Goal: Information Seeking & Learning: Learn about a topic

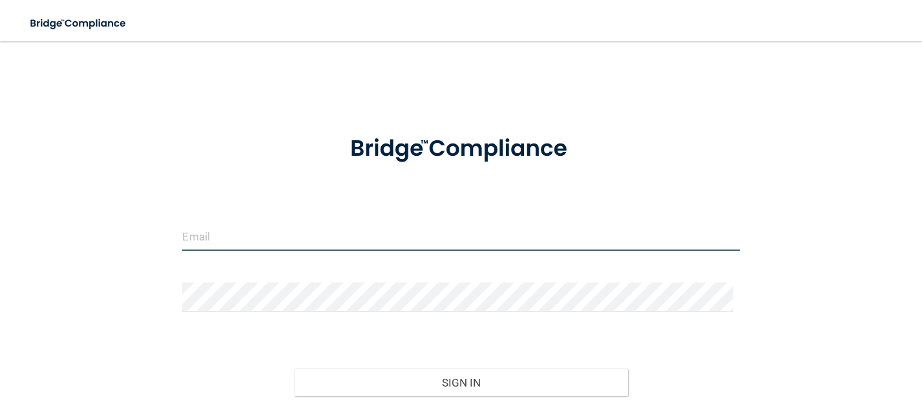
click at [306, 238] on input "email" at bounding box center [460, 236] width 557 height 29
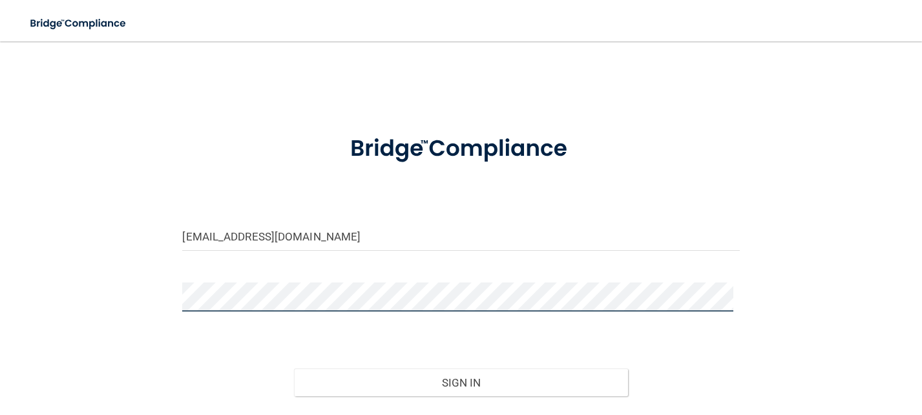
click at [294, 368] on button "Sign In" at bounding box center [461, 382] width 334 height 28
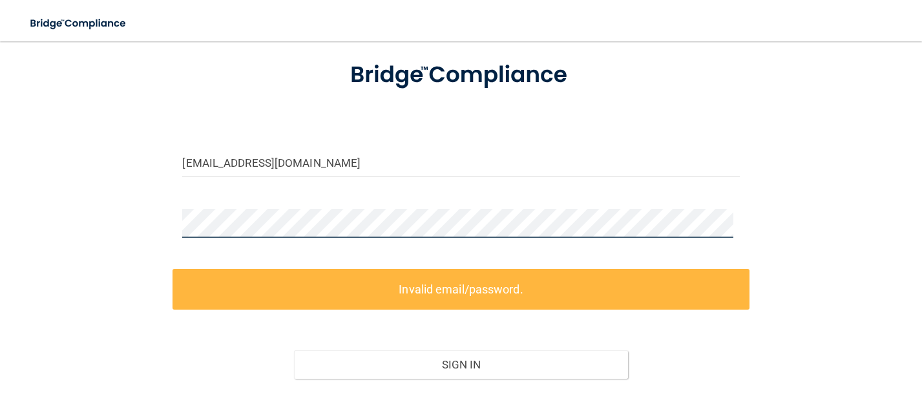
scroll to position [153, 0]
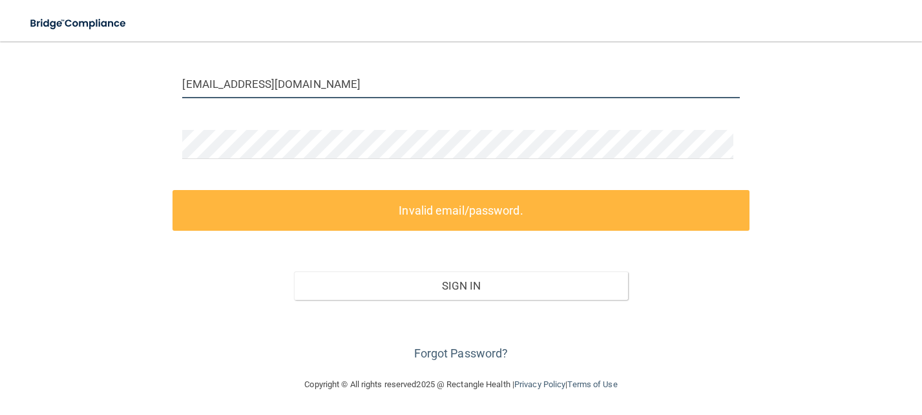
click at [361, 70] on input "[EMAIL_ADDRESS][DOMAIN_NAME]" at bounding box center [460, 83] width 557 height 29
drag, startPoint x: 446, startPoint y: 78, endPoint x: -184, endPoint y: 45, distance: 631.1
click at [0, 45] on html "Toggle navigation Manage My Enterprise Manage My Location ameixelsperger@villag…" at bounding box center [461, 207] width 922 height 415
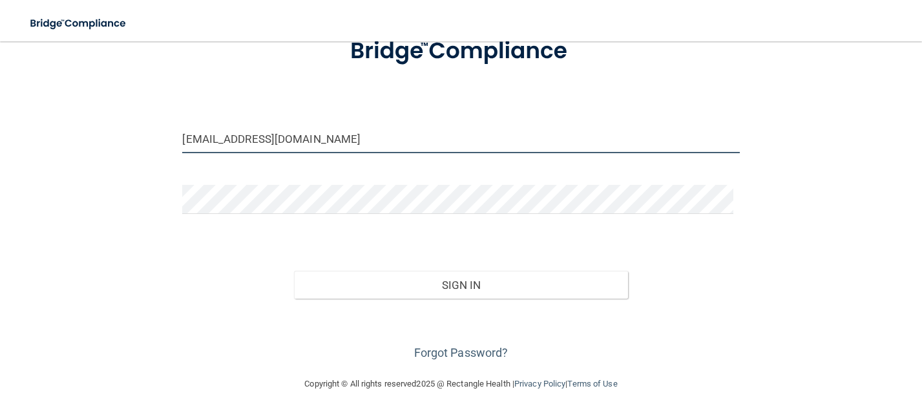
scroll to position [97, 0]
type input "ashmgilli88@gmail.com"
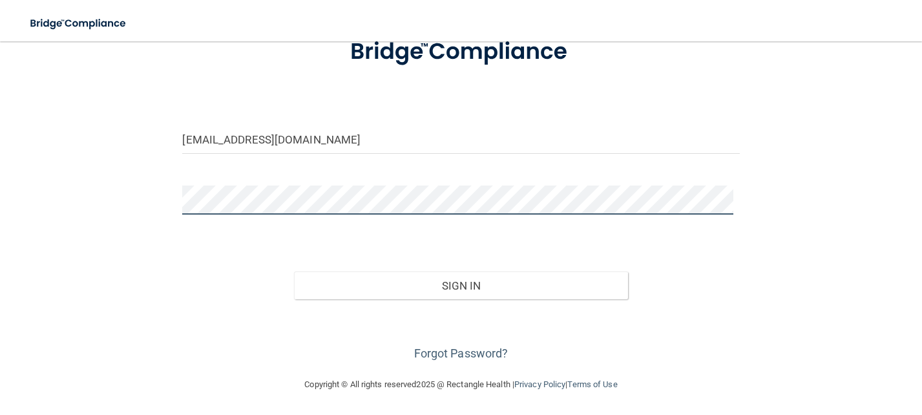
click at [294, 271] on button "Sign In" at bounding box center [461, 285] width 334 height 28
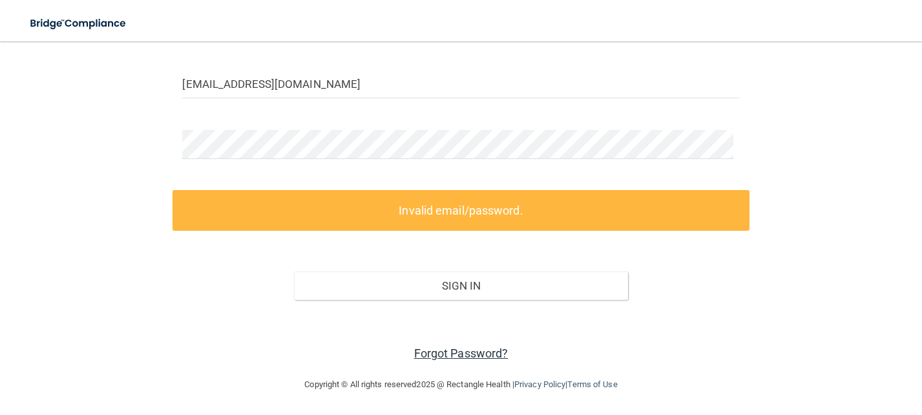
click at [454, 357] on link "Forgot Password?" at bounding box center [461, 353] width 94 height 14
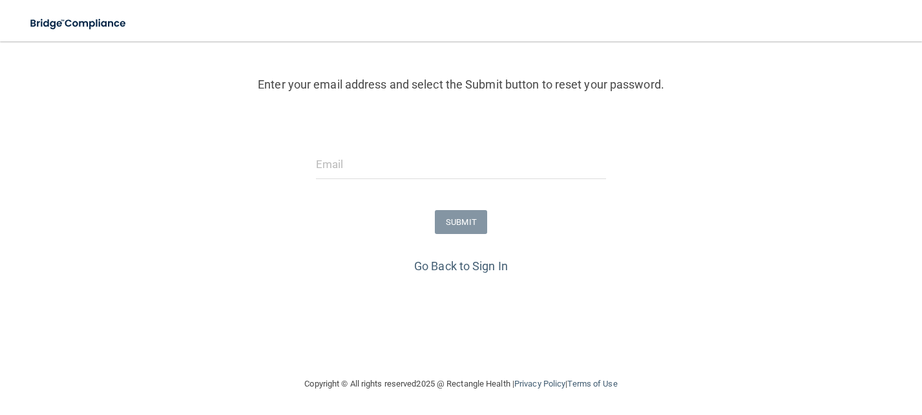
scroll to position [134, 0]
click at [394, 165] on input "email" at bounding box center [461, 164] width 290 height 29
type input "ashmgilli88@gmail.com"
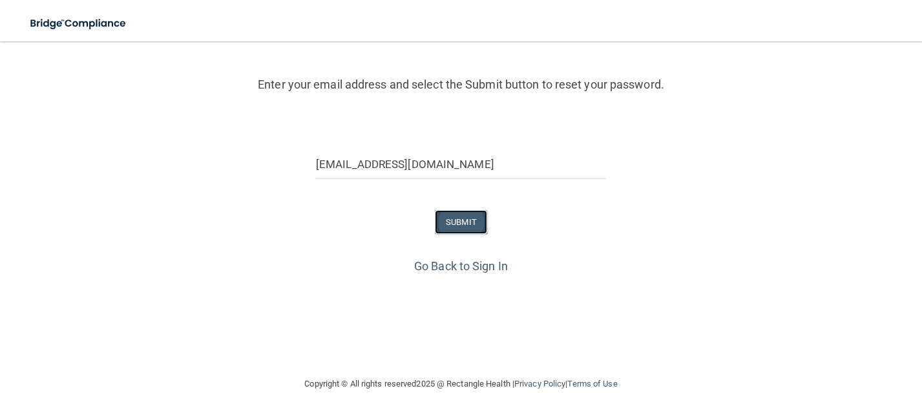
click at [459, 222] on button "SUBMIT" at bounding box center [461, 222] width 52 height 24
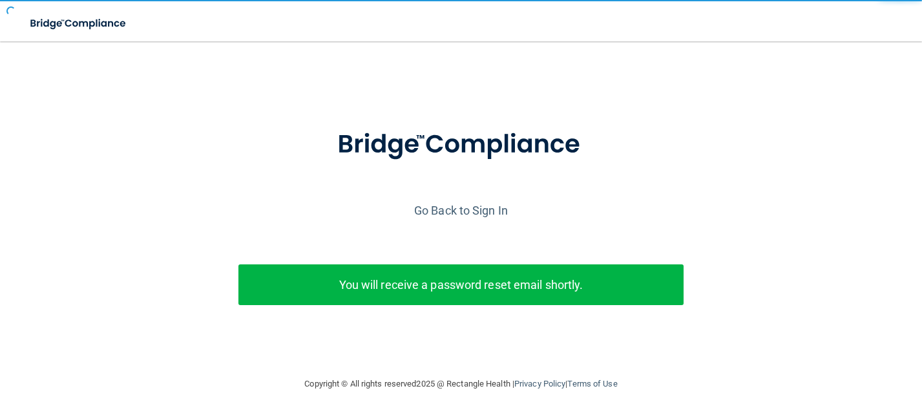
scroll to position [17, 0]
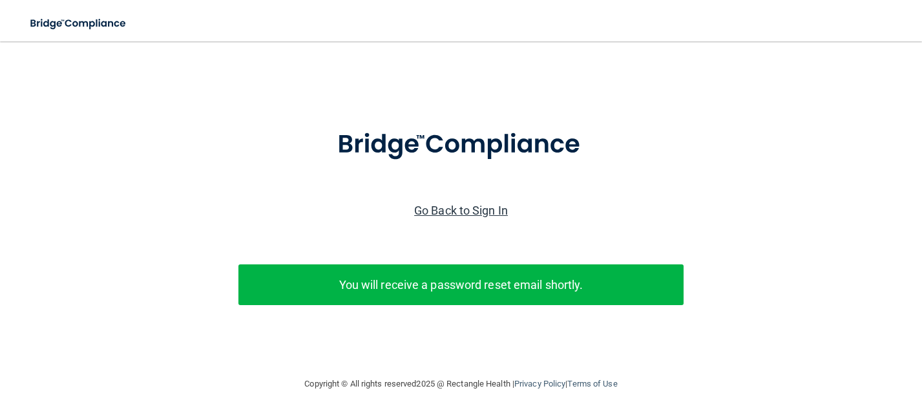
click at [480, 204] on link "Go Back to Sign In" at bounding box center [461, 211] width 94 height 14
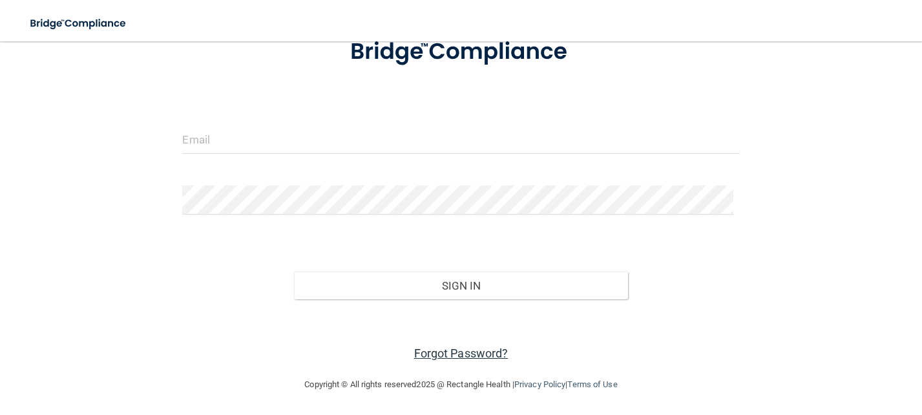
click at [474, 354] on link "Forgot Password?" at bounding box center [461, 353] width 94 height 14
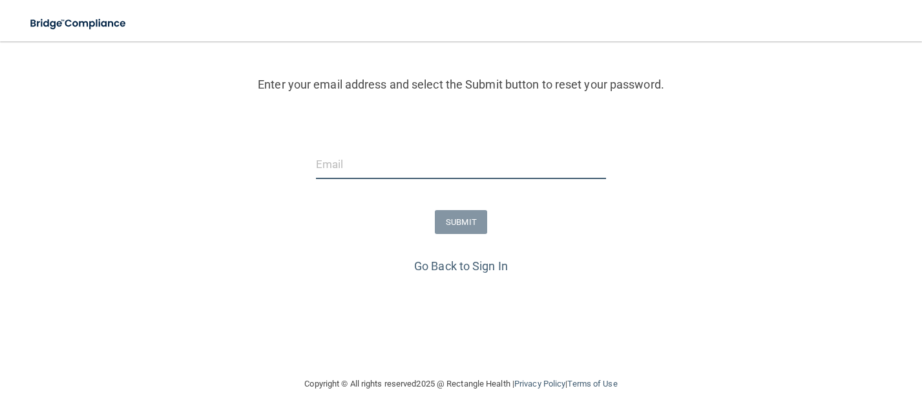
click at [424, 150] on input "email" at bounding box center [461, 164] width 290 height 29
type input "ameixelsperger@villagefamilydental.com"
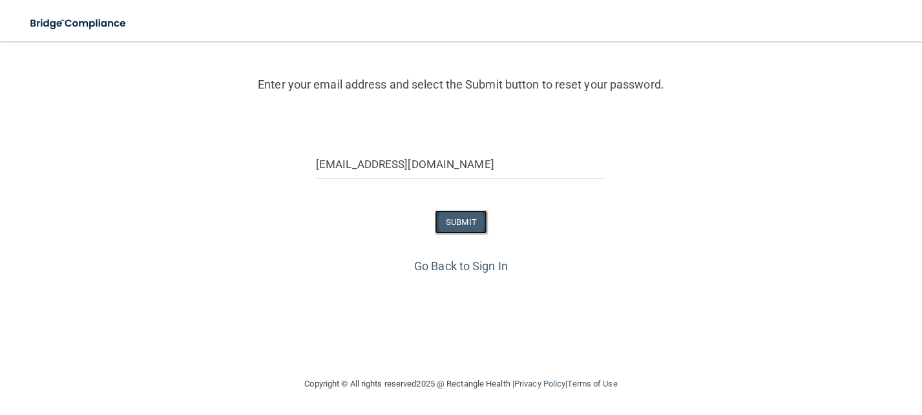
click at [458, 219] on button "SUBMIT" at bounding box center [461, 222] width 52 height 24
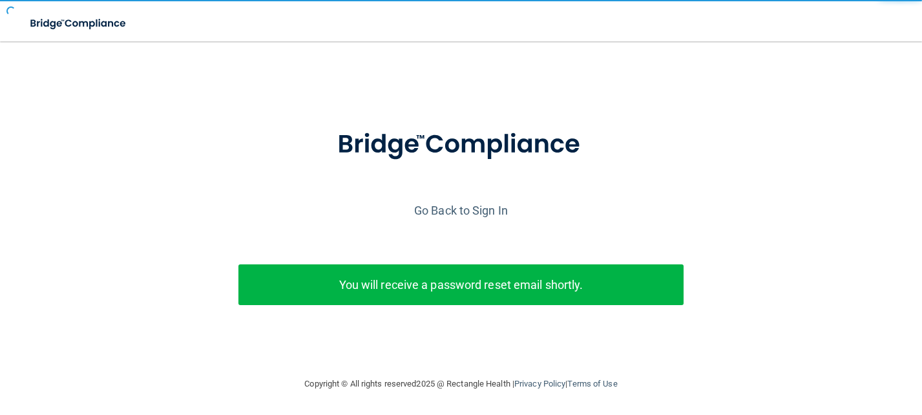
scroll to position [17, 0]
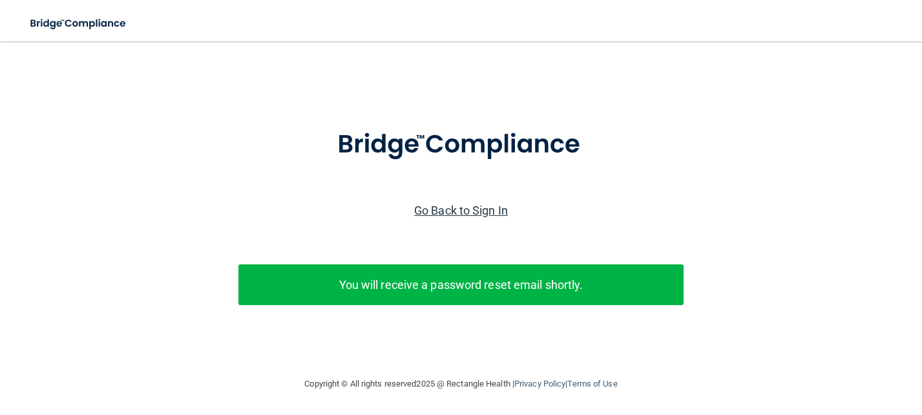
click at [450, 204] on link "Go Back to Sign In" at bounding box center [461, 211] width 94 height 14
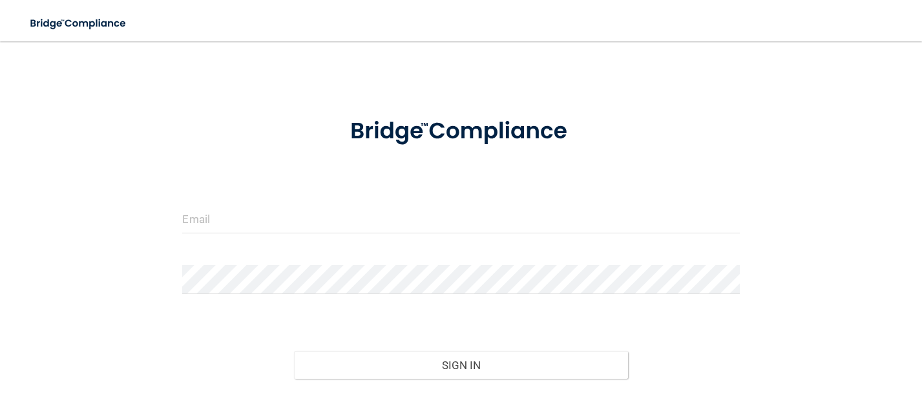
scroll to position [97, 0]
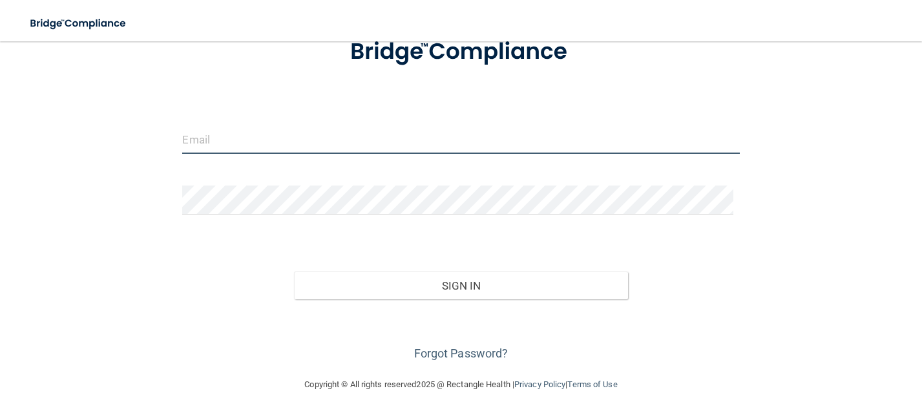
drag, startPoint x: 326, startPoint y: 136, endPoint x: 326, endPoint y: 145, distance: 9.0
click at [326, 136] on input "email" at bounding box center [460, 139] width 557 height 29
type input "ameixelsperger@villagefamilydental.com"
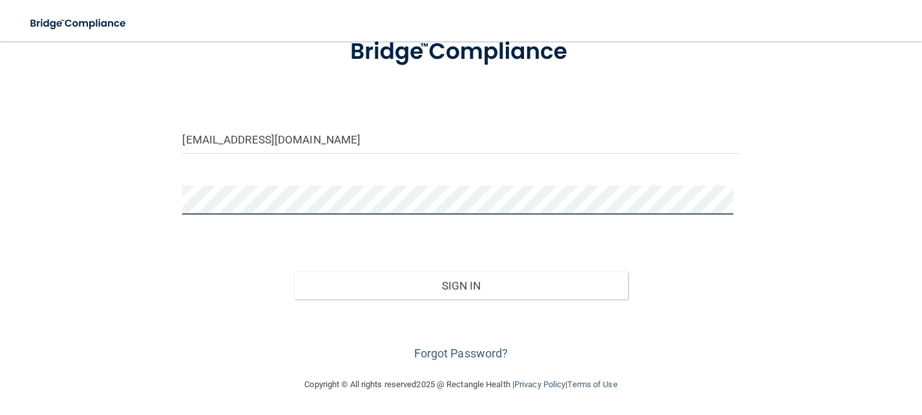
click at [294, 271] on button "Sign In" at bounding box center [461, 285] width 334 height 28
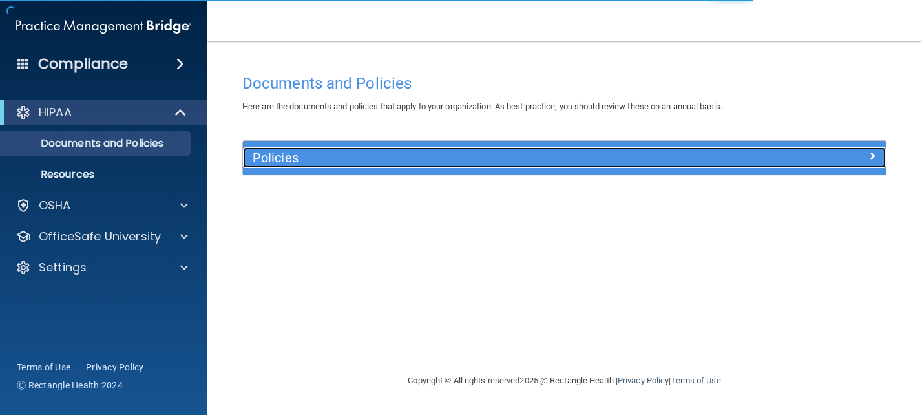
click at [867, 158] on div at bounding box center [805, 155] width 161 height 16
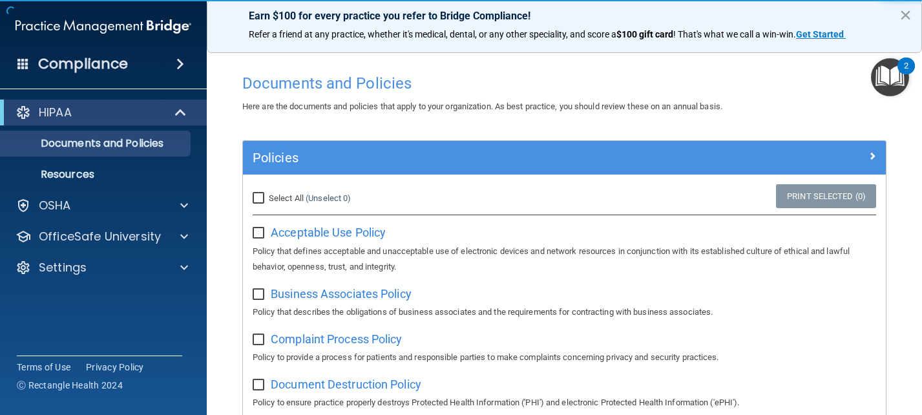
click at [256, 201] on input "Select All (Unselect 0) Unselect All" at bounding box center [260, 198] width 15 height 10
checkbox input "true"
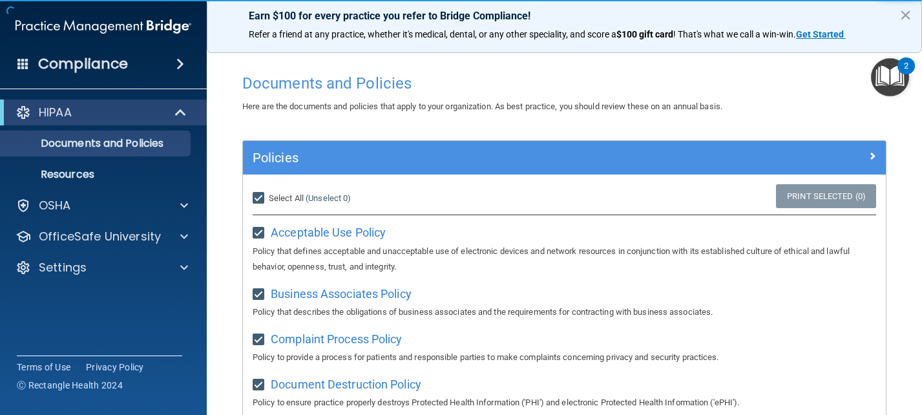
checkbox input "true"
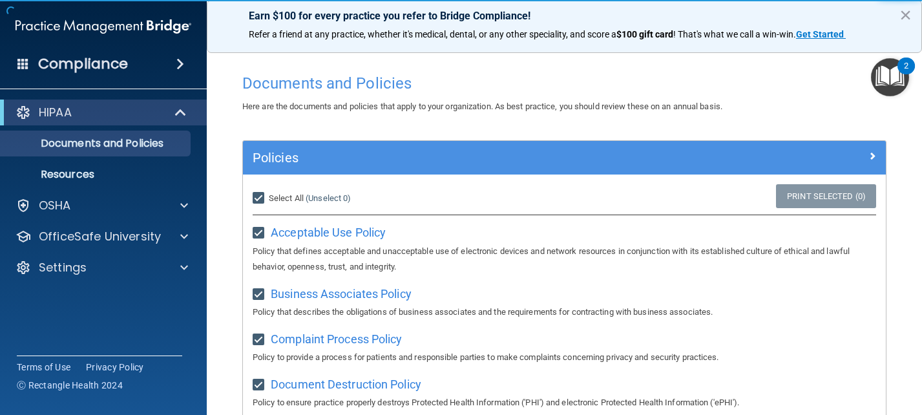
checkbox input "true"
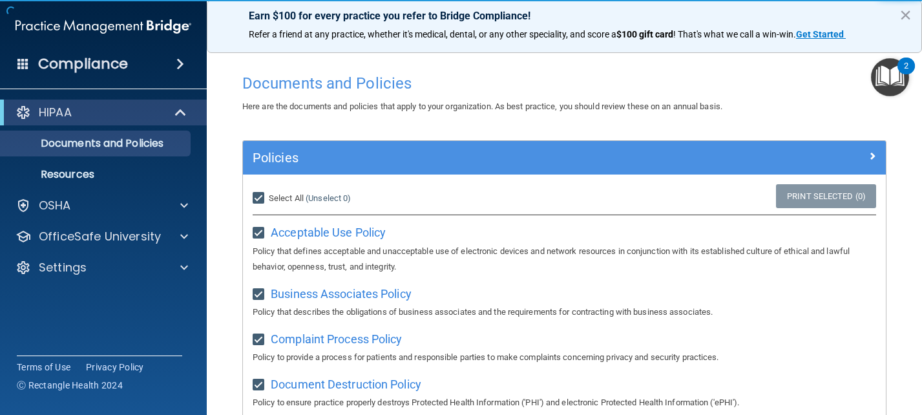
checkbox input "true"
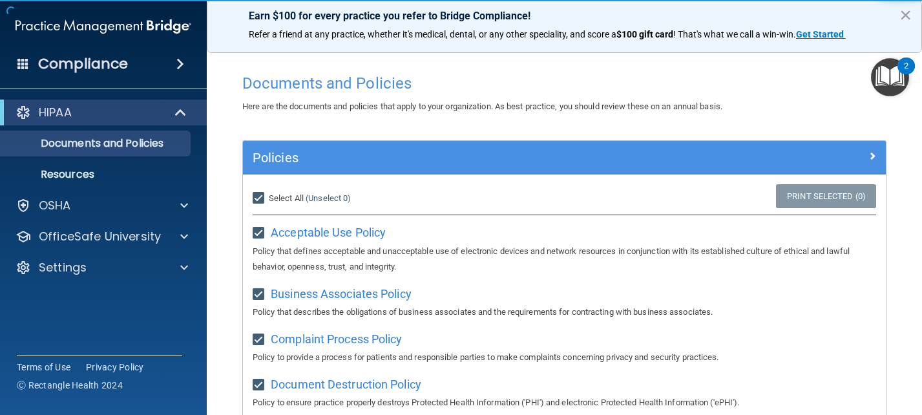
checkbox input "true"
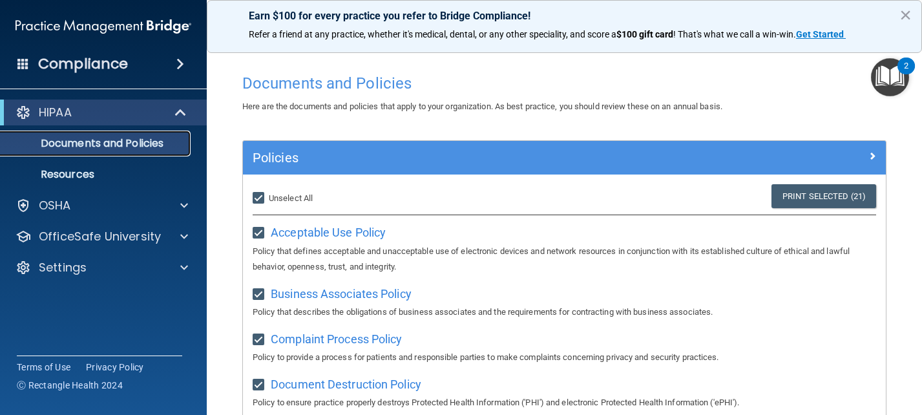
click at [94, 137] on p "Documents and Policies" at bounding box center [96, 143] width 176 height 13
click at [210, 199] on main "Documents and Policies Here are the documents and policies that apply to your o…" at bounding box center [565, 228] width 716 height 374
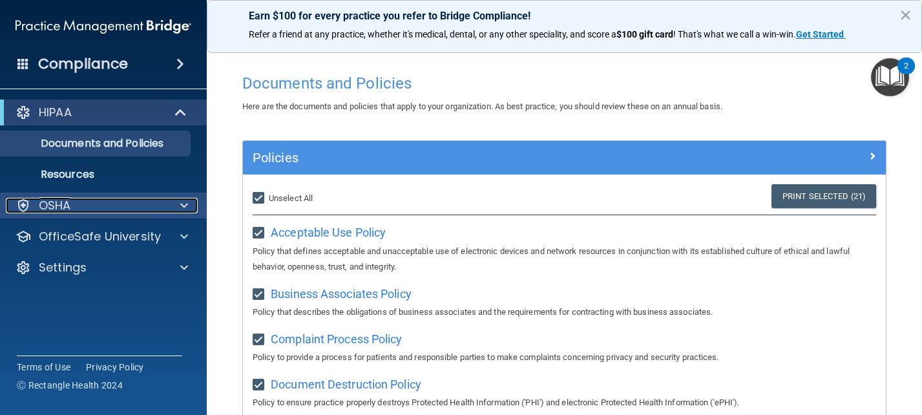
click at [184, 204] on span at bounding box center [184, 206] width 8 height 16
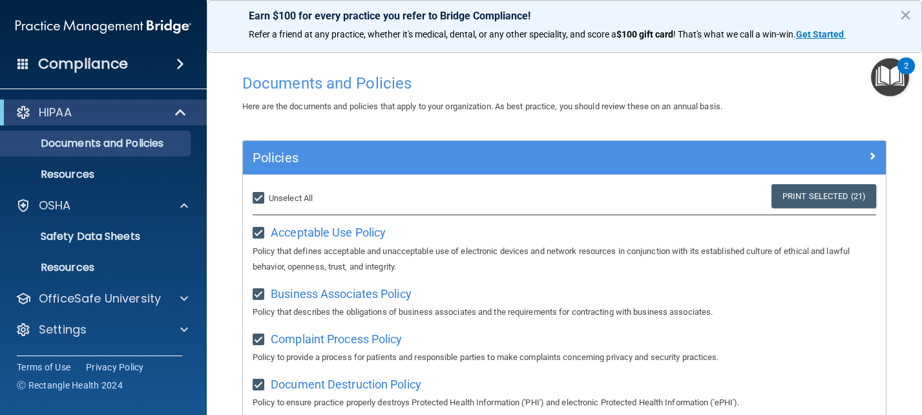
click at [261, 197] on input "Select All (Unselect 21) Unselect All" at bounding box center [260, 198] width 15 height 10
checkbox input "false"
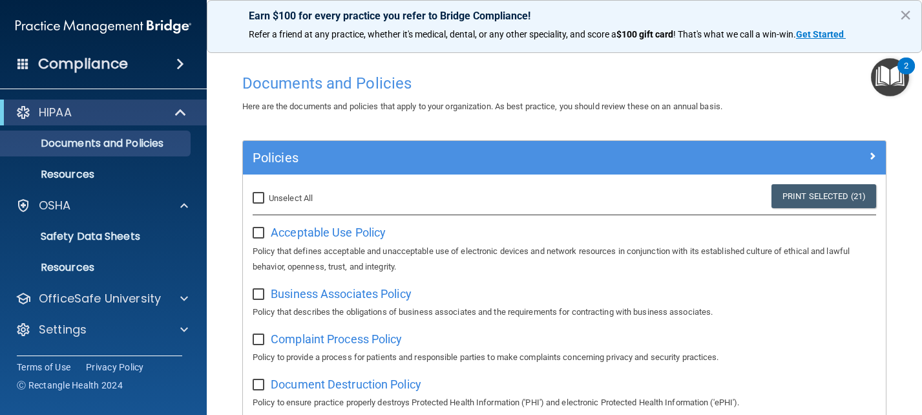
checkbox input "false"
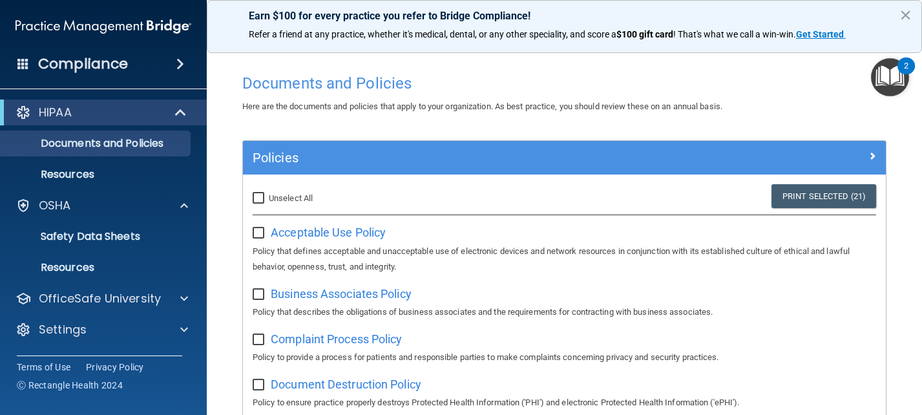
checkbox input "false"
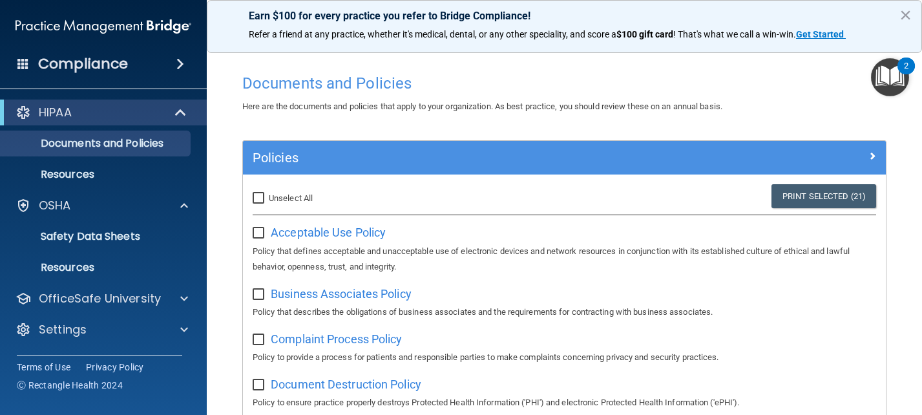
checkbox input "false"
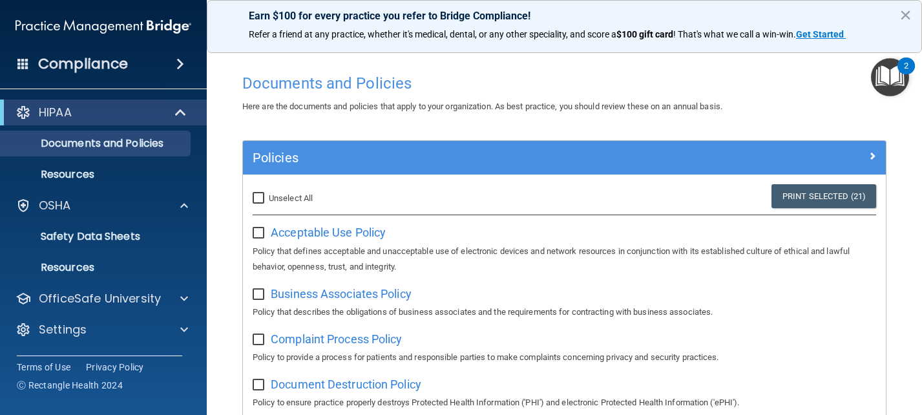
checkbox input "false"
click at [904, 16] on button "×" at bounding box center [906, 15] width 12 height 21
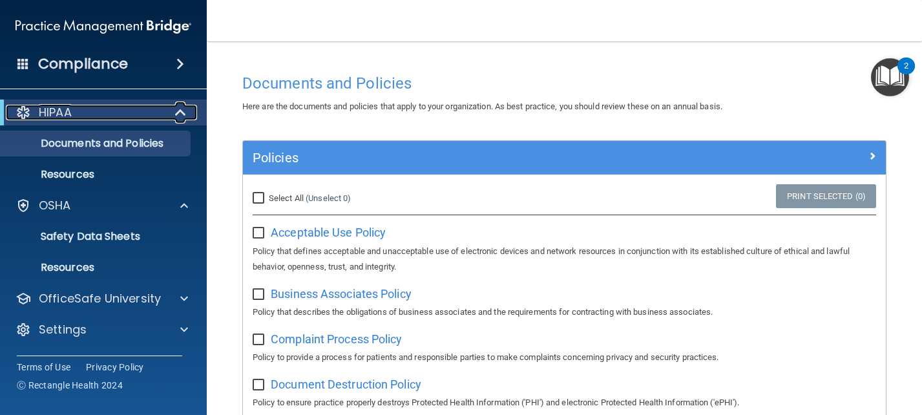
click at [62, 107] on p "HIPAA" at bounding box center [55, 113] width 33 height 16
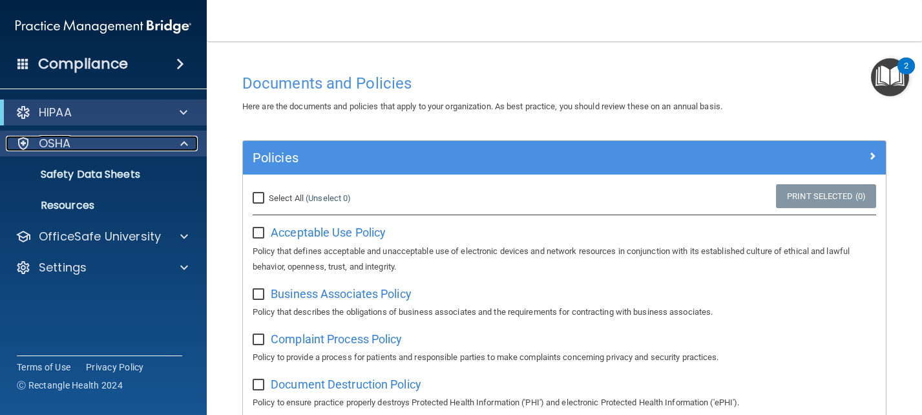
click at [180, 145] on span at bounding box center [184, 144] width 8 height 16
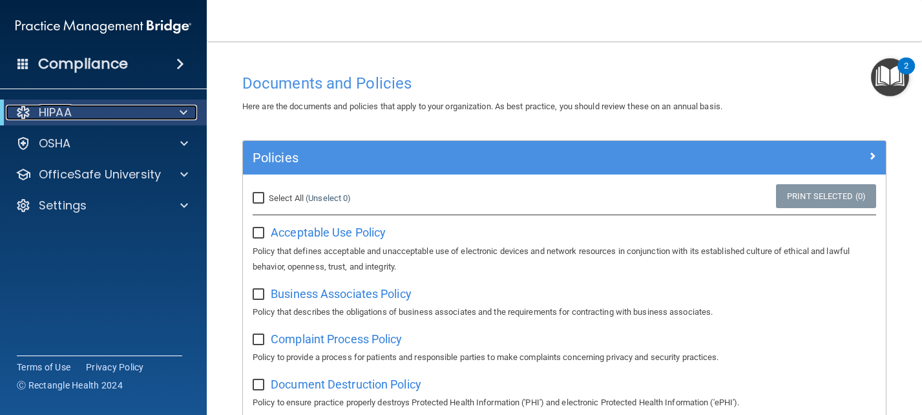
click at [185, 118] on span at bounding box center [184, 113] width 8 height 16
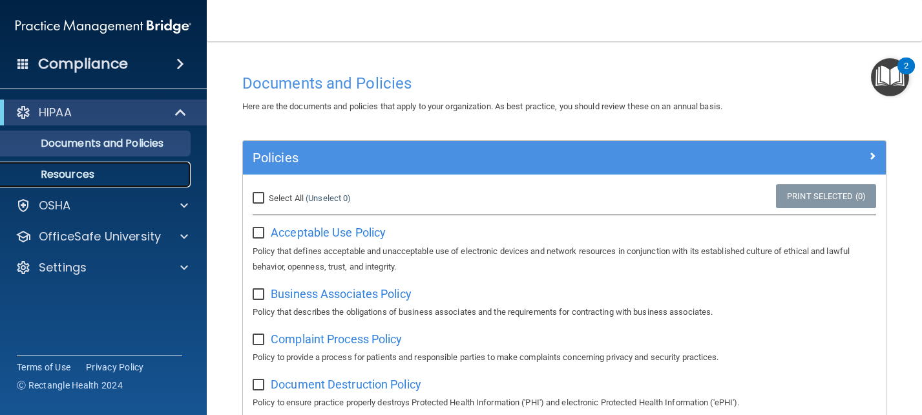
click at [71, 173] on p "Resources" at bounding box center [96, 174] width 176 height 13
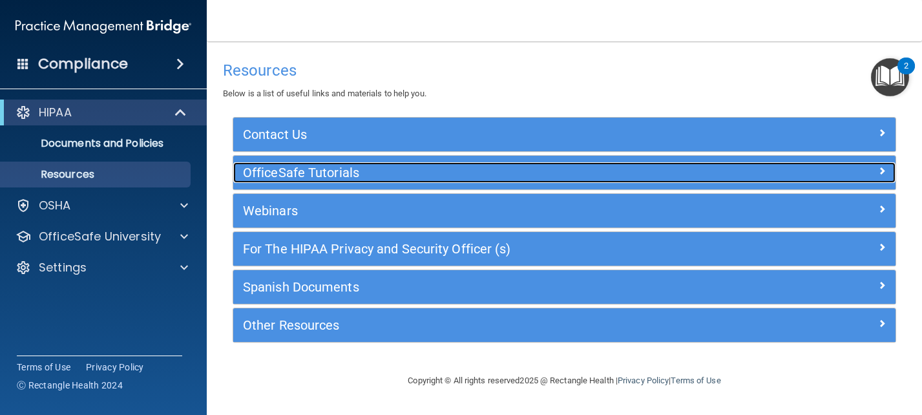
click at [879, 174] on span at bounding box center [882, 171] width 8 height 16
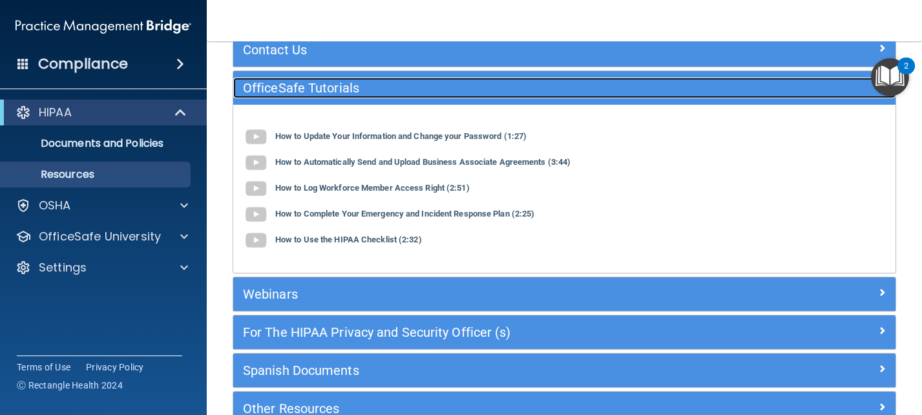
scroll to position [129, 0]
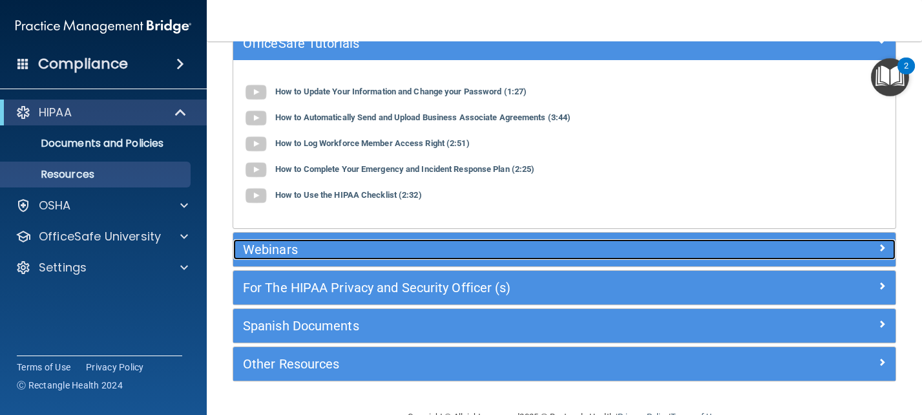
click at [386, 240] on div "Webinars" at bounding box center [481, 249] width 497 height 21
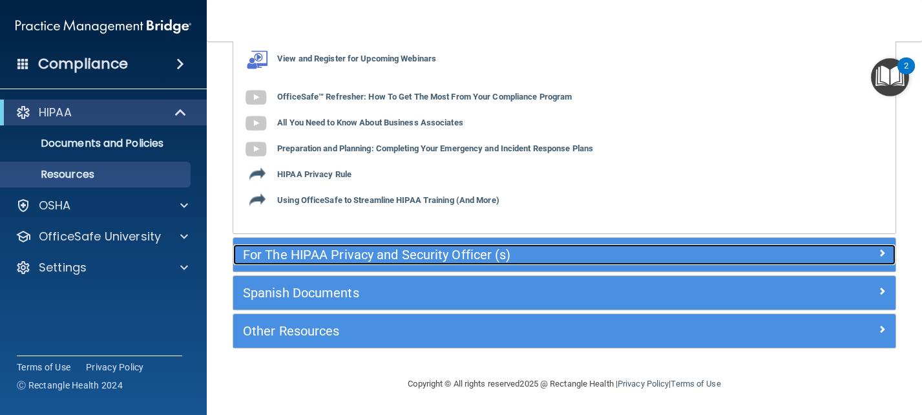
click at [469, 252] on h5 "For The HIPAA Privacy and Security Officer (s)" at bounding box center [482, 255] width 478 height 14
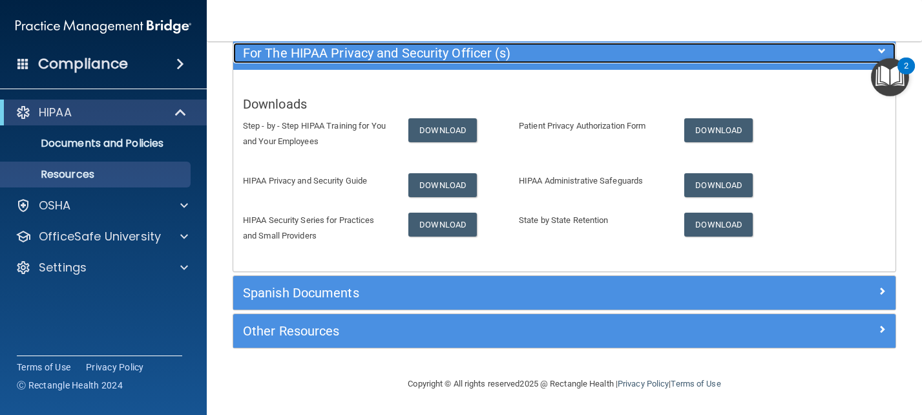
scroll to position [196, 0]
click at [454, 56] on h5 "For The HIPAA Privacy and Security Officer (s)" at bounding box center [482, 53] width 478 height 14
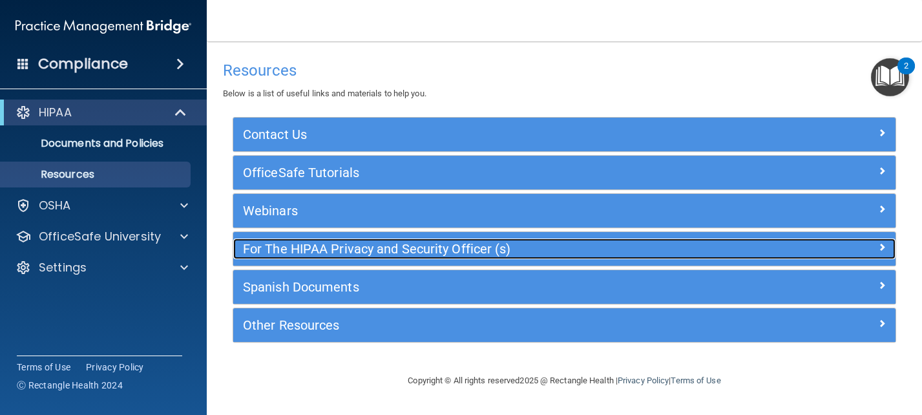
scroll to position [0, 0]
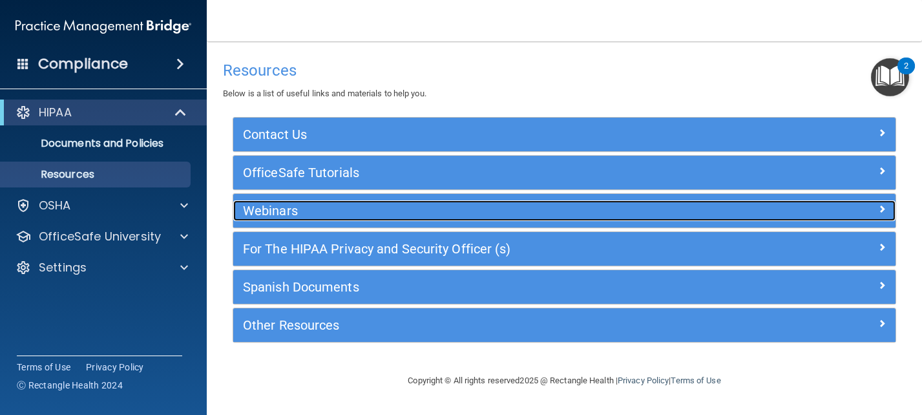
click at [334, 207] on h5 "Webinars" at bounding box center [482, 211] width 478 height 14
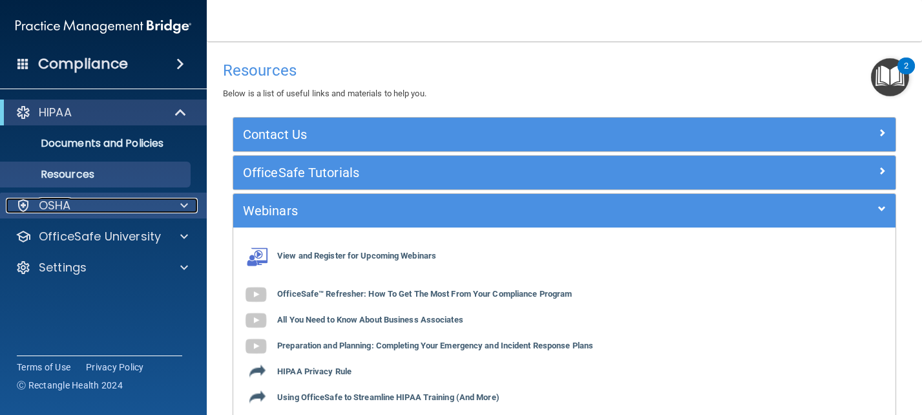
click at [171, 207] on div at bounding box center [182, 206] width 32 height 16
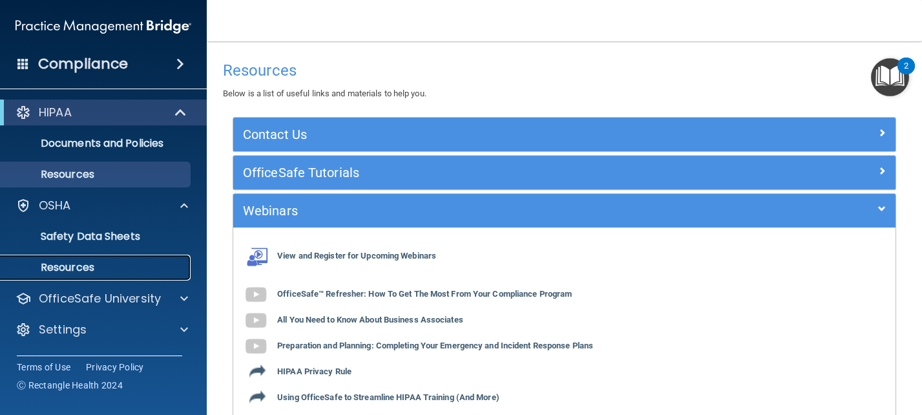
click at [74, 266] on p "Resources" at bounding box center [96, 267] width 176 height 13
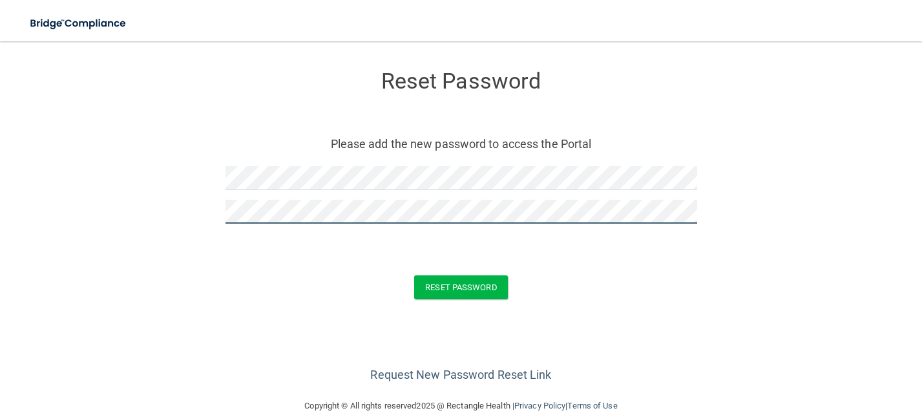
click at [414, 275] on button "Reset Password" at bounding box center [460, 287] width 93 height 24
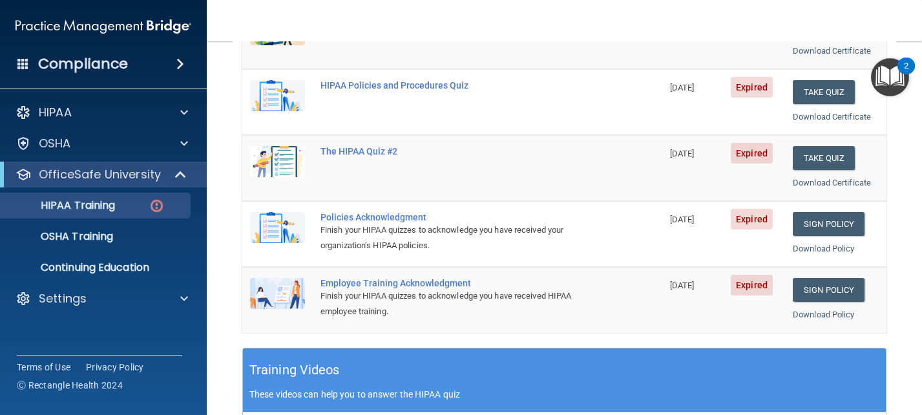
scroll to position [194, 0]
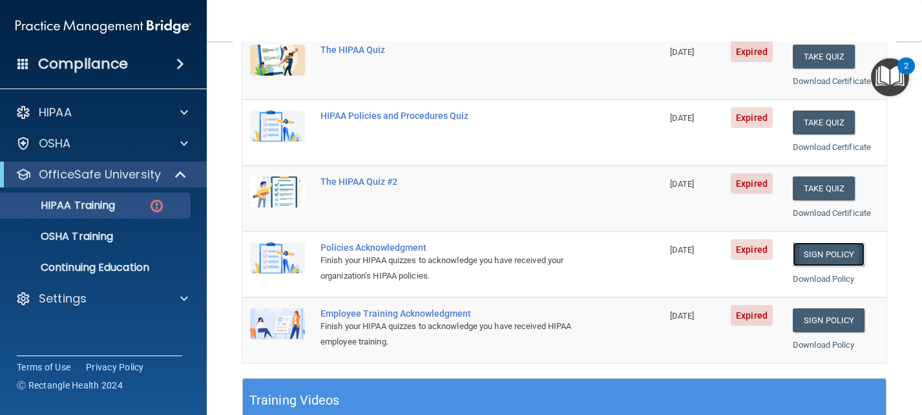
click at [815, 251] on link "Sign Policy" at bounding box center [829, 254] width 72 height 24
click at [810, 256] on link "Sign Policy" at bounding box center [829, 254] width 72 height 24
click at [807, 186] on button "Take Quiz" at bounding box center [824, 188] width 62 height 24
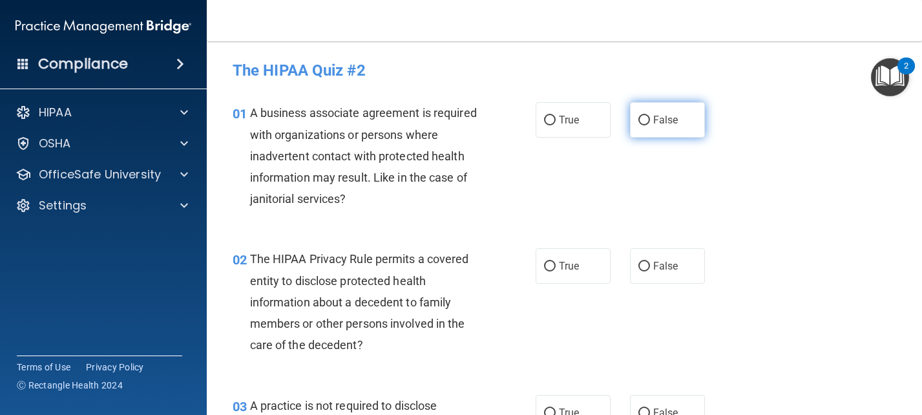
click at [653, 121] on span "False" at bounding box center [665, 120] width 25 height 12
click at [649, 121] on input "False" at bounding box center [645, 121] width 12 height 10
radio input "true"
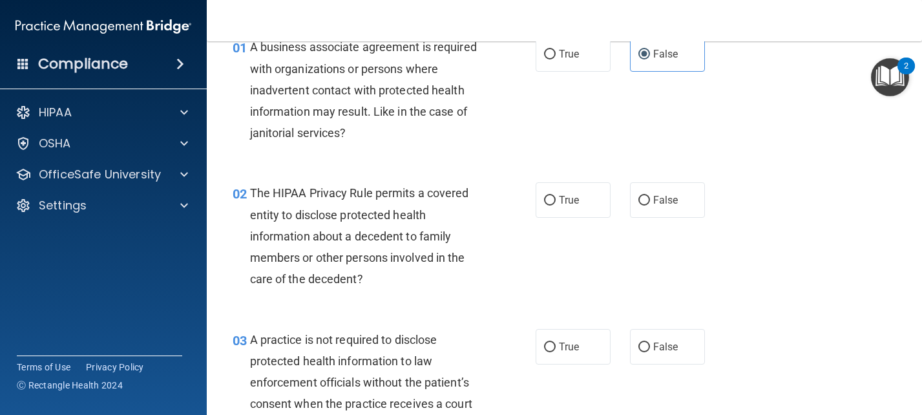
scroll to position [129, 0]
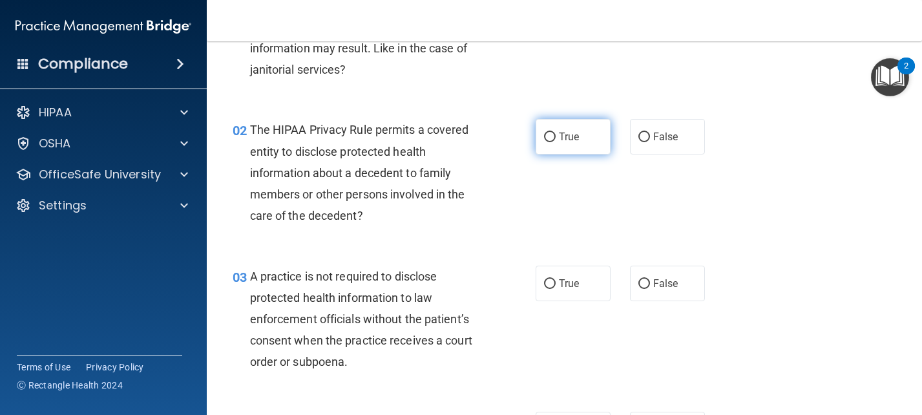
click at [547, 133] on input "True" at bounding box center [550, 138] width 12 height 10
radio input "true"
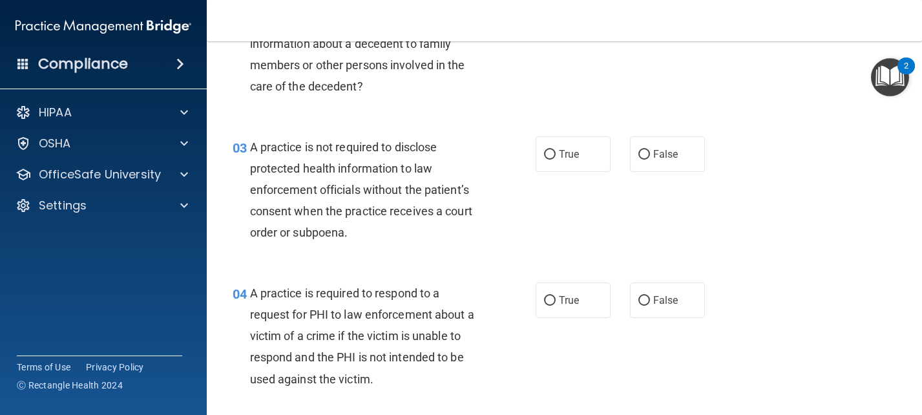
scroll to position [194, 0]
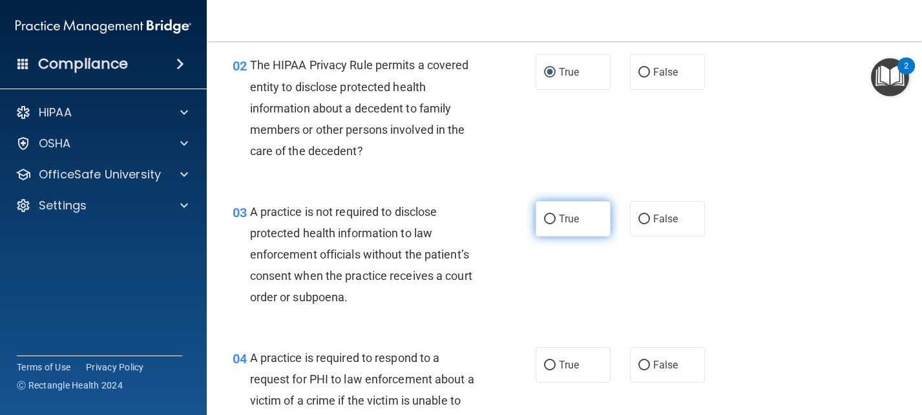
click at [538, 217] on label "True" at bounding box center [573, 219] width 75 height 36
click at [544, 217] on input "True" at bounding box center [550, 220] width 12 height 10
radio input "true"
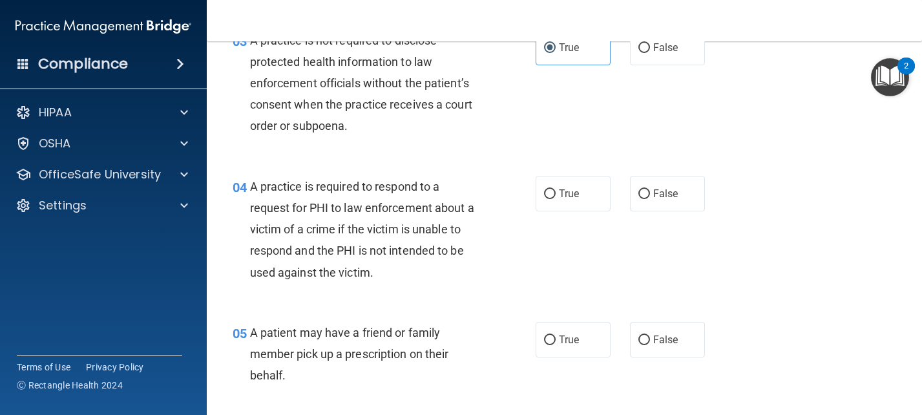
scroll to position [388, 0]
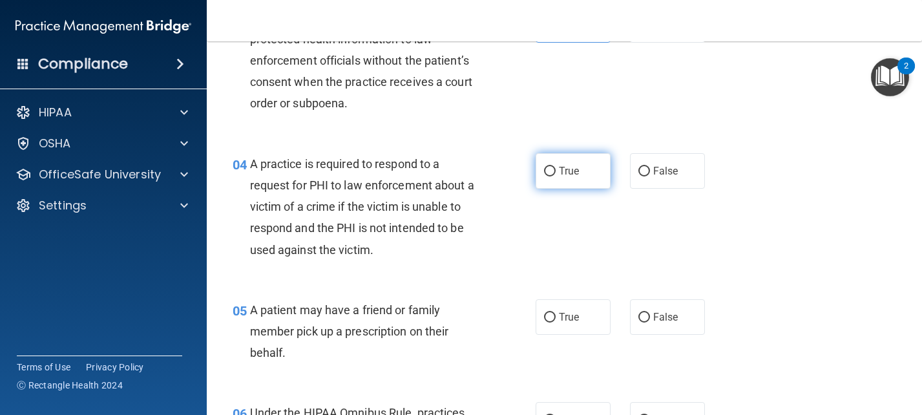
click at [544, 172] on input "True" at bounding box center [550, 172] width 12 height 10
radio input "true"
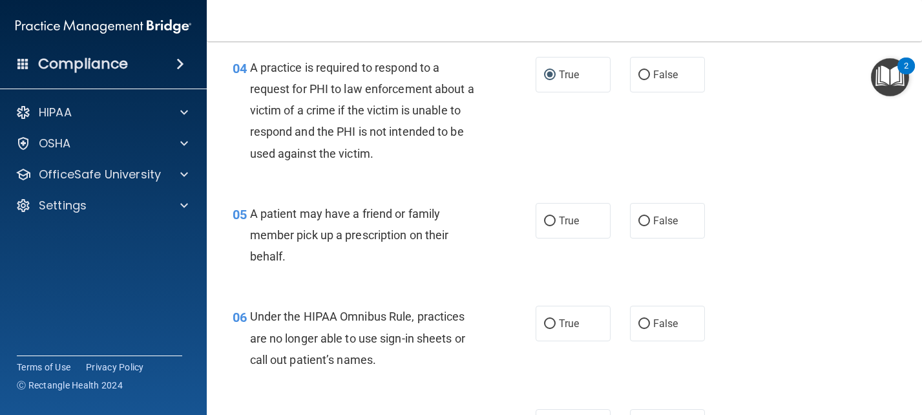
scroll to position [517, 0]
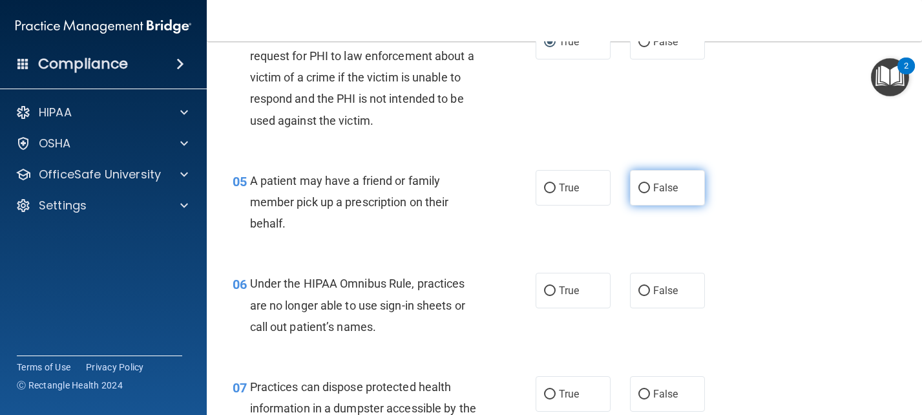
click at [642, 189] on input "False" at bounding box center [645, 189] width 12 height 10
radio input "true"
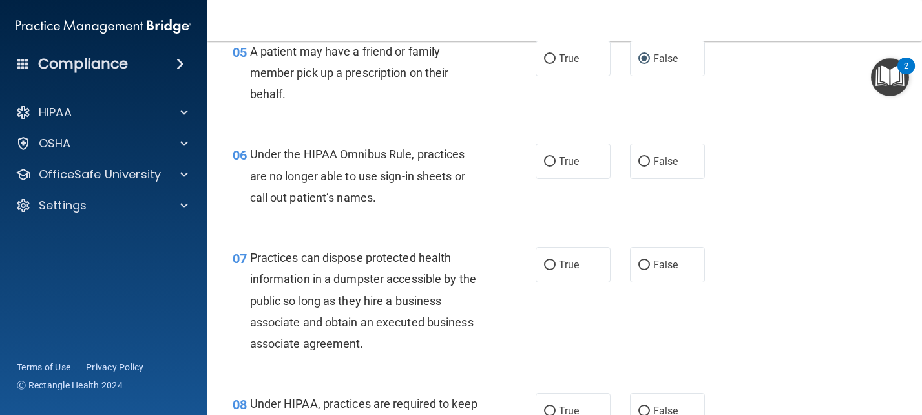
scroll to position [582, 0]
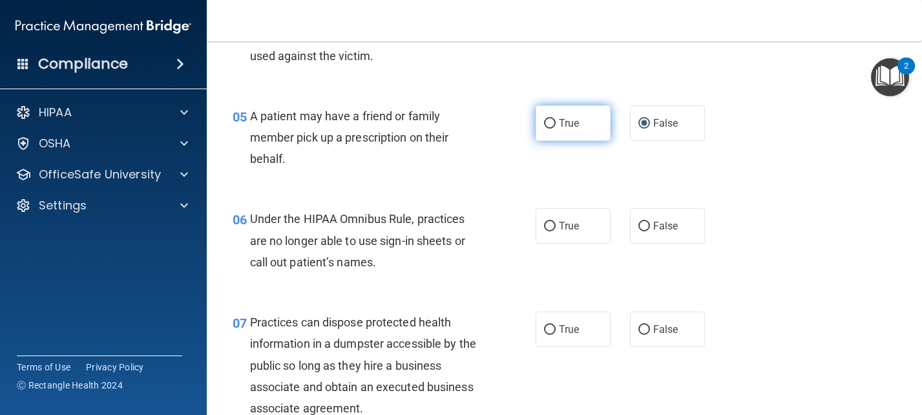
click at [544, 125] on input "True" at bounding box center [550, 124] width 12 height 10
radio input "true"
radio input "false"
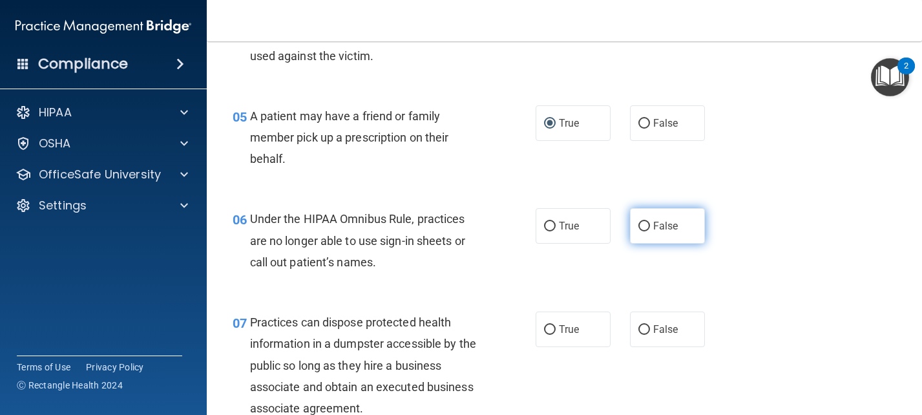
click at [639, 222] on input "False" at bounding box center [645, 227] width 12 height 10
radio input "true"
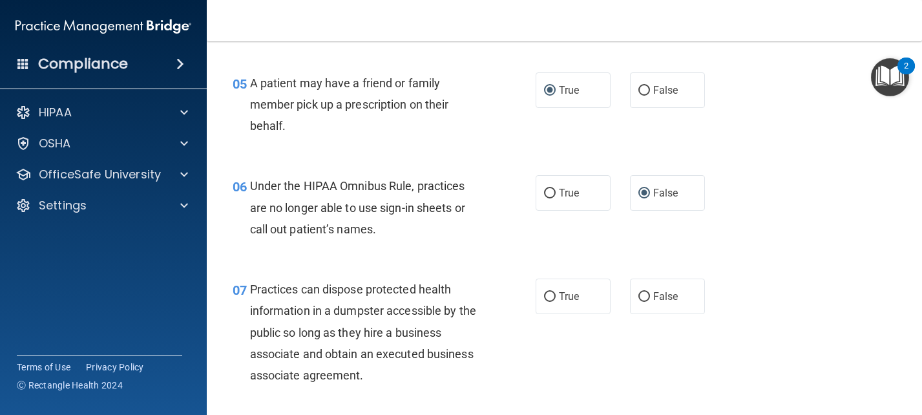
scroll to position [646, 0]
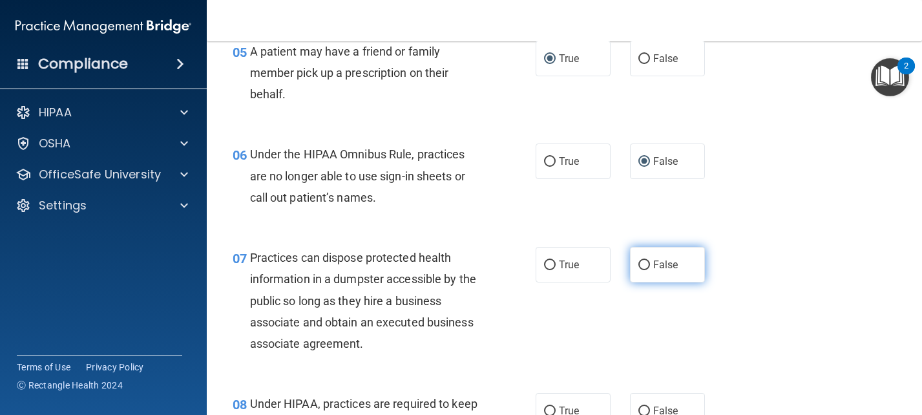
click at [644, 263] on label "False" at bounding box center [667, 265] width 75 height 36
click at [644, 263] on input "False" at bounding box center [645, 265] width 12 height 10
radio input "true"
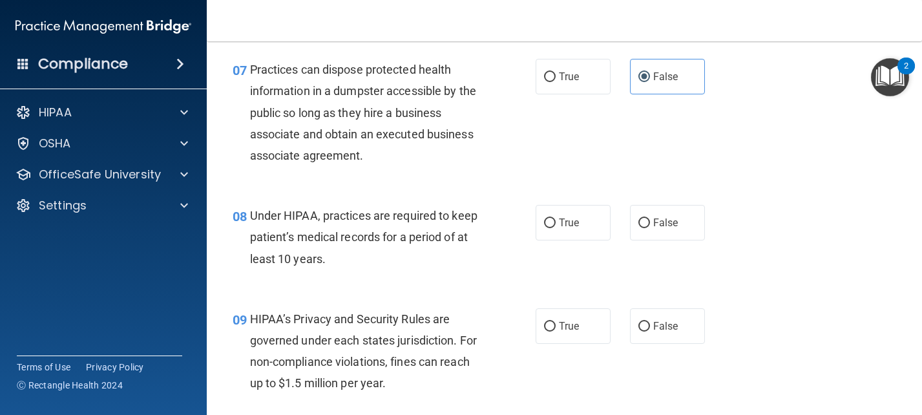
scroll to position [840, 0]
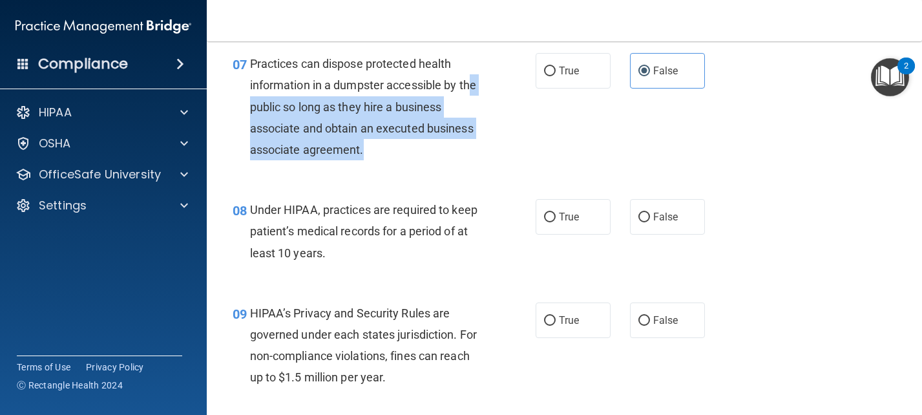
drag, startPoint x: 266, startPoint y: 105, endPoint x: 472, endPoint y: 151, distance: 211.2
click at [472, 151] on div "Practices can dispose protected health information in a dumpster accessible by …" at bounding box center [371, 106] width 242 height 107
click at [396, 167] on div "07 Practices can dispose protected health information in a dumpster accessible …" at bounding box center [384, 110] width 342 height 114
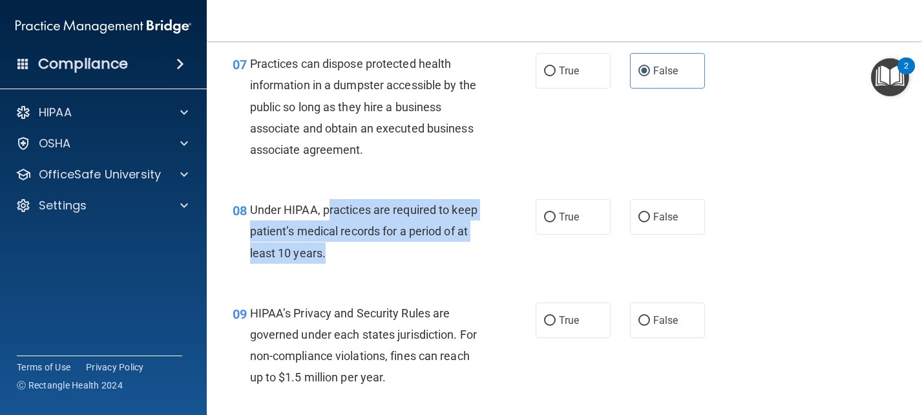
drag, startPoint x: 326, startPoint y: 211, endPoint x: 471, endPoint y: 251, distance: 150.4
click at [471, 251] on div "Under HIPAA, practices are required to keep patient’s medical records for a per…" at bounding box center [371, 231] width 242 height 65
click at [639, 213] on input "False" at bounding box center [645, 218] width 12 height 10
radio input "true"
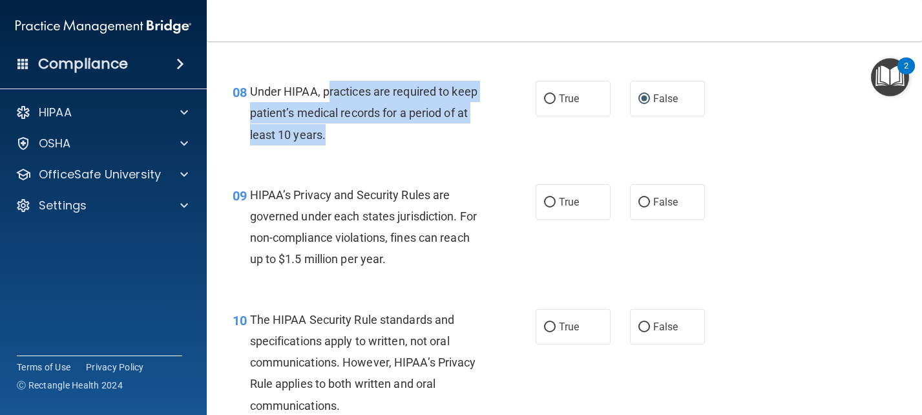
scroll to position [970, 0]
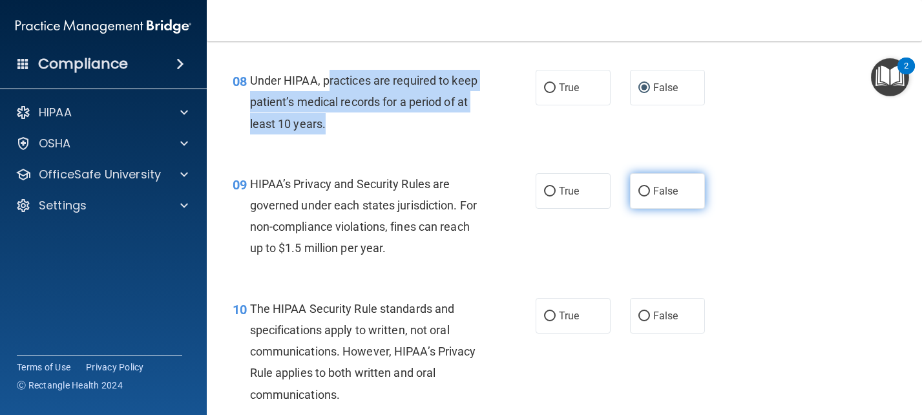
click at [641, 190] on input "False" at bounding box center [645, 192] width 12 height 10
radio input "true"
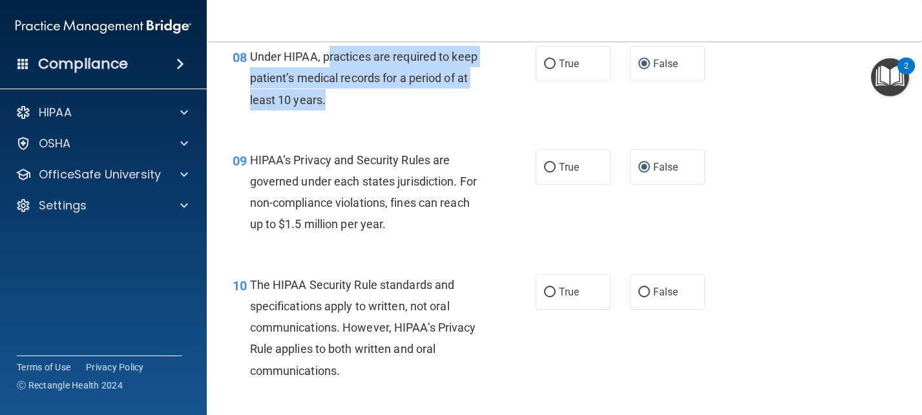
scroll to position [1034, 0]
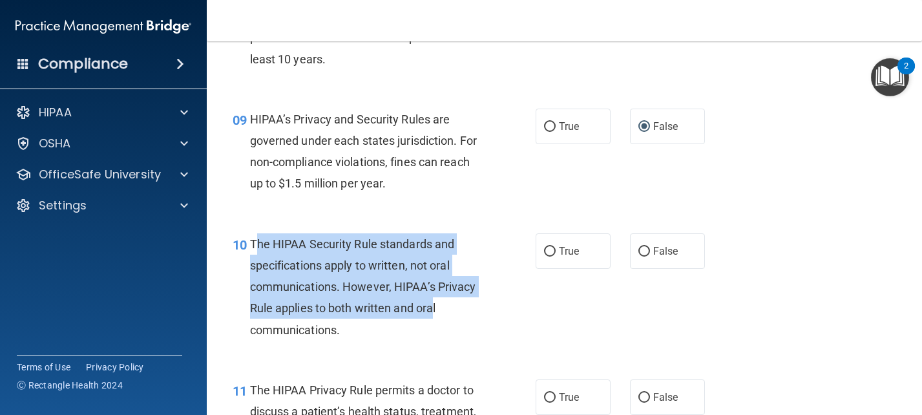
drag, startPoint x: 254, startPoint y: 240, endPoint x: 429, endPoint y: 314, distance: 189.7
click at [430, 313] on span "The HIPAA Security Rule standards and specifications apply to written, not oral…" at bounding box center [363, 287] width 226 height 100
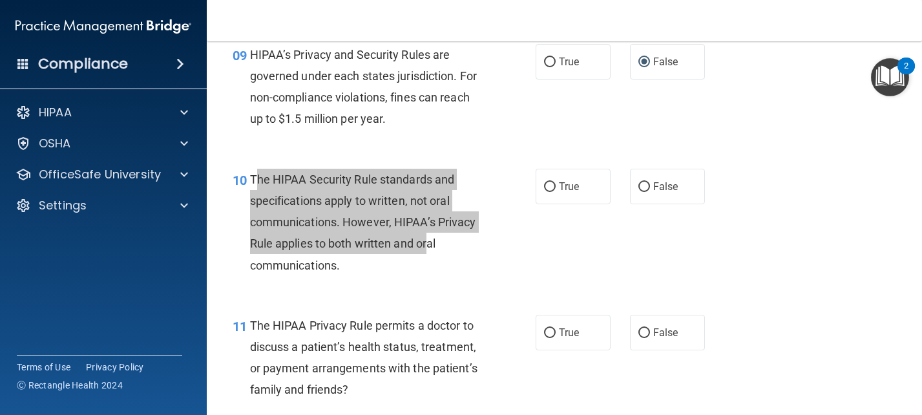
scroll to position [1163, 0]
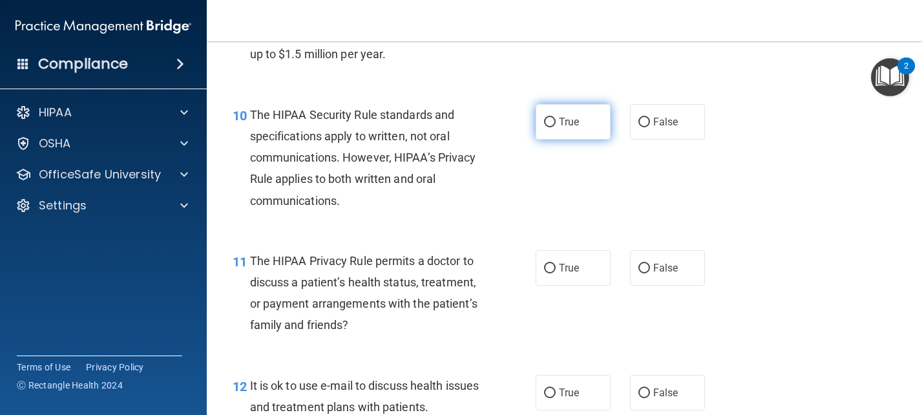
click at [538, 119] on label "True" at bounding box center [573, 122] width 75 height 36
click at [544, 119] on input "True" at bounding box center [550, 123] width 12 height 10
radio input "true"
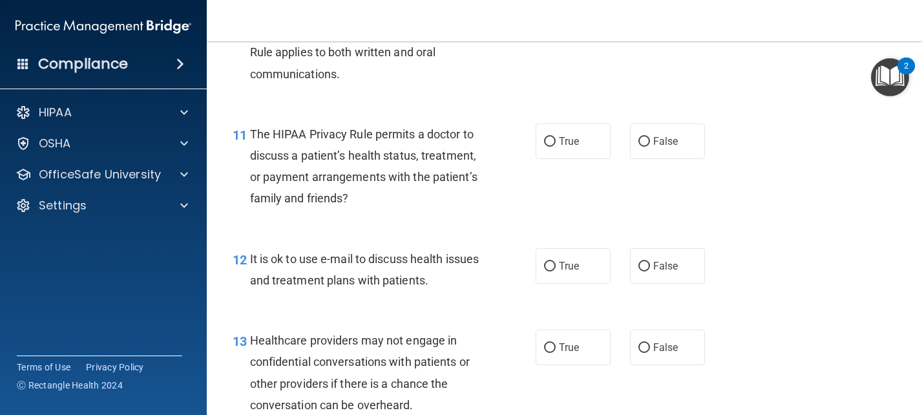
scroll to position [1293, 0]
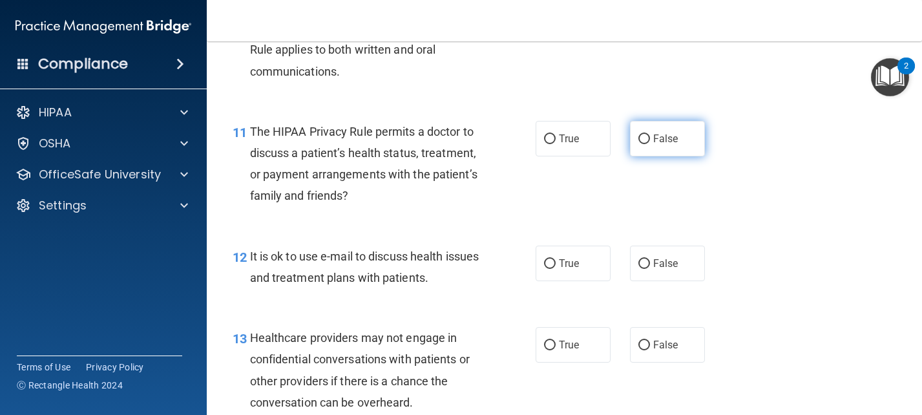
click at [653, 129] on label "False" at bounding box center [667, 139] width 75 height 36
click at [650, 134] on input "False" at bounding box center [645, 139] width 12 height 10
radio input "true"
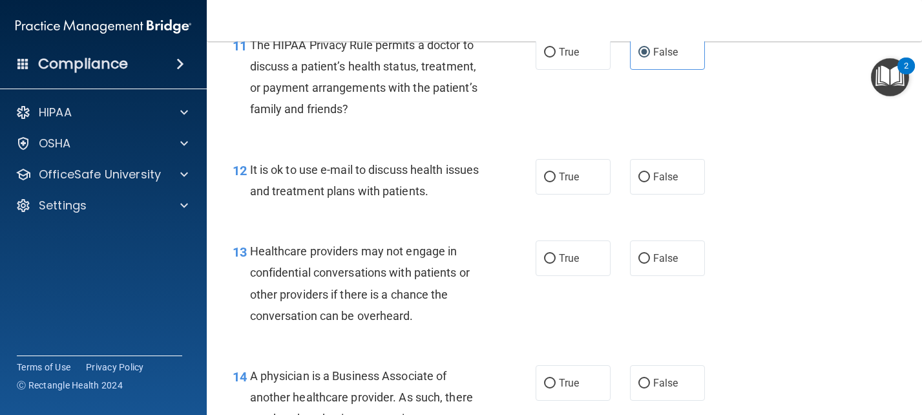
scroll to position [1422, 0]
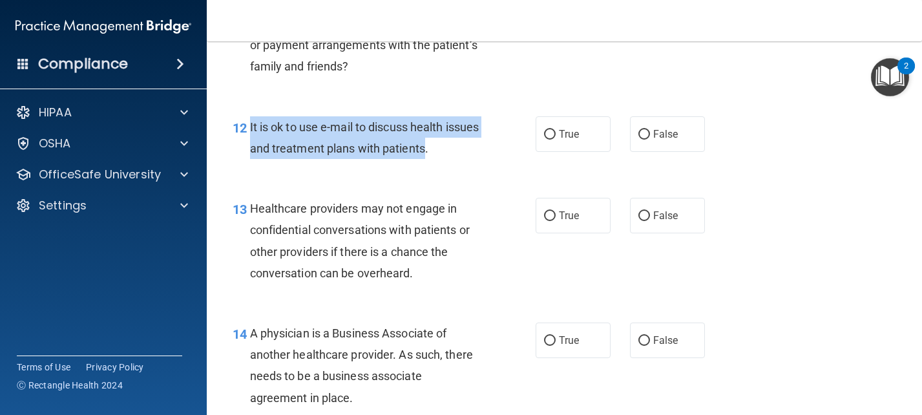
drag, startPoint x: 299, startPoint y: 125, endPoint x: 463, endPoint y: 159, distance: 167.7
click at [463, 159] on div "It is ok to use e-mail to discuss health issues and treatment plans with patien…" at bounding box center [371, 137] width 242 height 43
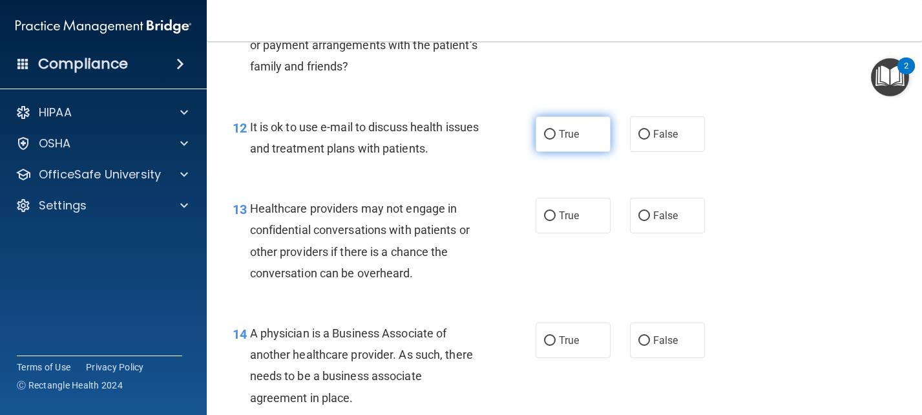
click at [563, 137] on span "True" at bounding box center [569, 134] width 20 height 12
click at [556, 137] on input "True" at bounding box center [550, 135] width 12 height 10
radio input "true"
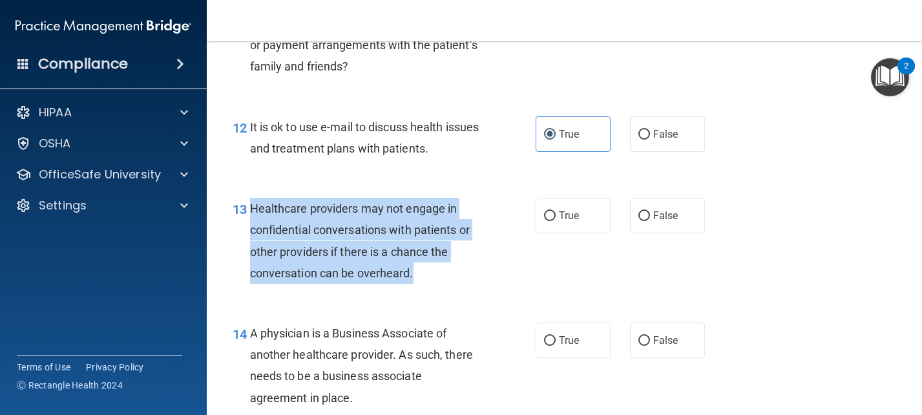
drag, startPoint x: 250, startPoint y: 211, endPoint x: 418, endPoint y: 281, distance: 182.2
click at [418, 281] on div "Healthcare providers may not engage in confidential conversations with patients…" at bounding box center [371, 241] width 242 height 86
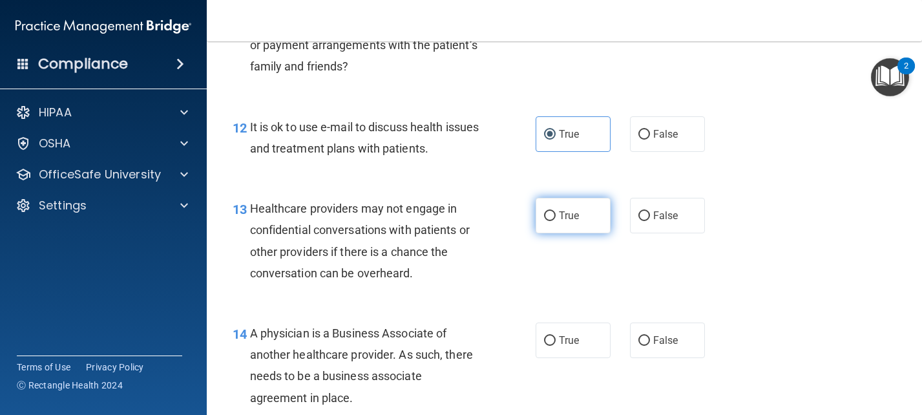
click at [579, 213] on label "True" at bounding box center [573, 216] width 75 height 36
click at [556, 213] on input "True" at bounding box center [550, 216] width 12 height 10
radio input "true"
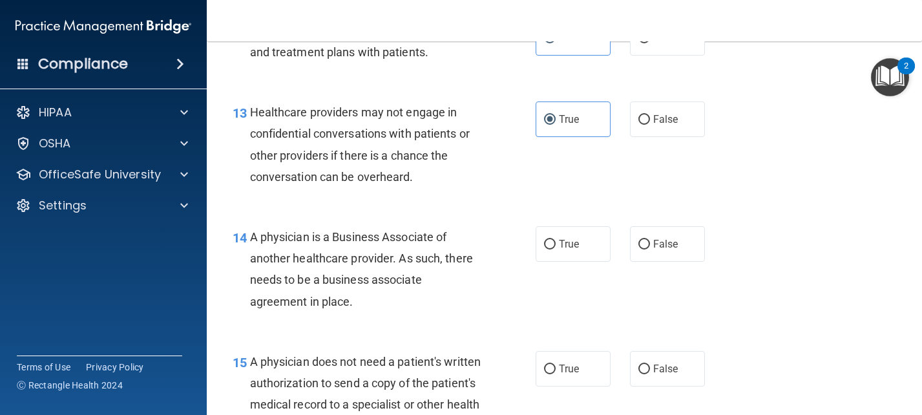
scroll to position [1616, 0]
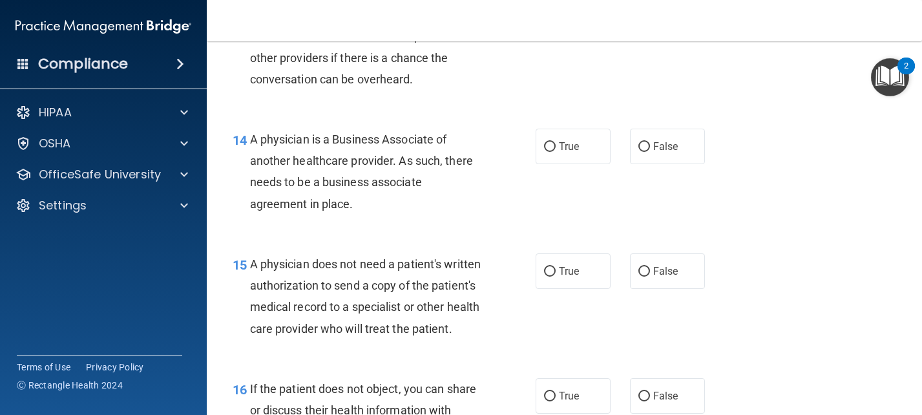
drag, startPoint x: 256, startPoint y: 140, endPoint x: 429, endPoint y: 211, distance: 186.6
click at [429, 211] on div "A physician is a Business Associate of another healthcare provider. As such, th…" at bounding box center [371, 172] width 242 height 86
click at [582, 140] on label "True" at bounding box center [573, 147] width 75 height 36
click at [556, 142] on input "True" at bounding box center [550, 147] width 12 height 10
radio input "true"
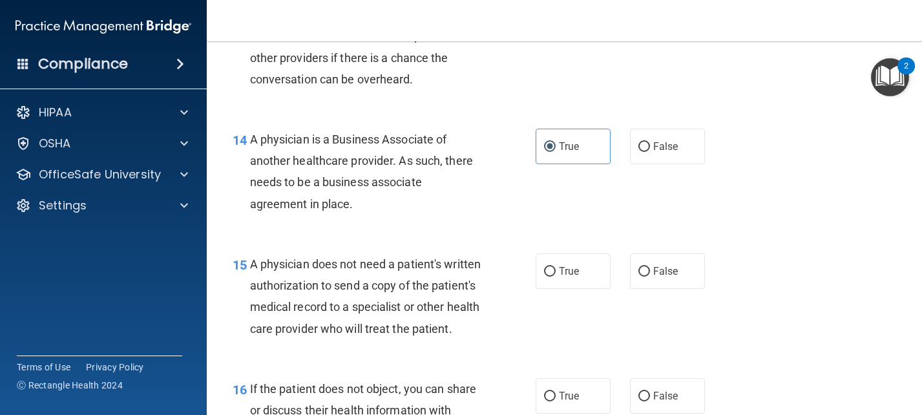
scroll to position [1681, 0]
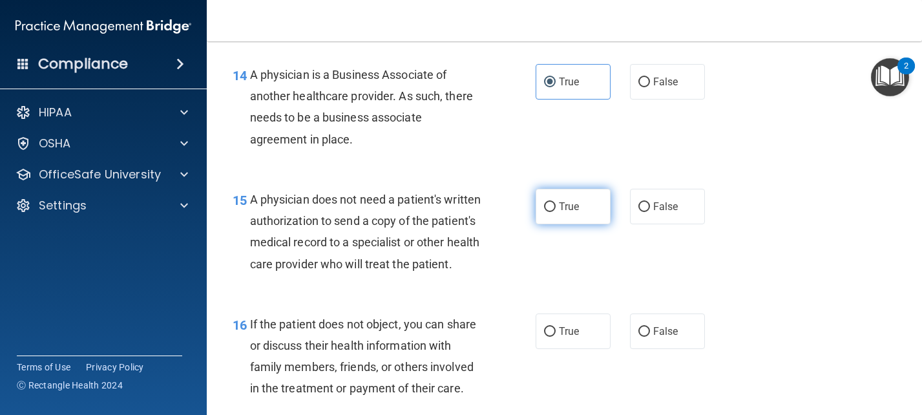
click at [567, 207] on span "True" at bounding box center [569, 206] width 20 height 12
click at [556, 207] on input "True" at bounding box center [550, 207] width 12 height 10
radio input "true"
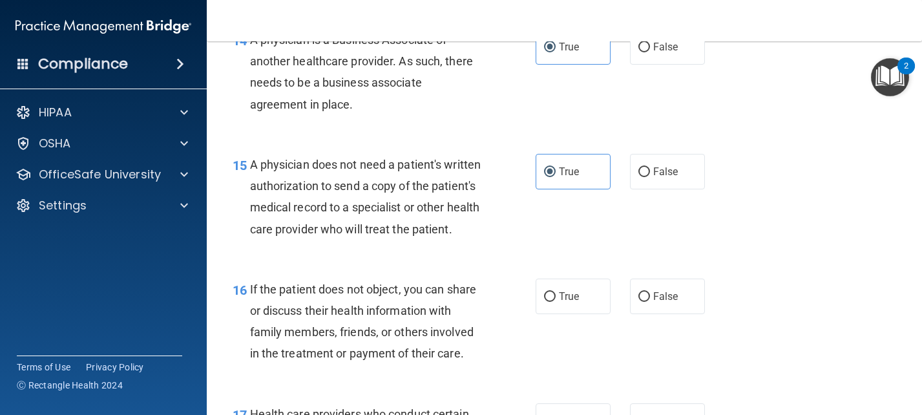
scroll to position [1874, 0]
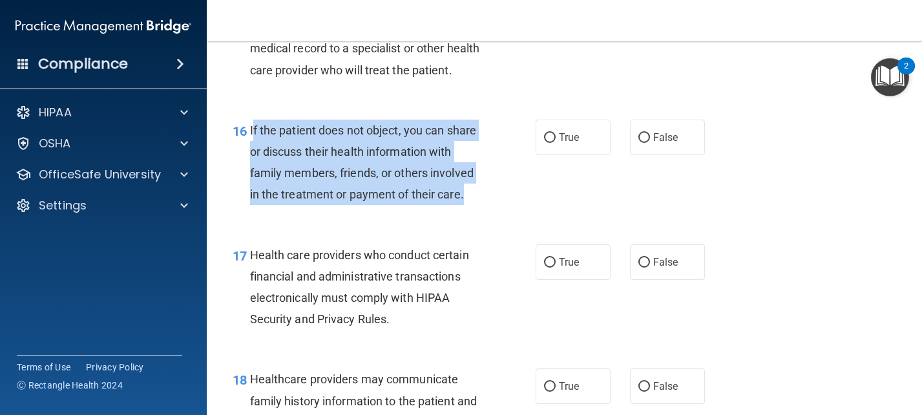
drag, startPoint x: 251, startPoint y: 154, endPoint x: 480, endPoint y: 222, distance: 238.7
click at [480, 206] on div "If the patient does not object, you can share or discuss their health informati…" at bounding box center [371, 163] width 242 height 86
click at [639, 143] on input "False" at bounding box center [645, 138] width 12 height 10
radio input "true"
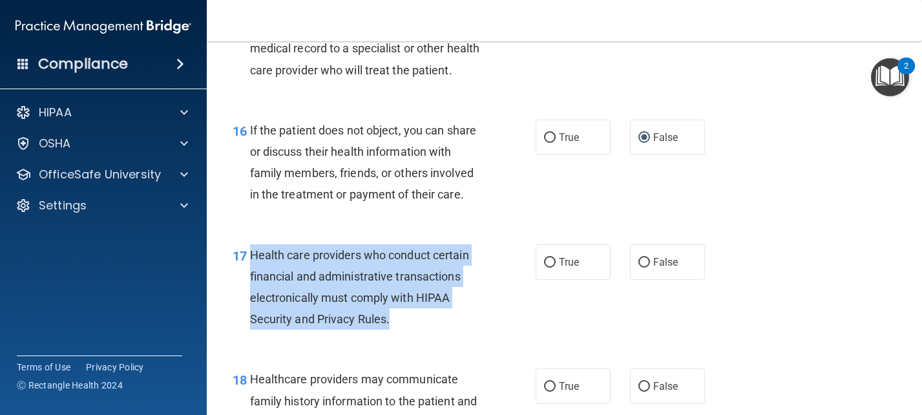
drag, startPoint x: 251, startPoint y: 274, endPoint x: 410, endPoint y: 348, distance: 175.8
click at [410, 330] on div "Health care providers who conduct certain financial and administrative transact…" at bounding box center [371, 287] width 242 height 86
click at [544, 268] on input "True" at bounding box center [550, 263] width 12 height 10
radio input "true"
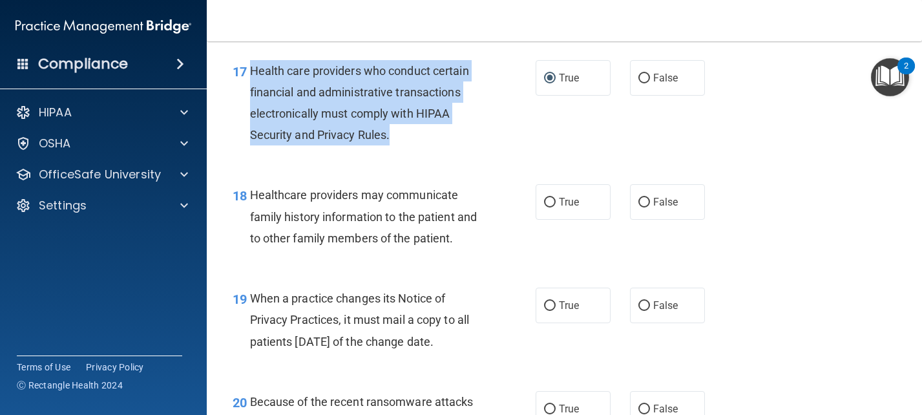
scroll to position [2068, 0]
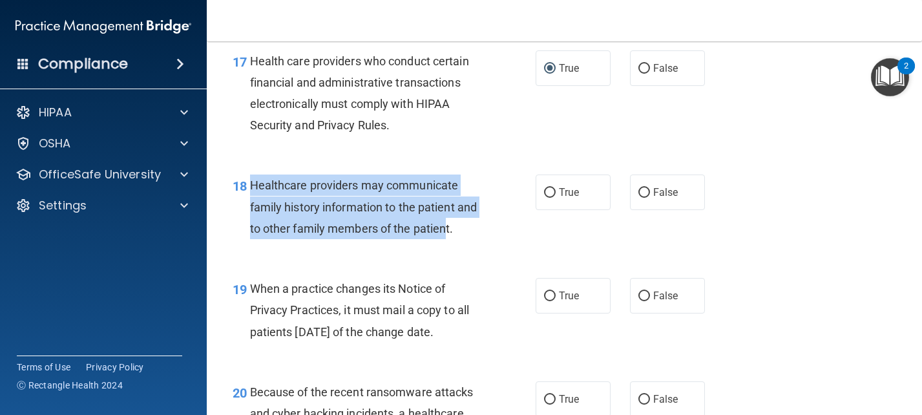
drag, startPoint x: 249, startPoint y: 204, endPoint x: 469, endPoint y: 259, distance: 226.4
click at [469, 239] on div "Healthcare providers may communicate family history information to the patient …" at bounding box center [371, 207] width 242 height 65
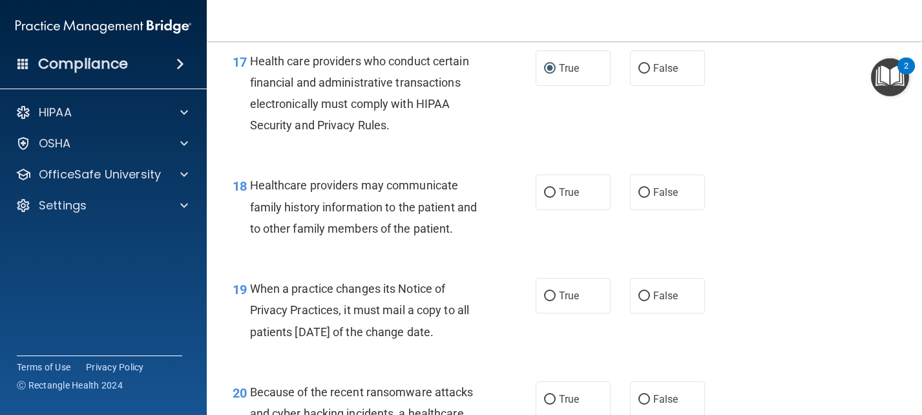
click at [479, 239] on div "Healthcare providers may communicate family history information to the patient …" at bounding box center [371, 207] width 242 height 65
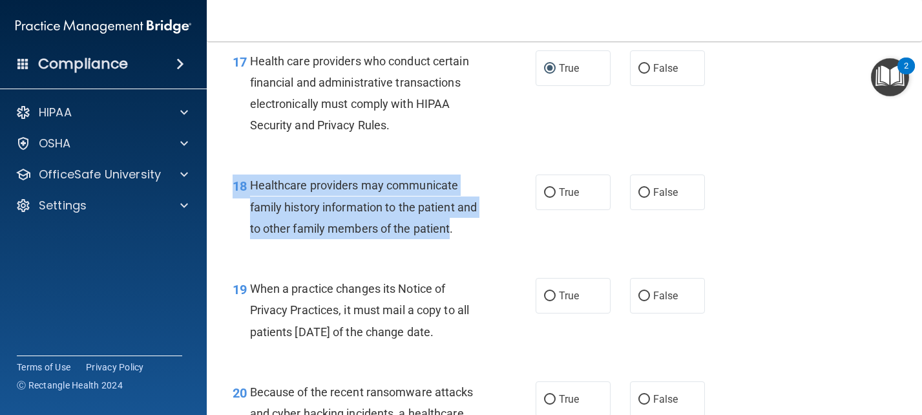
drag, startPoint x: 474, startPoint y: 251, endPoint x: 222, endPoint y: 192, distance: 259.0
click at [222, 192] on main "- The HIPAA Quiz #2 This quiz doesn’t expire until 10/11/2024. Are you sure you…" at bounding box center [565, 228] width 716 height 374
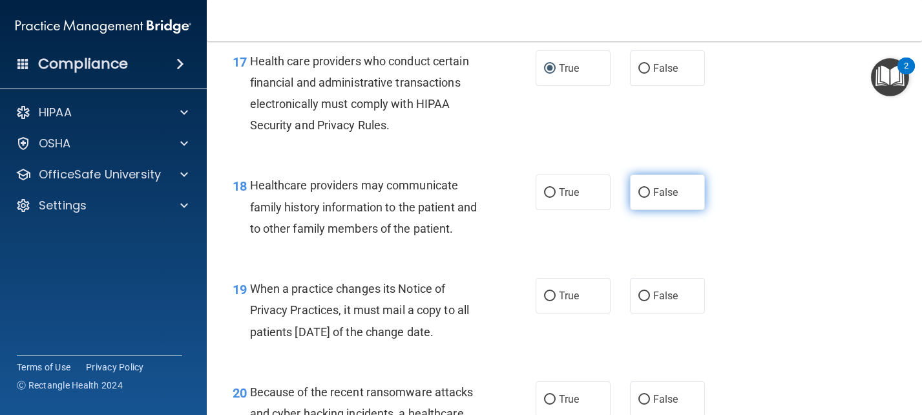
click at [644, 210] on label "False" at bounding box center [667, 193] width 75 height 36
click at [644, 198] on input "False" at bounding box center [645, 193] width 12 height 10
radio input "true"
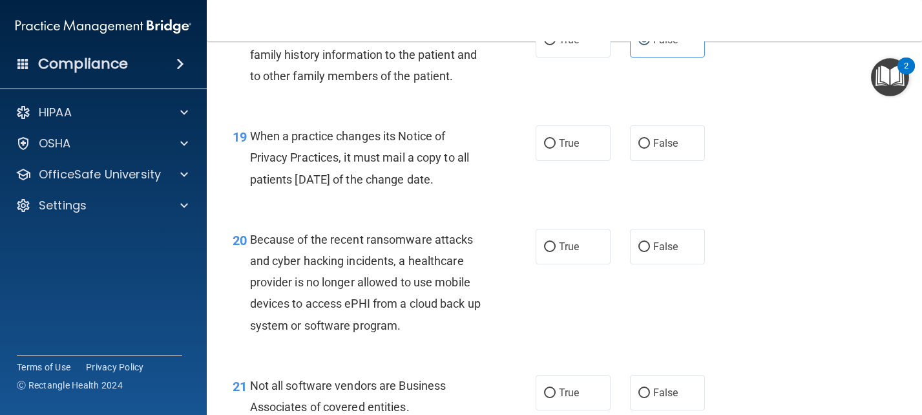
scroll to position [2262, 0]
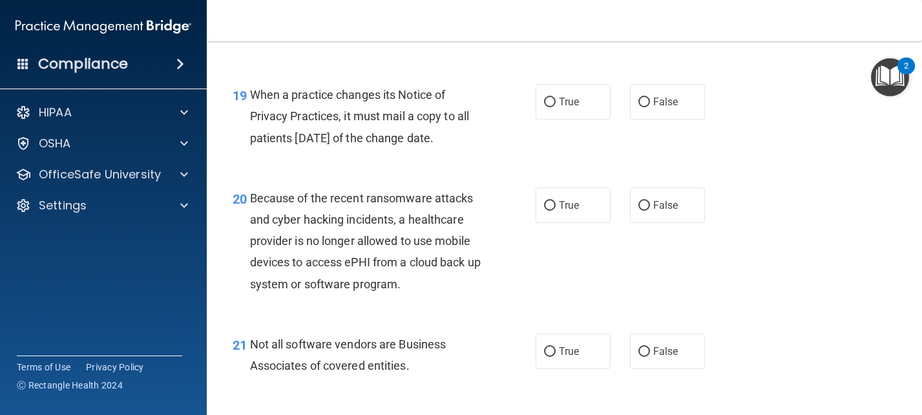
drag, startPoint x: 352, startPoint y: 141, endPoint x: 481, endPoint y: 175, distance: 133.6
click at [481, 155] on div "19 When a practice changes its Notice of Privacy Practices, it must mail a copy…" at bounding box center [384, 119] width 342 height 71
click at [546, 107] on input "True" at bounding box center [550, 103] width 12 height 10
radio input "true"
drag, startPoint x: 628, startPoint y: 114, endPoint x: 671, endPoint y: 158, distance: 60.8
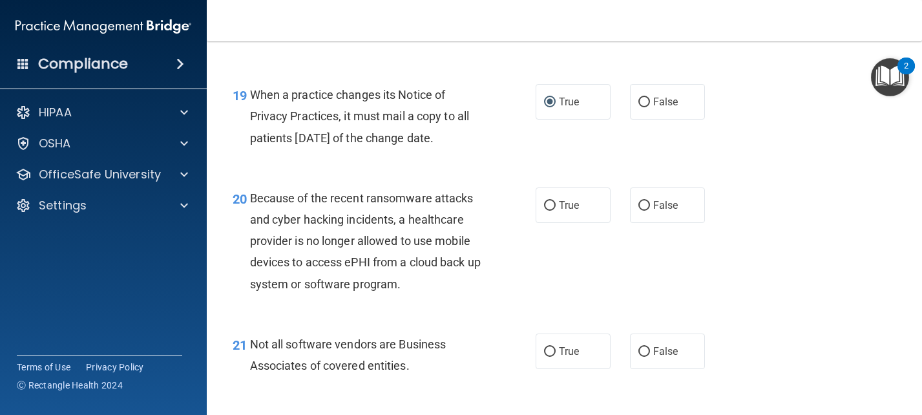
click at [630, 116] on label "False" at bounding box center [667, 102] width 75 height 36
click at [639, 107] on input "False" at bounding box center [645, 103] width 12 height 10
radio input "true"
radio input "false"
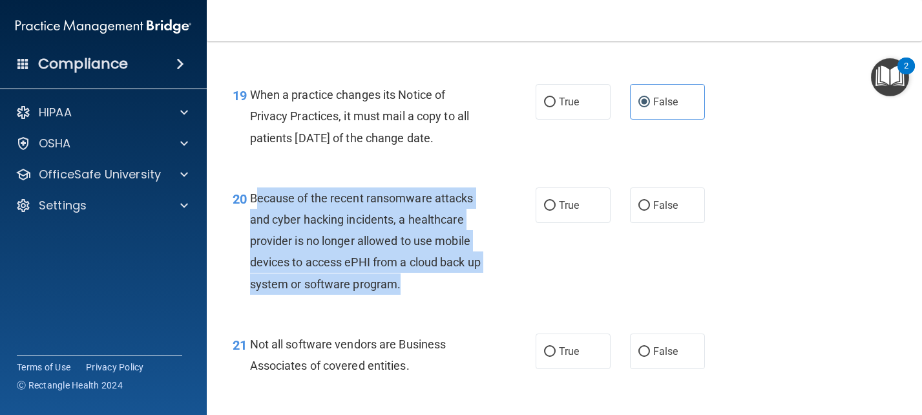
drag, startPoint x: 257, startPoint y: 221, endPoint x: 460, endPoint y: 317, distance: 224.1
click at [460, 301] on div "20 Because of the recent ransomware attacks and cyber hacking incidents, a heal…" at bounding box center [384, 244] width 342 height 114
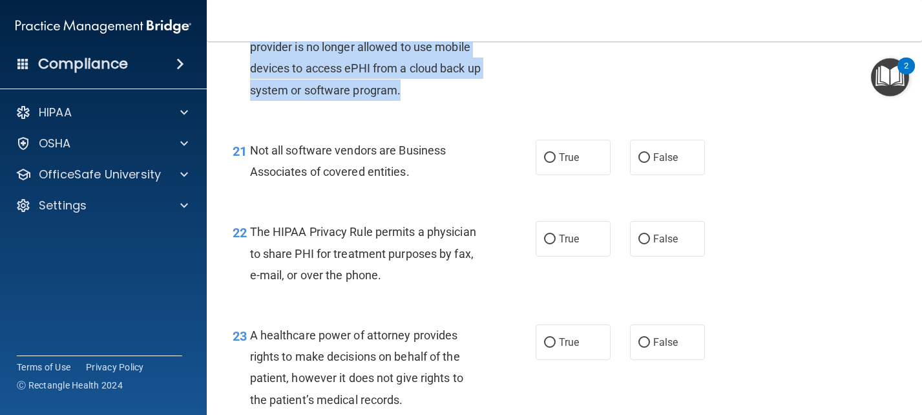
scroll to position [2392, 0]
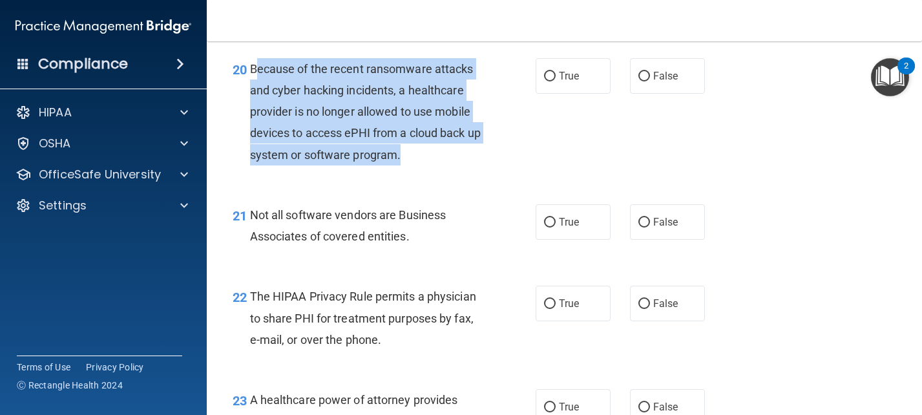
click at [299, 120] on div "Because of the recent ransomware attacks and cyber hacking incidents, a healthc…" at bounding box center [371, 111] width 242 height 107
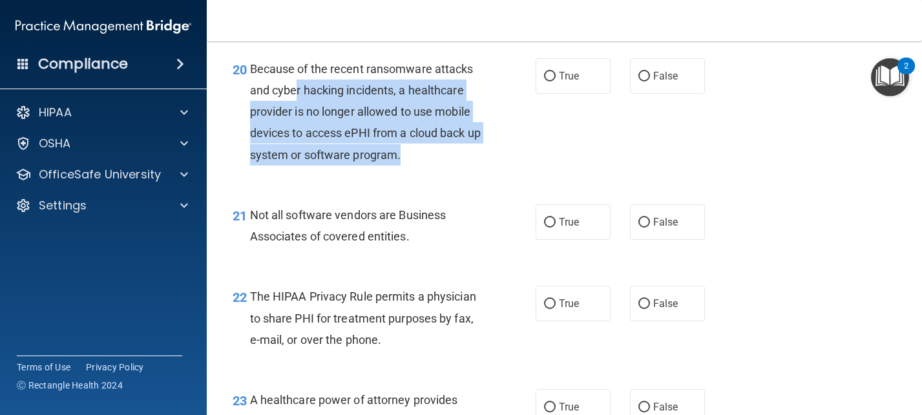
drag, startPoint x: 295, startPoint y: 107, endPoint x: 466, endPoint y: 172, distance: 182.5
click at [467, 165] on div "Because of the recent ransomware attacks and cyber hacking incidents, a healthc…" at bounding box center [371, 111] width 242 height 107
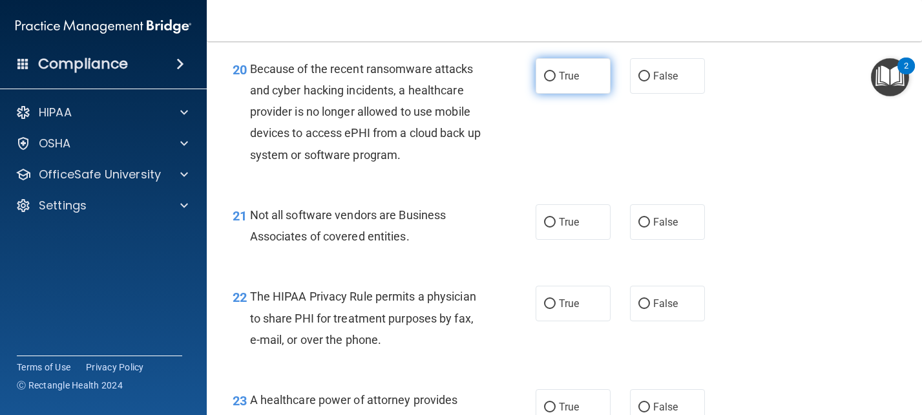
click at [557, 94] on label "True" at bounding box center [573, 76] width 75 height 36
click at [556, 81] on input "True" at bounding box center [550, 77] width 12 height 10
radio input "true"
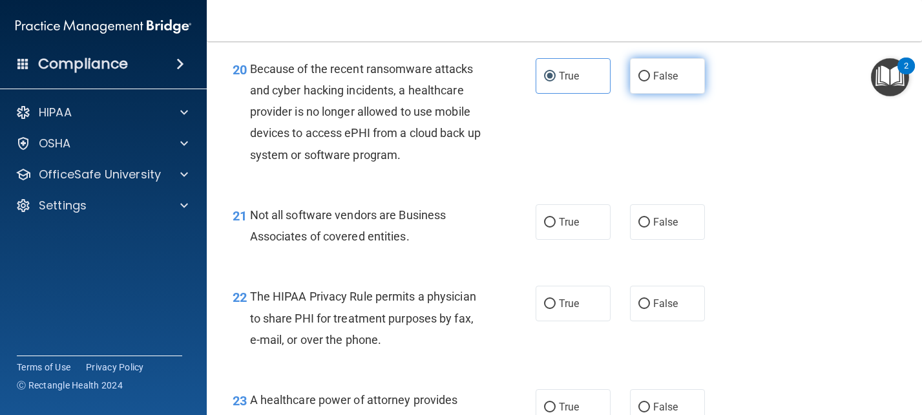
click at [655, 82] on span "False" at bounding box center [665, 76] width 25 height 12
click at [650, 81] on input "False" at bounding box center [645, 77] width 12 height 10
radio input "true"
radio input "false"
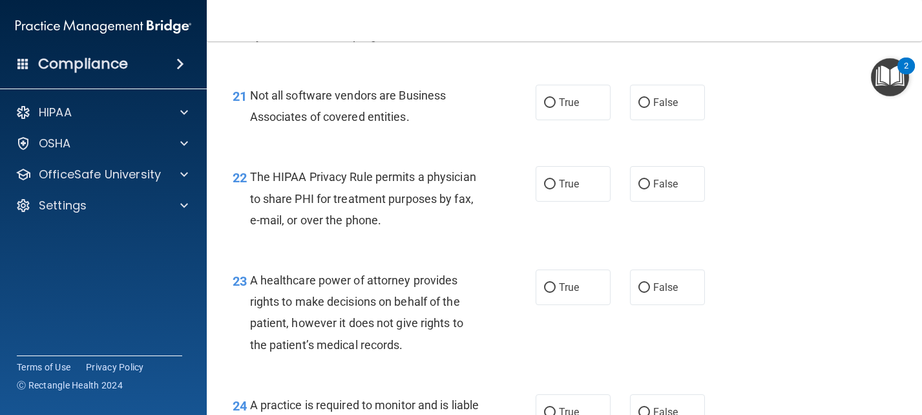
scroll to position [2521, 0]
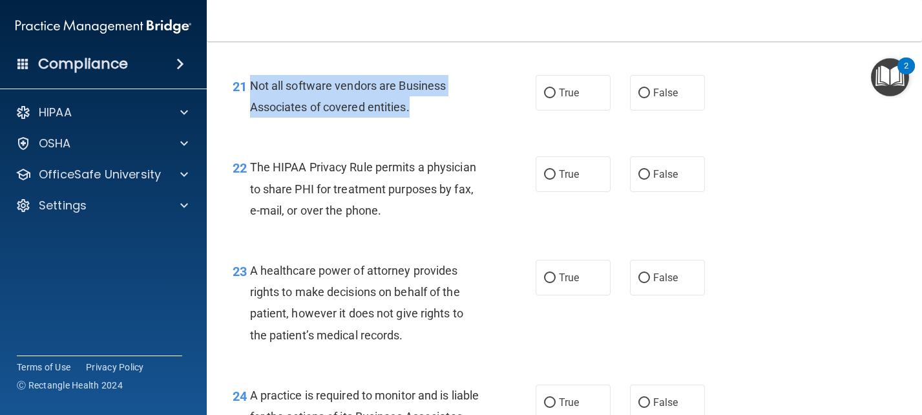
drag, startPoint x: 253, startPoint y: 103, endPoint x: 431, endPoint y: 132, distance: 180.7
click at [431, 118] on div "Not all software vendors are Business Associates of covered entities." at bounding box center [371, 96] width 242 height 43
click at [550, 98] on input "True" at bounding box center [550, 94] width 12 height 10
radio input "true"
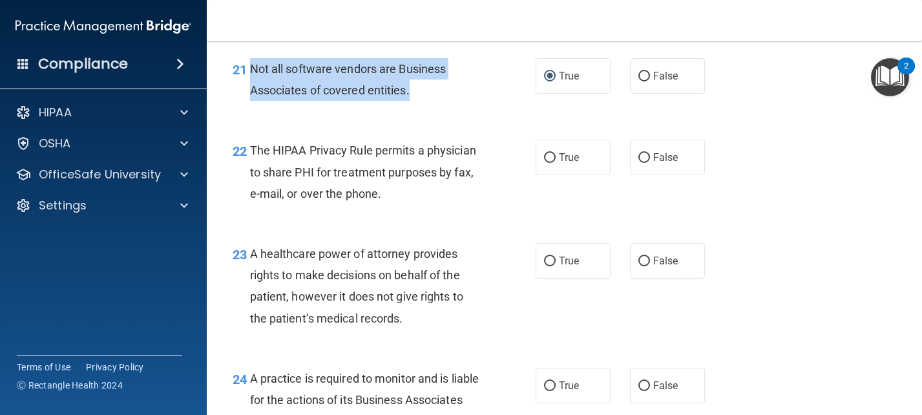
scroll to position [2585, 0]
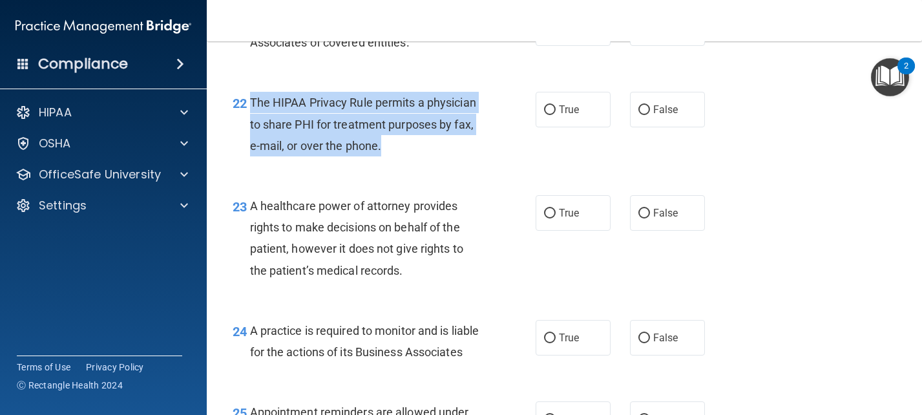
drag, startPoint x: 249, startPoint y: 124, endPoint x: 432, endPoint y: 175, distance: 189.7
click at [433, 156] on div "The HIPAA Privacy Rule permits a physician to share PHI for treatment purposes …" at bounding box center [371, 124] width 242 height 65
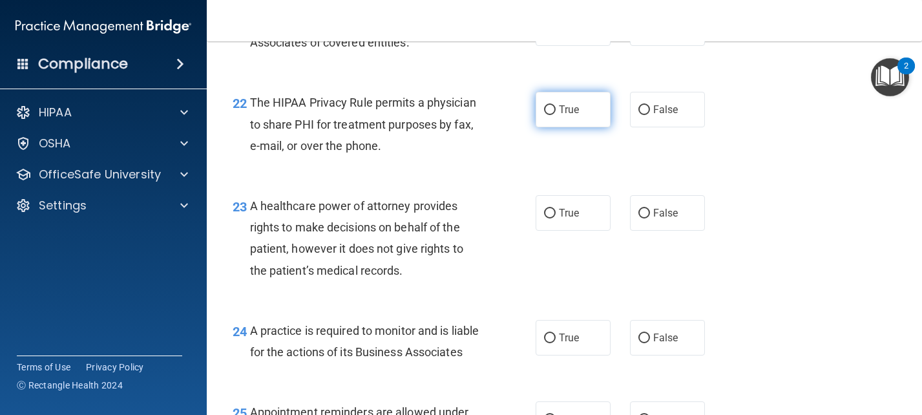
click at [559, 116] on span "True" at bounding box center [569, 109] width 20 height 12
click at [554, 115] on input "True" at bounding box center [550, 110] width 12 height 10
radio input "true"
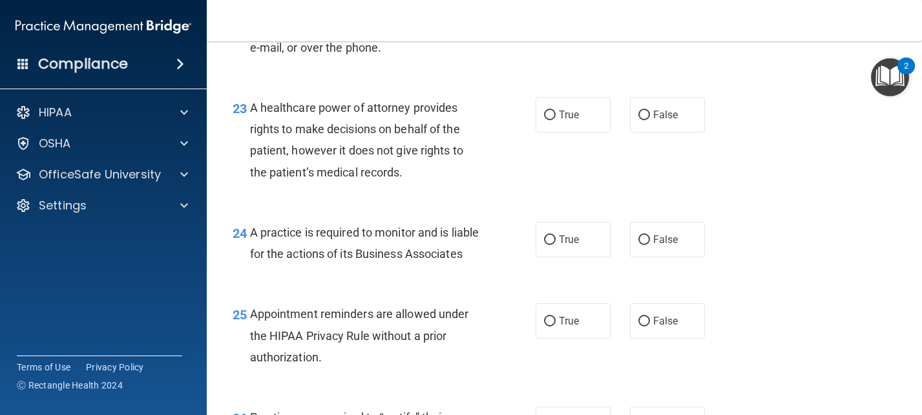
scroll to position [2715, 0]
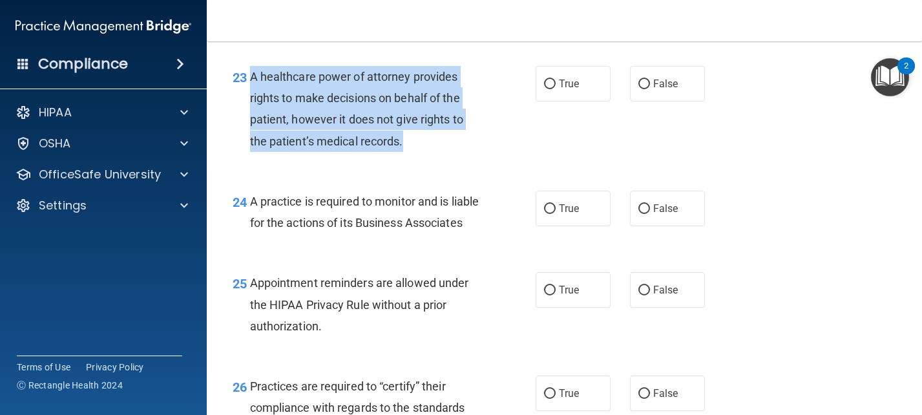
drag, startPoint x: 253, startPoint y: 98, endPoint x: 425, endPoint y: 169, distance: 186.3
click at [423, 152] on div "A healthcare power of attorney provides rights to make decisions on behalf of t…" at bounding box center [371, 109] width 242 height 86
click at [642, 89] on input "False" at bounding box center [645, 85] width 12 height 10
radio input "true"
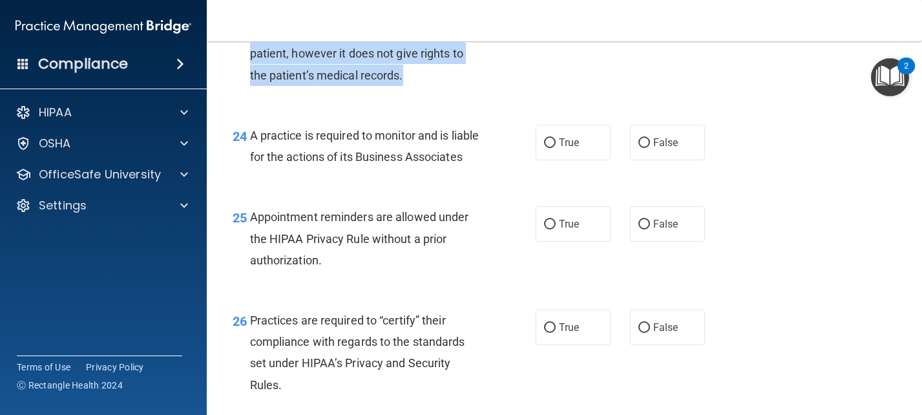
scroll to position [2779, 0]
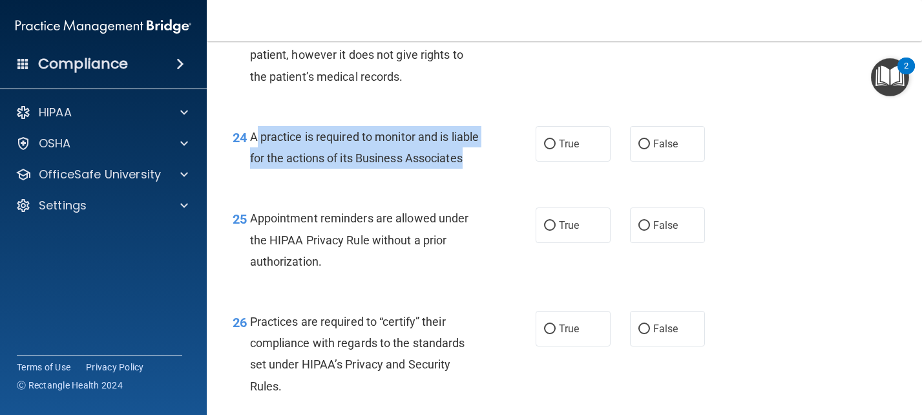
drag, startPoint x: 253, startPoint y: 156, endPoint x: 355, endPoint y: 207, distance: 114.2
click at [355, 169] on div "A practice is required to monitor and is liable for the actions of its Business…" at bounding box center [371, 147] width 242 height 43
click at [544, 149] on input "True" at bounding box center [550, 145] width 12 height 10
radio input "true"
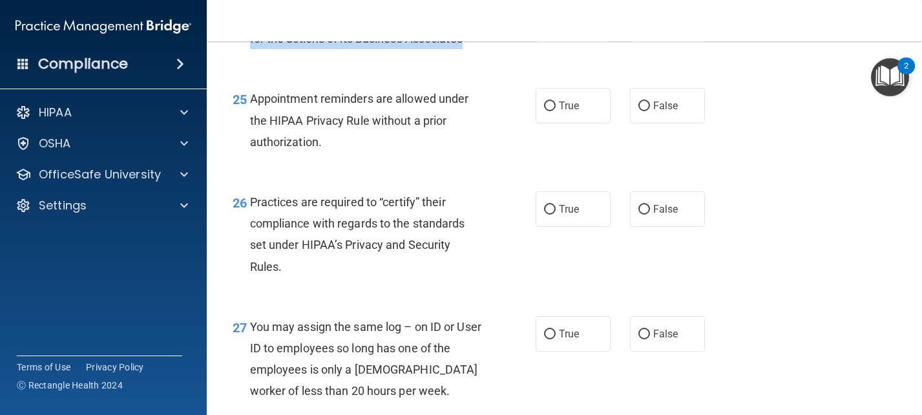
scroll to position [2973, 0]
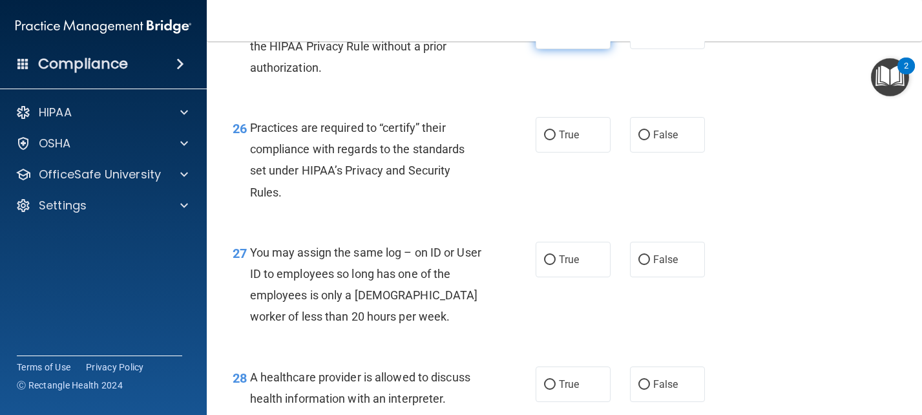
click at [549, 37] on input "True" at bounding box center [550, 32] width 12 height 10
radio input "true"
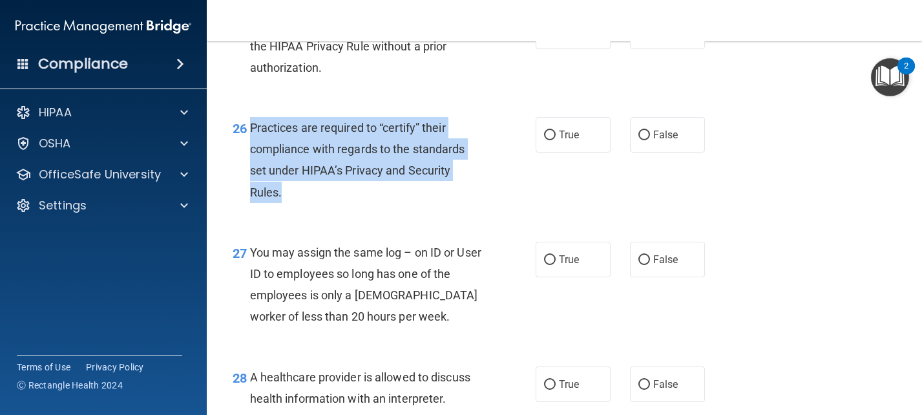
drag, startPoint x: 247, startPoint y: 165, endPoint x: 328, endPoint y: 233, distance: 105.5
click at [328, 209] on div "26 Practices are required to “certify” their compliance with regards to the sta…" at bounding box center [384, 163] width 342 height 92
click at [642, 140] on input "False" at bounding box center [645, 136] width 12 height 10
radio input "true"
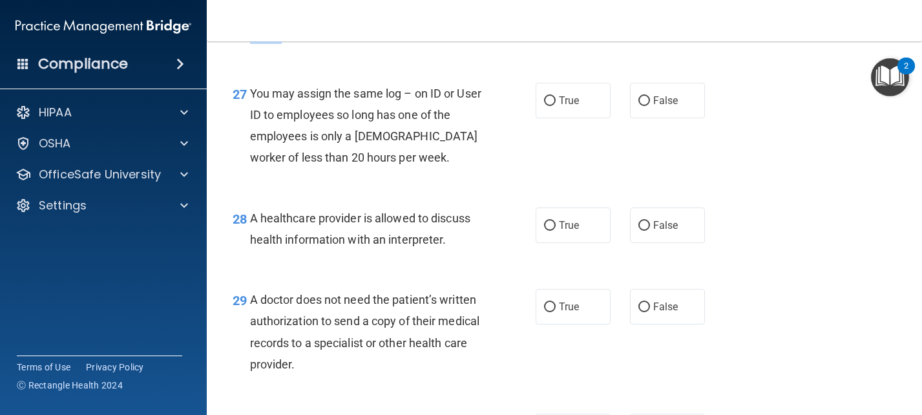
scroll to position [3167, 0]
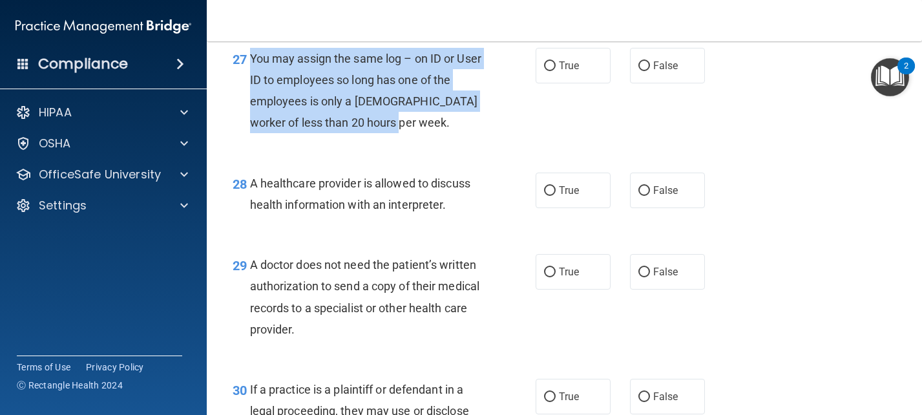
drag, startPoint x: 253, startPoint y: 95, endPoint x: 455, endPoint y: 175, distance: 217.6
click at [455, 134] on div "You may assign the same log – on ID or User ID to employees so long has one of …" at bounding box center [371, 91] width 242 height 86
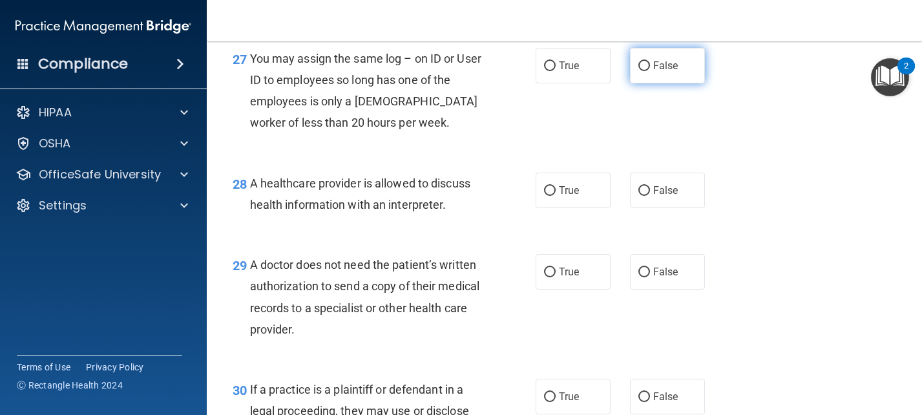
click at [653, 72] on span "False" at bounding box center [665, 65] width 25 height 12
click at [650, 71] on input "False" at bounding box center [645, 66] width 12 height 10
radio input "true"
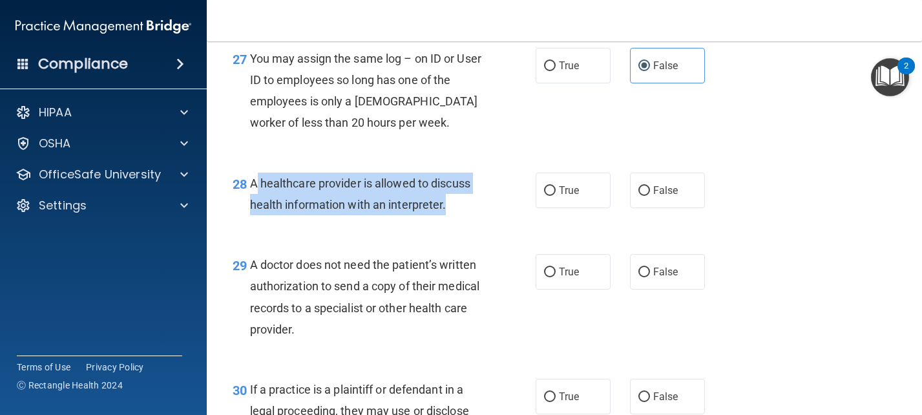
drag, startPoint x: 254, startPoint y: 224, endPoint x: 454, endPoint y: 248, distance: 201.9
click at [454, 215] on div "A healthcare provider is allowed to discuss health information with an interpre…" at bounding box center [371, 194] width 242 height 43
drag, startPoint x: 251, startPoint y: 226, endPoint x: 460, endPoint y: 256, distance: 210.9
click at [460, 215] on div "A healthcare provider is allowed to discuss health information with an interpre…" at bounding box center [371, 194] width 242 height 43
click at [640, 196] on input "False" at bounding box center [645, 191] width 12 height 10
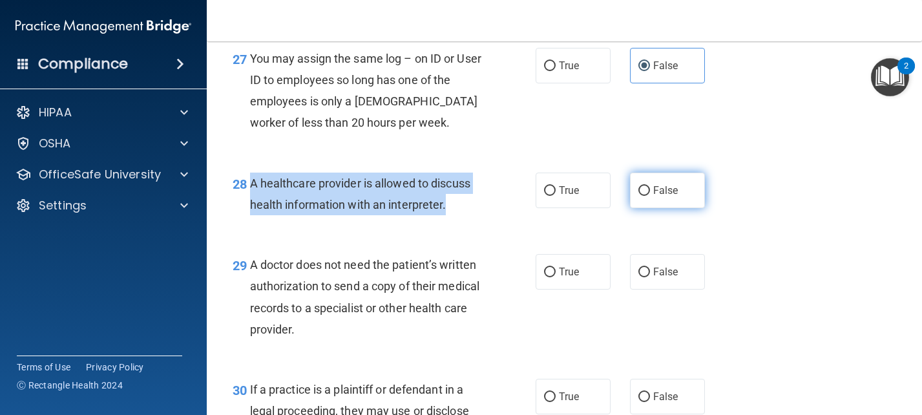
radio input "true"
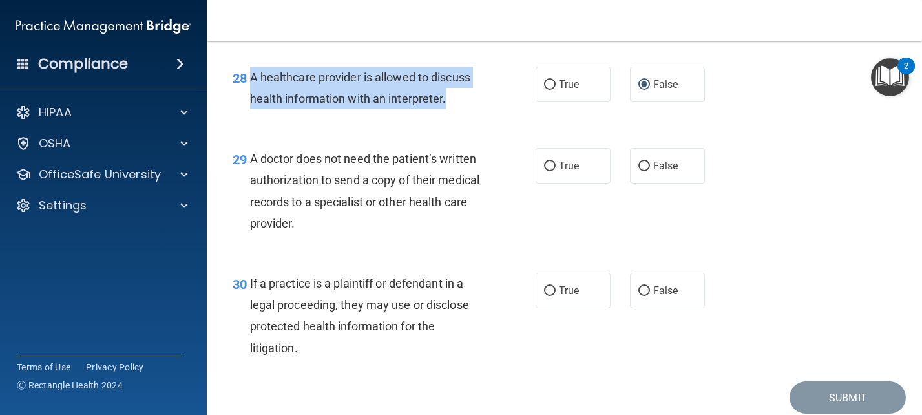
scroll to position [3296, 0]
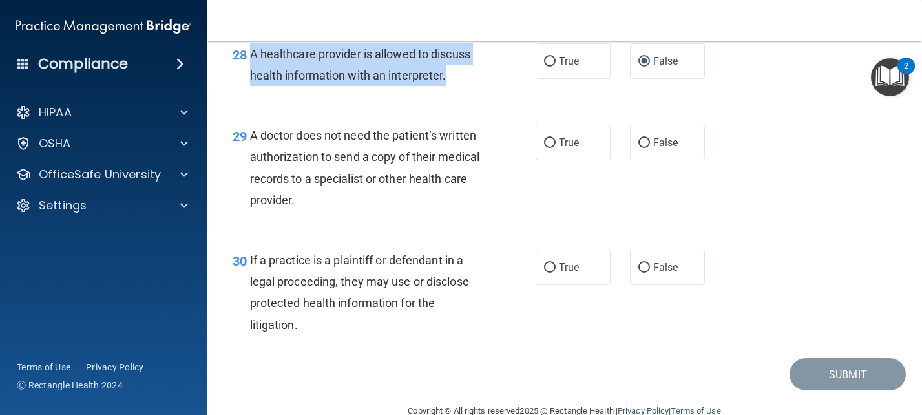
drag, startPoint x: 282, startPoint y: 177, endPoint x: 414, endPoint y: 248, distance: 149.8
click at [414, 211] on div "A doctor does not need the patient’s written authorization to send a copy of th…" at bounding box center [371, 168] width 242 height 86
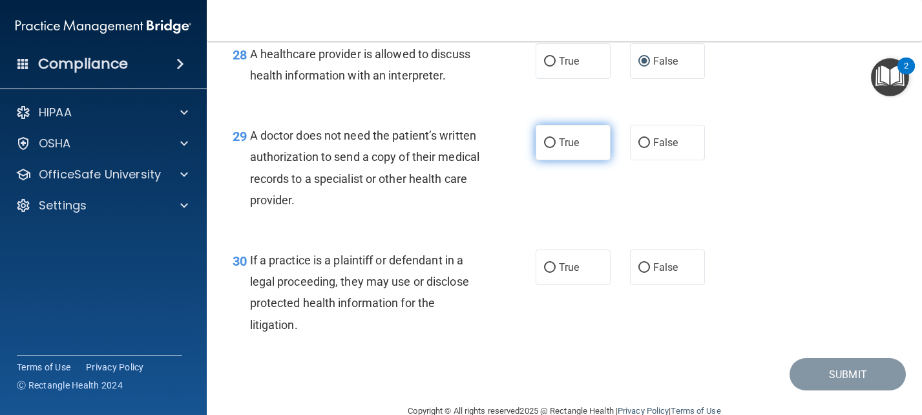
click at [559, 149] on span "True" at bounding box center [569, 142] width 20 height 12
click at [555, 148] on input "True" at bounding box center [550, 143] width 12 height 10
radio input "true"
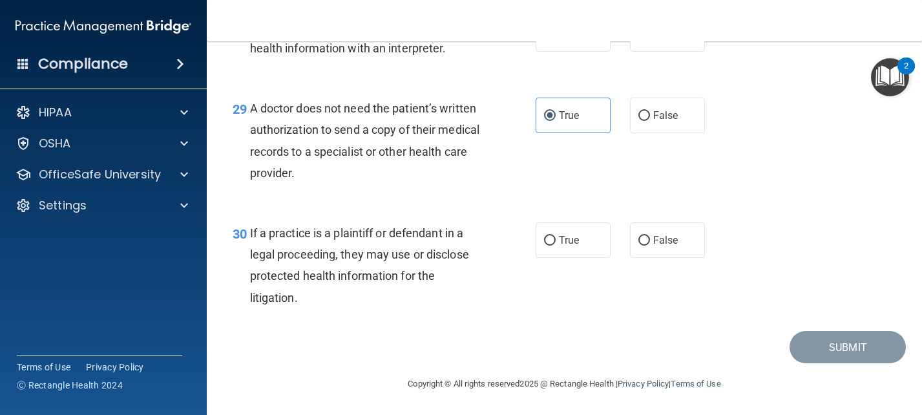
scroll to position [3367, 0]
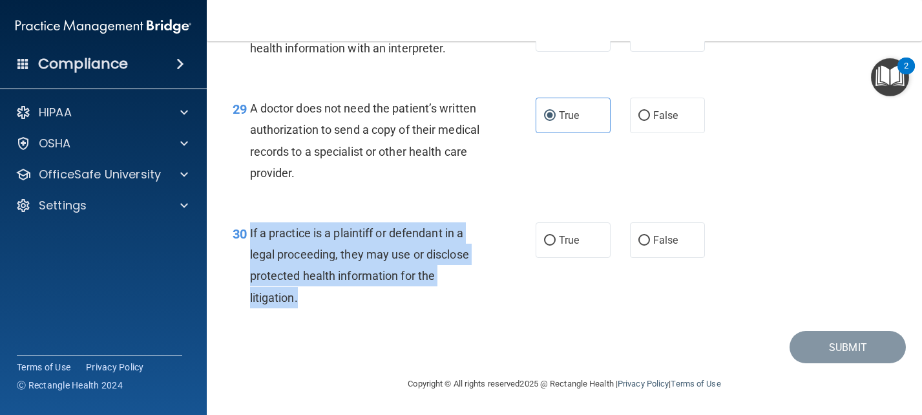
drag, startPoint x: 248, startPoint y: 232, endPoint x: 408, endPoint y: 290, distance: 170.5
click at [408, 290] on div "30 If a practice is a plaintiff or defendant in a legal proceeding, they may us…" at bounding box center [384, 268] width 342 height 92
click at [341, 253] on span "If a practice is a plaintiff or defendant in a legal proceeding, they may use o…" at bounding box center [359, 265] width 219 height 78
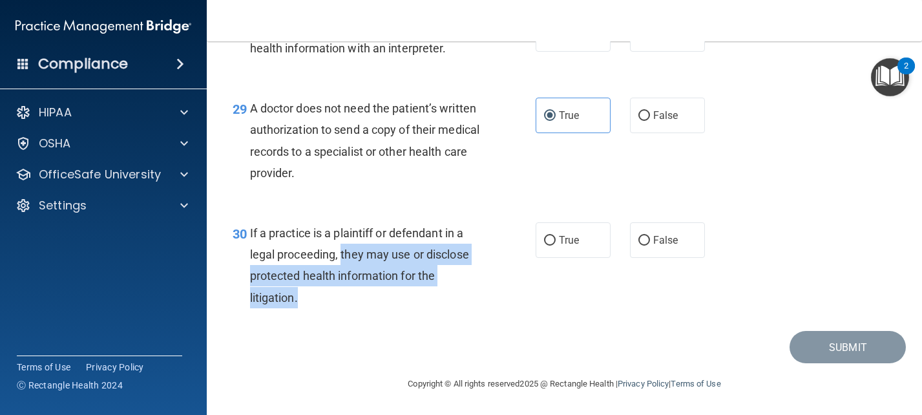
drag, startPoint x: 341, startPoint y: 252, endPoint x: 385, endPoint y: 301, distance: 65.9
click at [385, 301] on div "If a practice is a plaintiff or defendant in a legal proceeding, they may use o…" at bounding box center [371, 265] width 242 height 86
click at [641, 240] on input "False" at bounding box center [645, 241] width 12 height 10
radio input "true"
click at [831, 359] on button "Submit" at bounding box center [848, 347] width 116 height 33
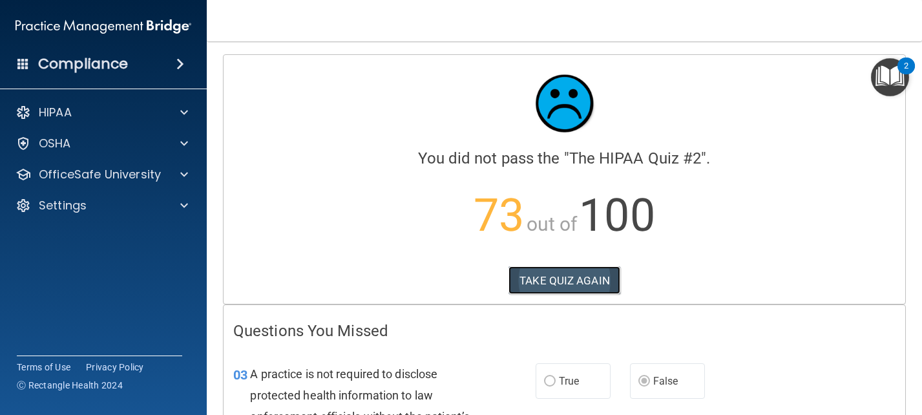
click at [569, 282] on button "TAKE QUIZ AGAIN" at bounding box center [565, 280] width 112 height 28
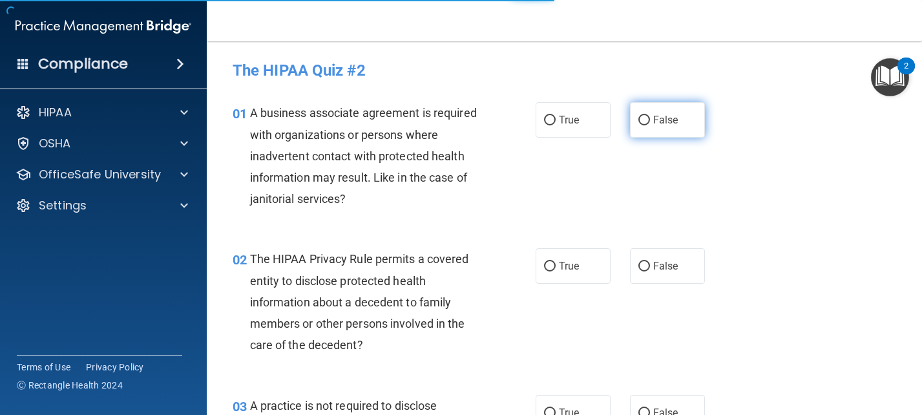
click at [639, 117] on input "False" at bounding box center [645, 121] width 12 height 10
radio input "true"
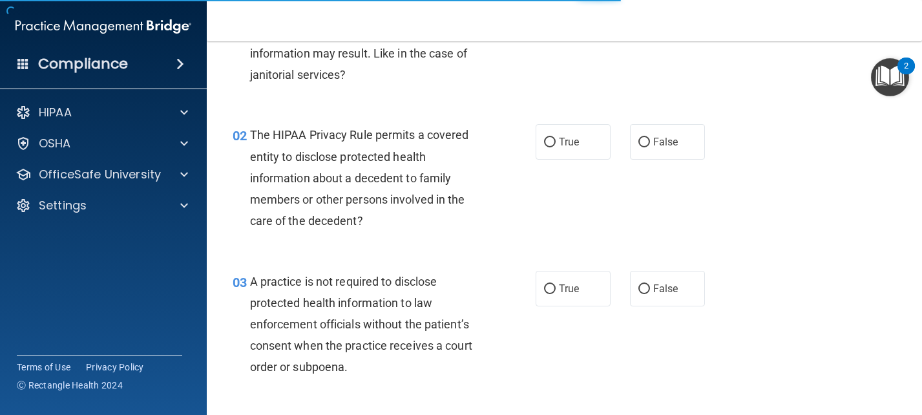
scroll to position [129, 0]
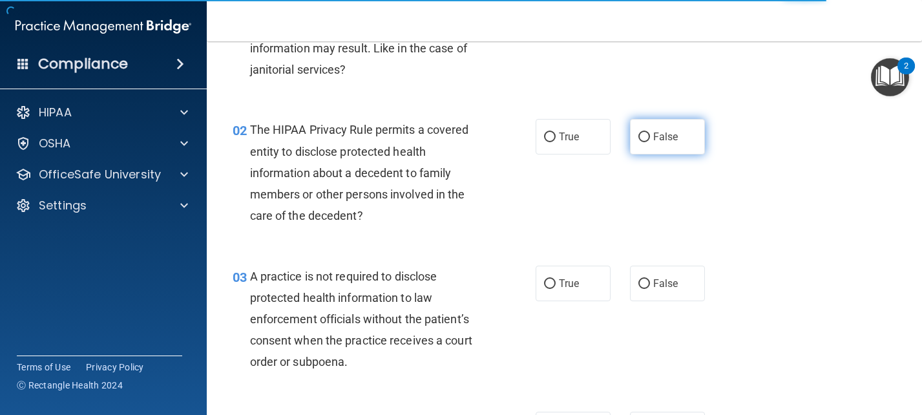
click at [653, 130] on label "False" at bounding box center [667, 137] width 75 height 36
click at [650, 133] on input "False" at bounding box center [645, 138] width 12 height 10
radio input "true"
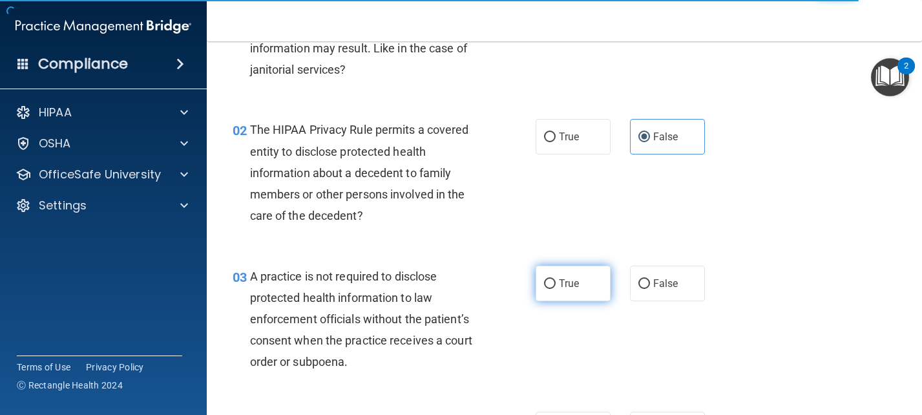
click at [560, 288] on span "True" at bounding box center [569, 283] width 20 height 12
click at [556, 288] on input "True" at bounding box center [550, 284] width 12 height 10
radio input "true"
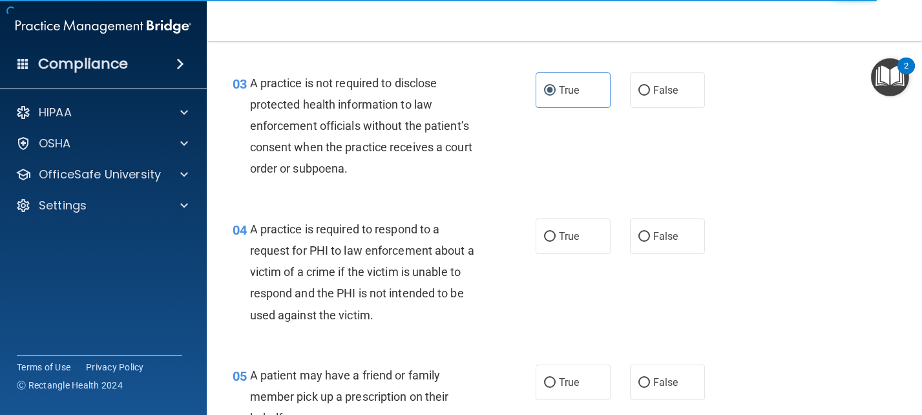
scroll to position [323, 0]
click at [560, 233] on span "True" at bounding box center [569, 235] width 20 height 12
click at [556, 233] on input "True" at bounding box center [550, 236] width 12 height 10
radio input "true"
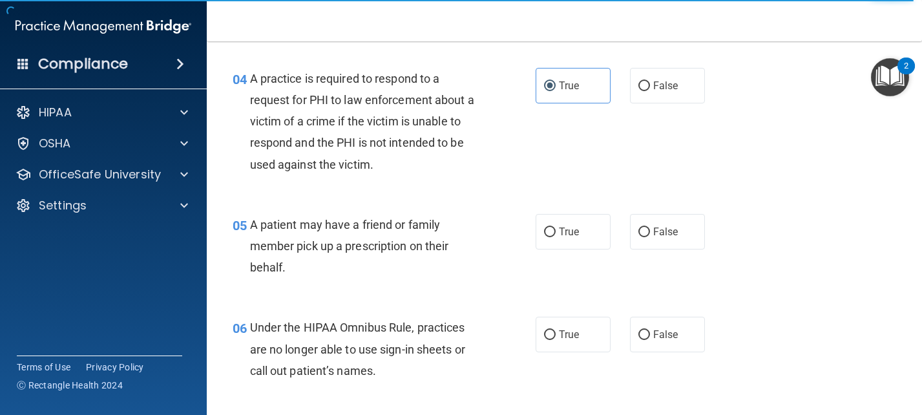
scroll to position [517, 0]
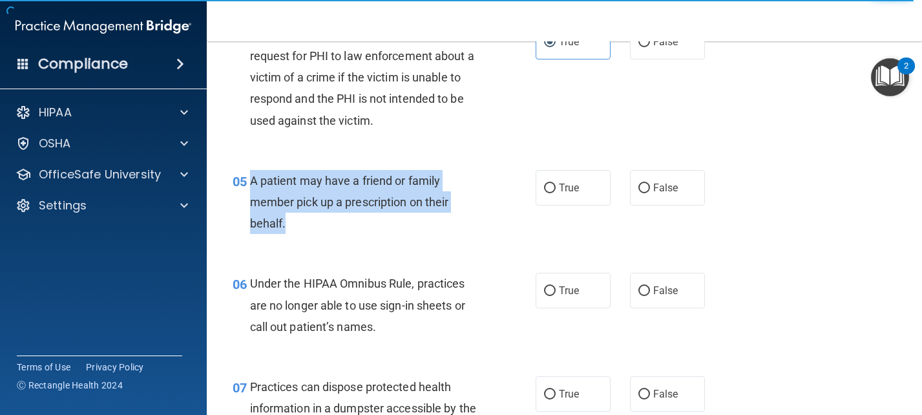
drag, startPoint x: 250, startPoint y: 180, endPoint x: 351, endPoint y: 218, distance: 107.8
click at [351, 218] on div "A patient may have a friend or family member pick up a prescription on their be…" at bounding box center [371, 202] width 242 height 65
click at [639, 187] on input "False" at bounding box center [645, 189] width 12 height 10
radio input "true"
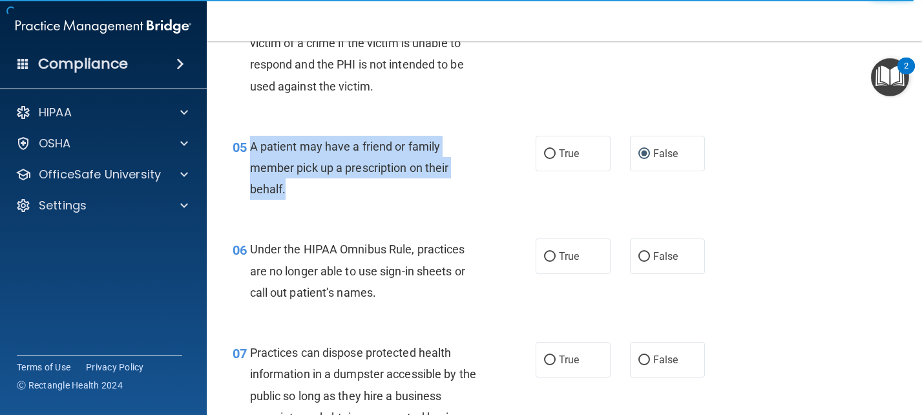
scroll to position [646, 0]
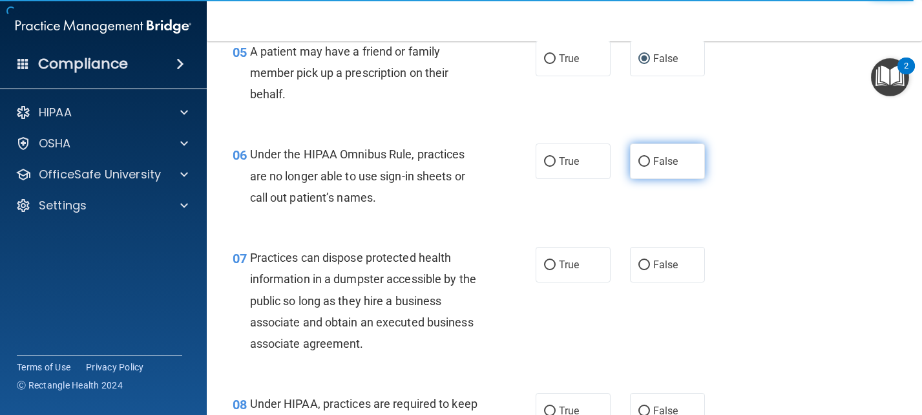
click at [639, 154] on label "False" at bounding box center [667, 161] width 75 height 36
click at [639, 157] on input "False" at bounding box center [645, 162] width 12 height 10
radio input "true"
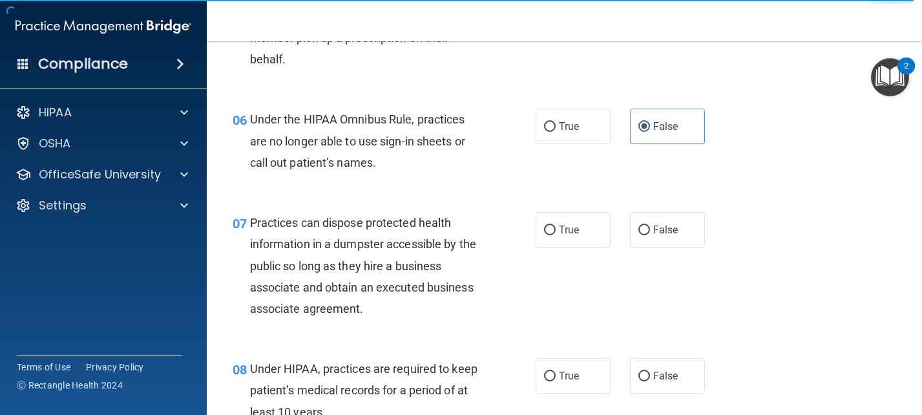
scroll to position [711, 0]
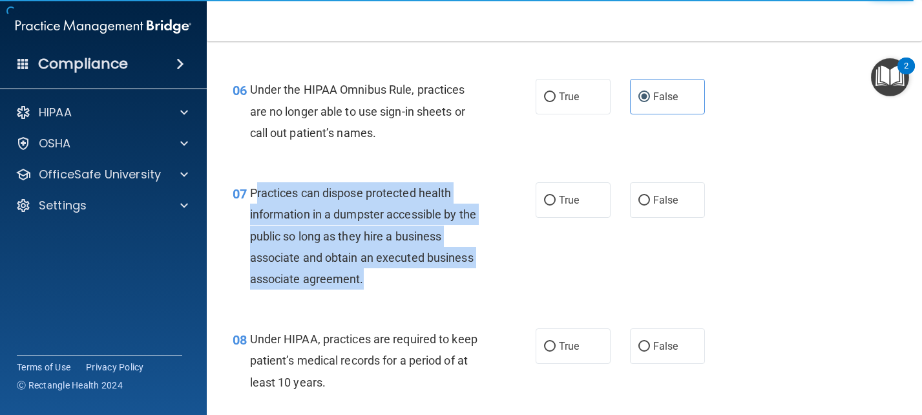
drag, startPoint x: 256, startPoint y: 193, endPoint x: 445, endPoint y: 273, distance: 205.3
click at [445, 273] on div "Practices can dispose protected health information in a dumpster accessible by …" at bounding box center [371, 235] width 242 height 107
click at [642, 197] on input "False" at bounding box center [645, 201] width 12 height 10
radio input "true"
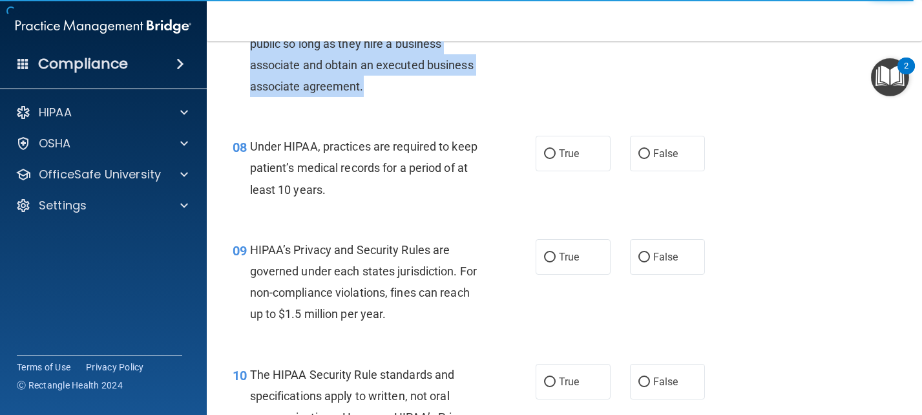
scroll to position [905, 0]
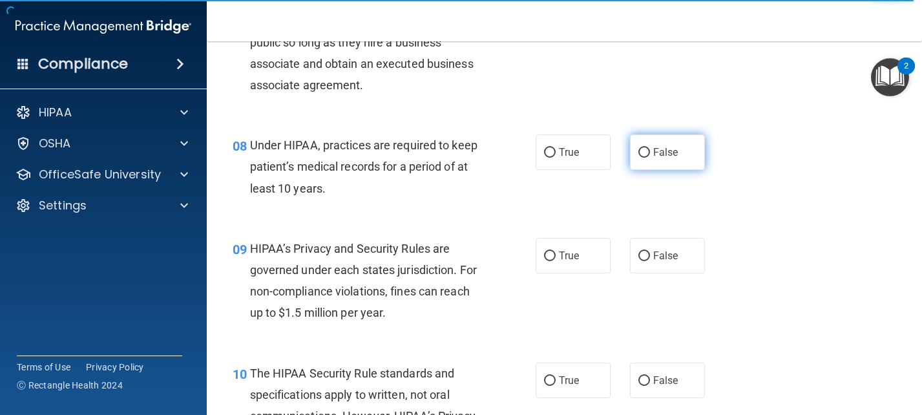
click at [653, 152] on span "False" at bounding box center [665, 152] width 25 height 12
click at [650, 152] on input "False" at bounding box center [645, 153] width 12 height 10
radio input "true"
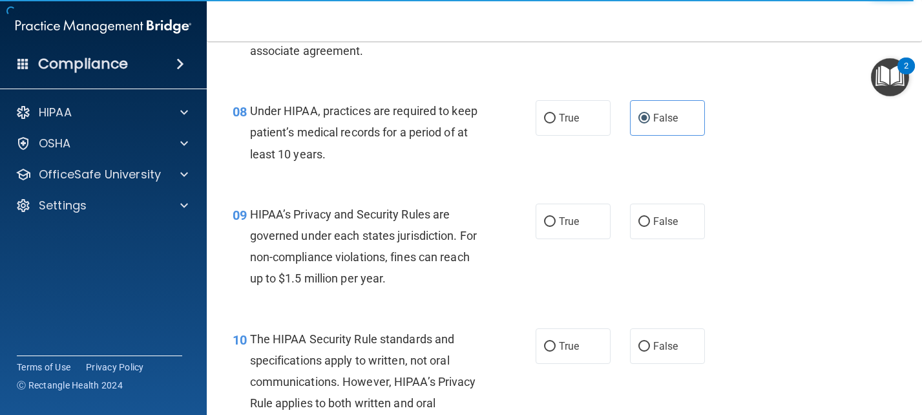
scroll to position [1034, 0]
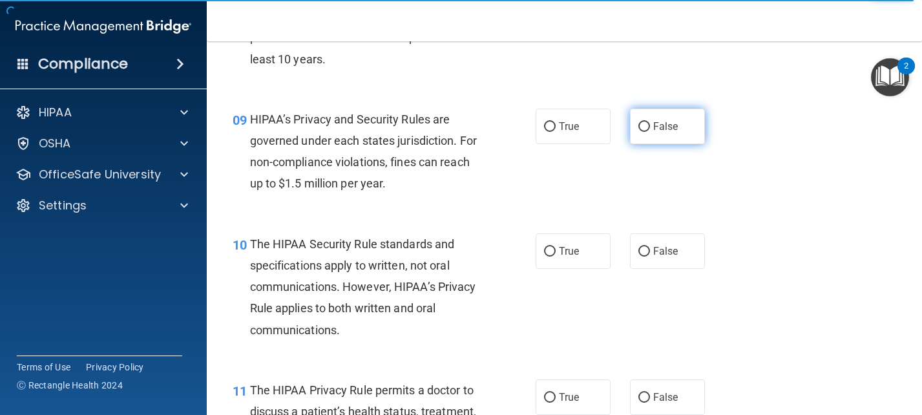
click at [666, 127] on span "False" at bounding box center [665, 126] width 25 height 12
click at [650, 127] on input "False" at bounding box center [645, 127] width 12 height 10
radio input "true"
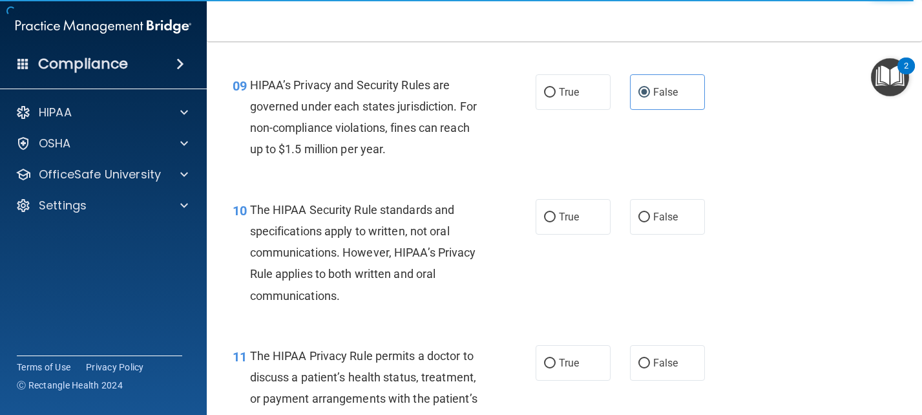
scroll to position [1099, 0]
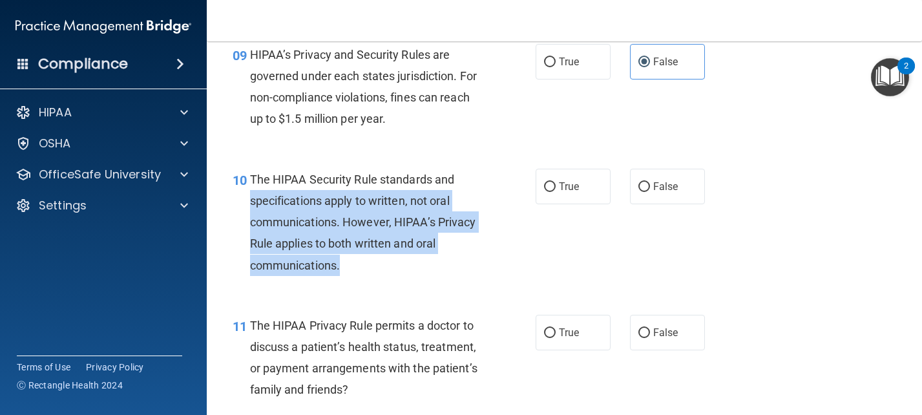
drag, startPoint x: 259, startPoint y: 199, endPoint x: 455, endPoint y: 267, distance: 207.3
click at [455, 267] on div "The HIPAA Security Rule standards and specifications apply to written, not oral…" at bounding box center [371, 222] width 242 height 107
click at [430, 261] on div "The HIPAA Security Rule standards and specifications apply to written, not oral…" at bounding box center [371, 222] width 242 height 107
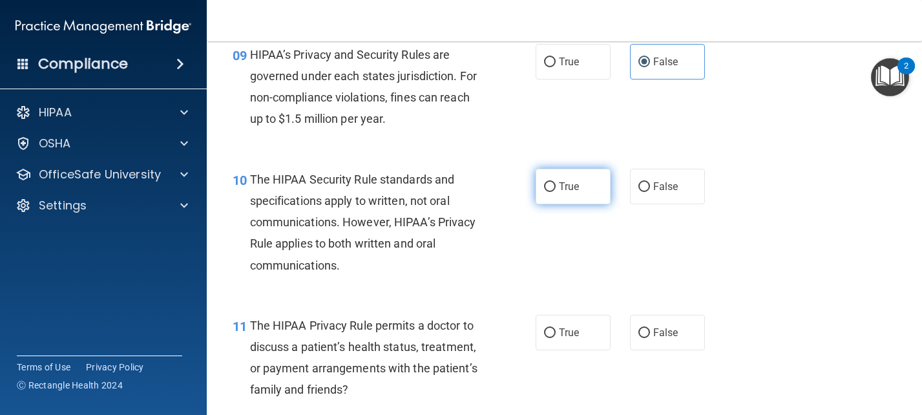
click at [544, 189] on input "True" at bounding box center [550, 187] width 12 height 10
radio input "true"
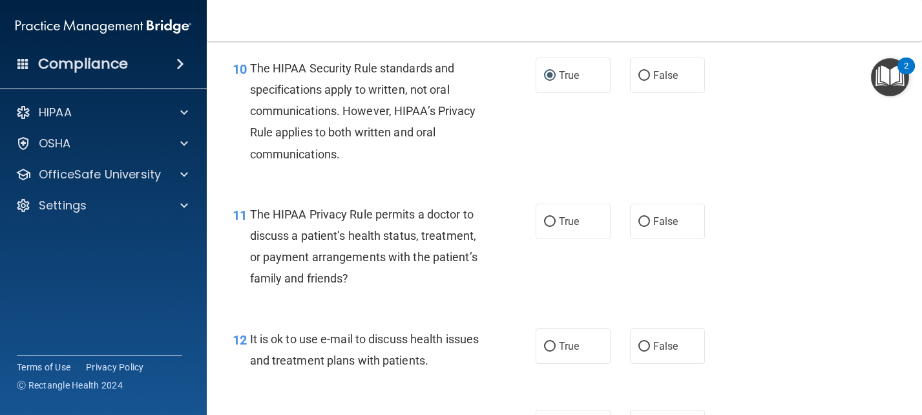
scroll to position [1228, 0]
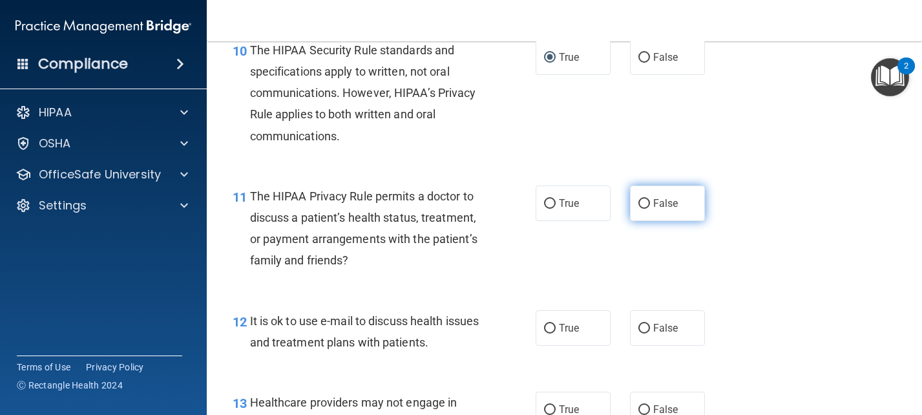
click at [643, 206] on input "False" at bounding box center [645, 204] width 12 height 10
radio input "true"
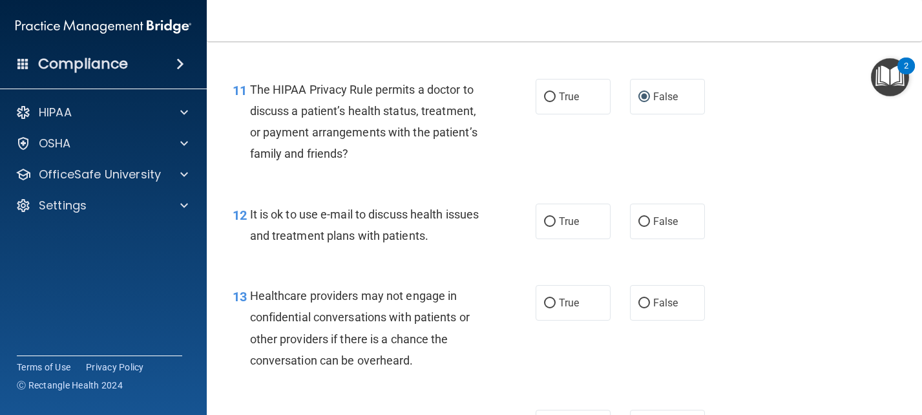
scroll to position [1357, 0]
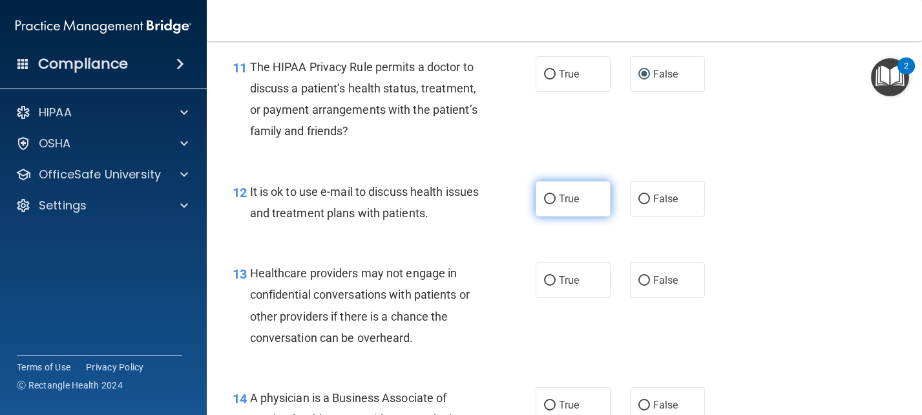
click at [551, 202] on label "True" at bounding box center [573, 199] width 75 height 36
click at [551, 202] on input "True" at bounding box center [550, 200] width 12 height 10
radio input "true"
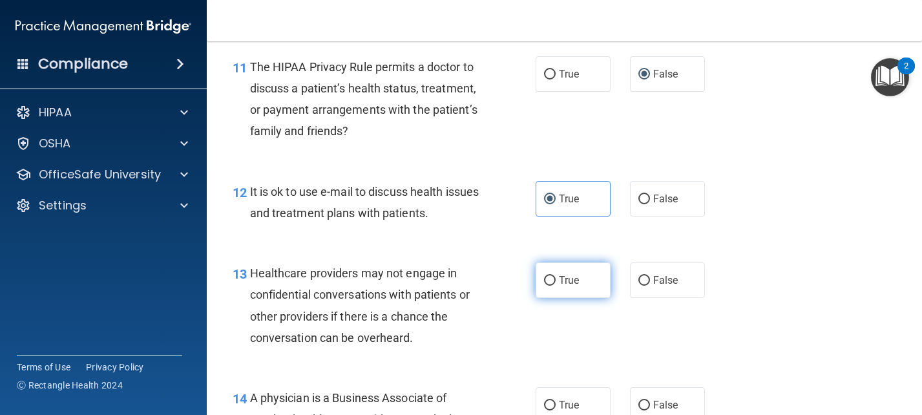
click at [548, 279] on input "True" at bounding box center [550, 281] width 12 height 10
radio input "true"
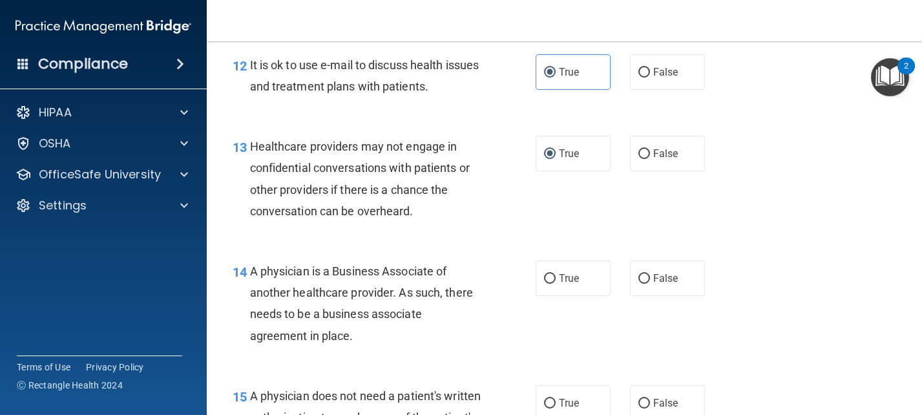
scroll to position [1487, 0]
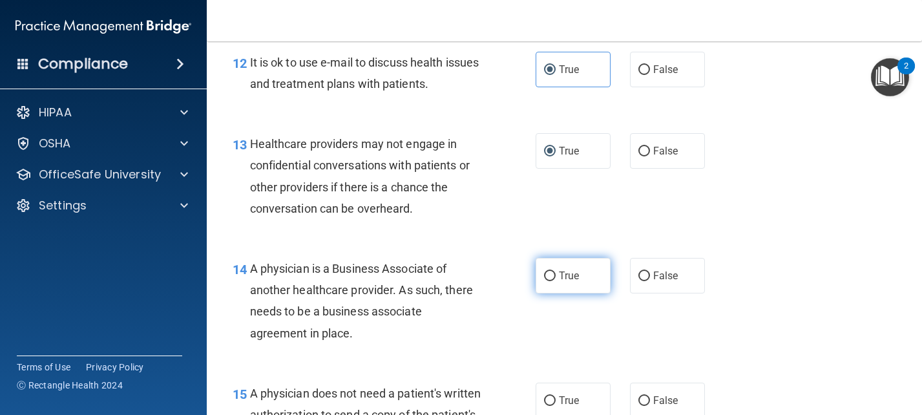
click at [538, 268] on label "True" at bounding box center [573, 276] width 75 height 36
click at [544, 271] on input "True" at bounding box center [550, 276] width 12 height 10
radio input "true"
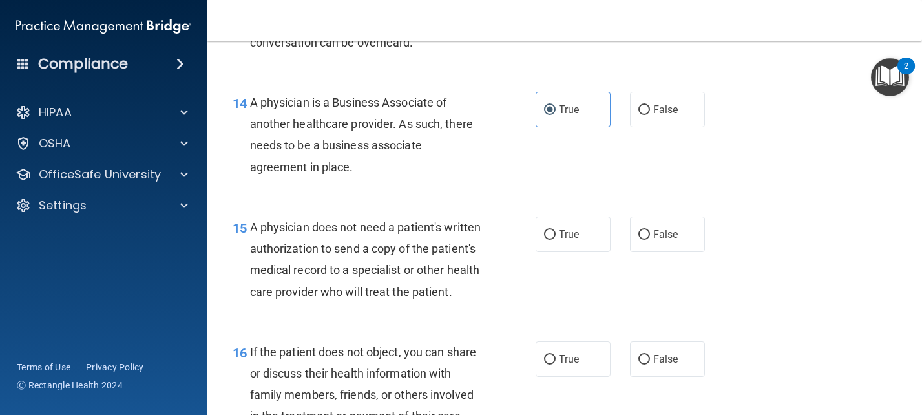
scroll to position [1681, 0]
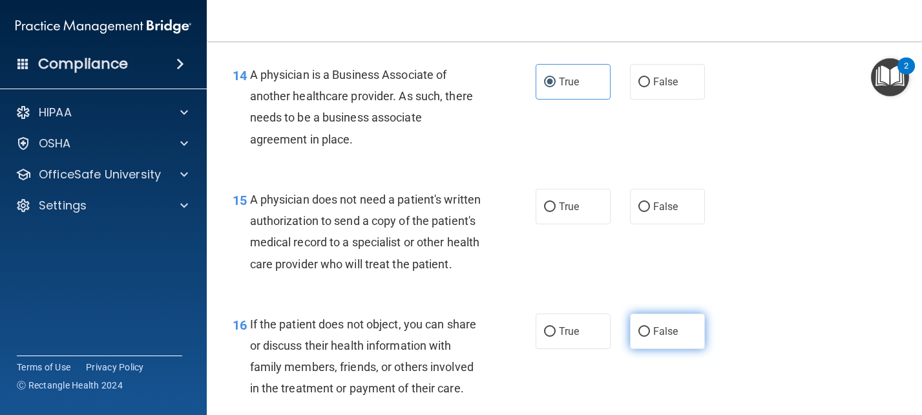
click at [639, 337] on input "False" at bounding box center [645, 332] width 12 height 10
radio input "true"
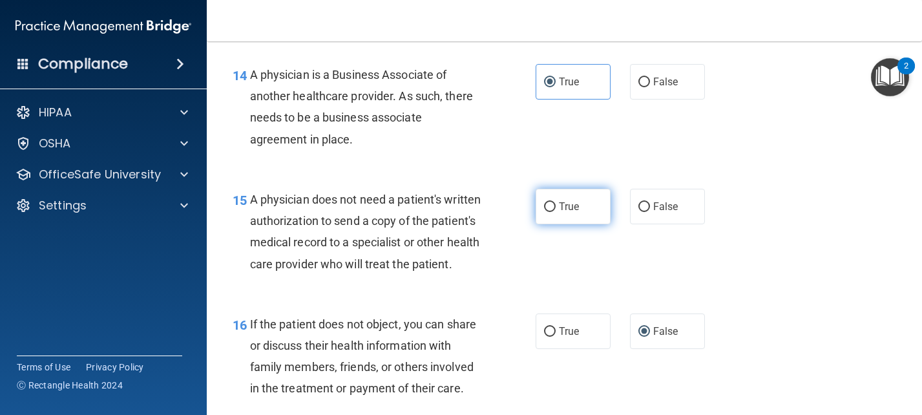
drag, startPoint x: 542, startPoint y: 201, endPoint x: 535, endPoint y: 217, distance: 17.9
click at [544, 202] on input "True" at bounding box center [550, 207] width 12 height 10
radio input "true"
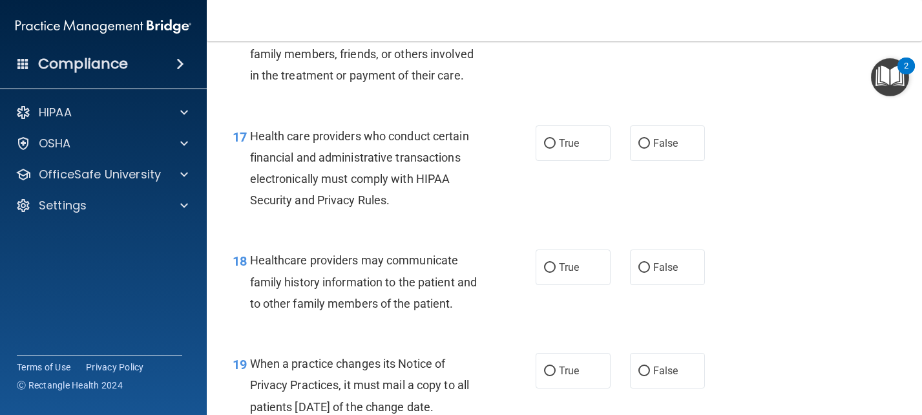
scroll to position [2004, 0]
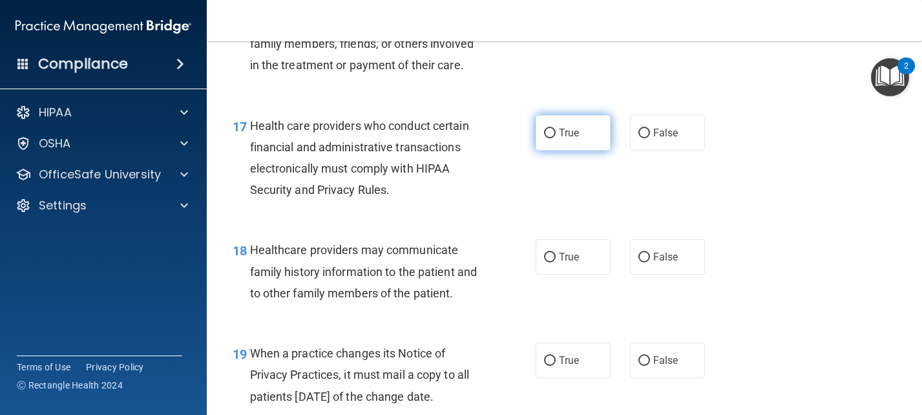
click at [536, 151] on label "True" at bounding box center [573, 133] width 75 height 36
click at [544, 138] on input "True" at bounding box center [550, 134] width 12 height 10
radio input "true"
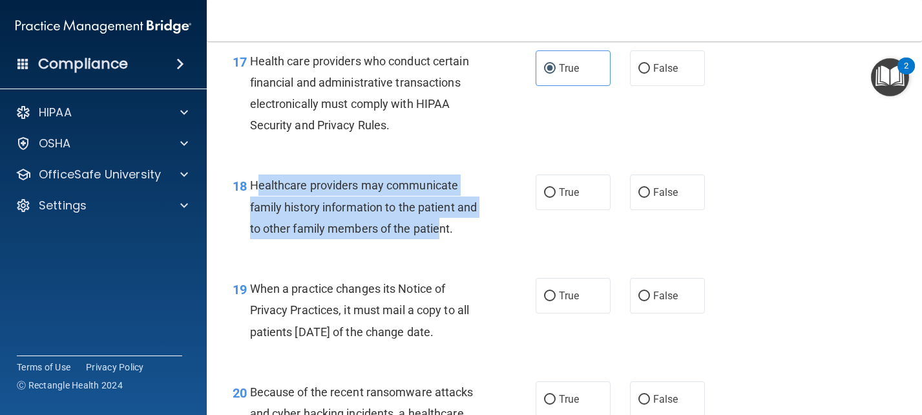
drag, startPoint x: 259, startPoint y: 206, endPoint x: 463, endPoint y: 259, distance: 211.0
click at [463, 239] on div "Healthcare providers may communicate family history information to the patient …" at bounding box center [371, 207] width 242 height 65
click at [639, 198] on input "False" at bounding box center [645, 193] width 12 height 10
radio input "true"
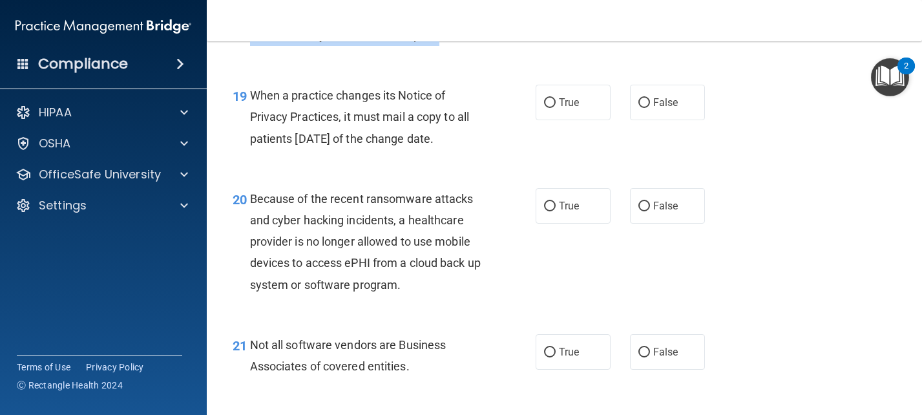
scroll to position [2262, 0]
click at [622, 120] on div "True False" at bounding box center [626, 102] width 180 height 36
click at [653, 108] on span "False" at bounding box center [665, 102] width 25 height 12
click at [650, 107] on input "False" at bounding box center [645, 103] width 12 height 10
radio input "true"
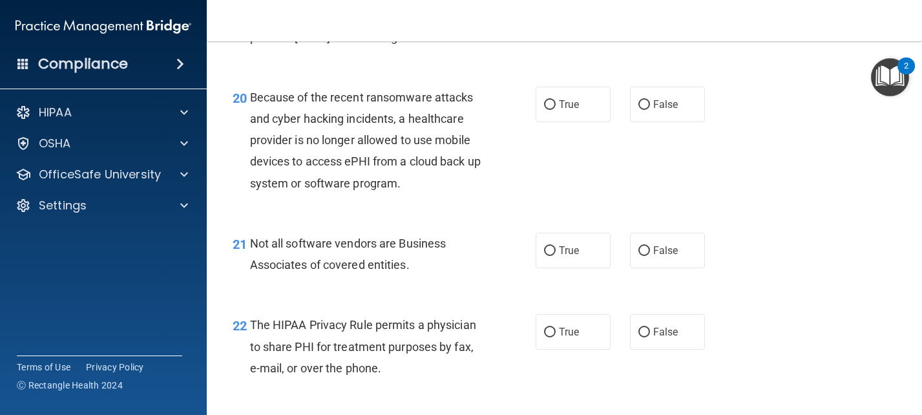
scroll to position [2392, 0]
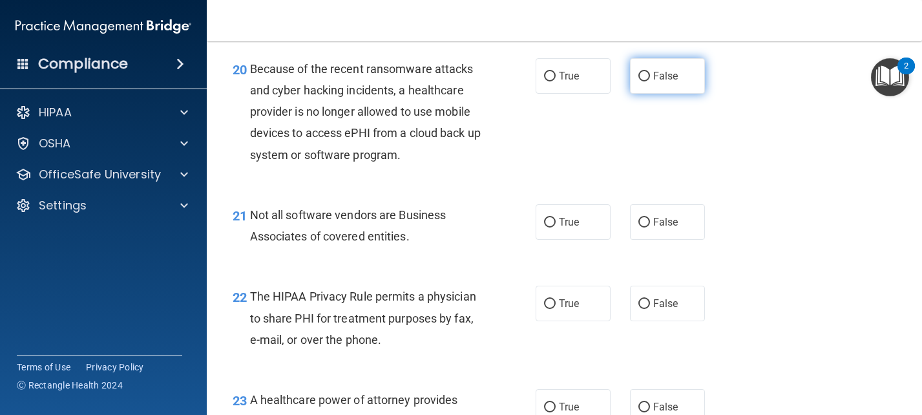
click at [679, 94] on label "False" at bounding box center [667, 76] width 75 height 36
click at [650, 81] on input "False" at bounding box center [645, 77] width 12 height 10
radio input "true"
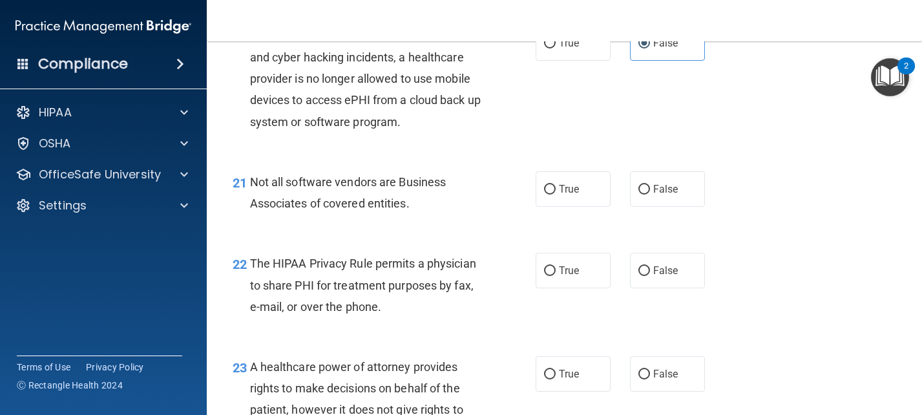
scroll to position [2521, 0]
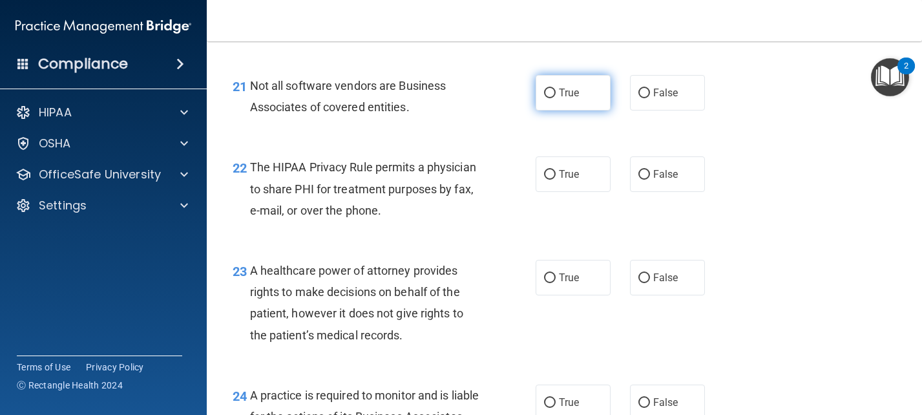
click at [559, 99] on span "True" at bounding box center [569, 93] width 20 height 12
click at [556, 98] on input "True" at bounding box center [550, 94] width 12 height 10
radio input "true"
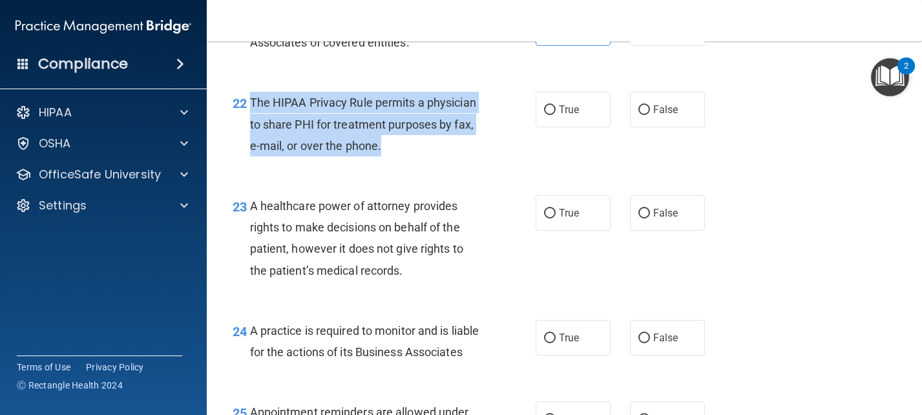
drag, startPoint x: 249, startPoint y: 122, endPoint x: 418, endPoint y: 171, distance: 175.5
click at [418, 156] on div "The HIPAA Privacy Rule permits a physician to share PHI for treatment purposes …" at bounding box center [371, 124] width 242 height 65
click at [548, 115] on input "True" at bounding box center [550, 110] width 12 height 10
radio input "true"
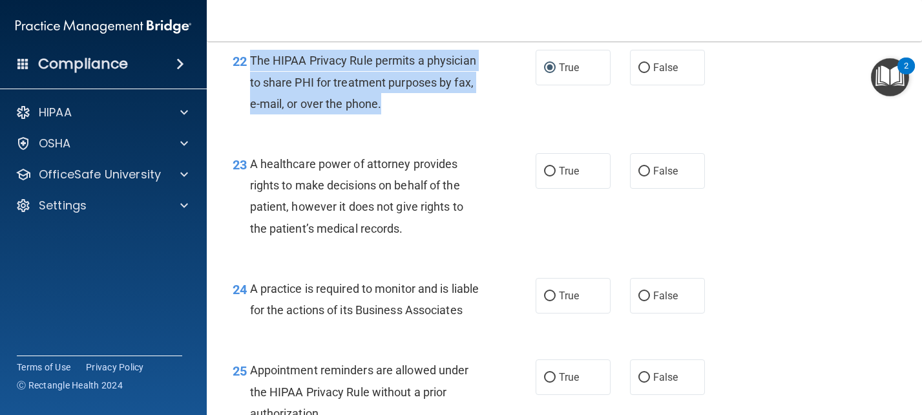
scroll to position [2650, 0]
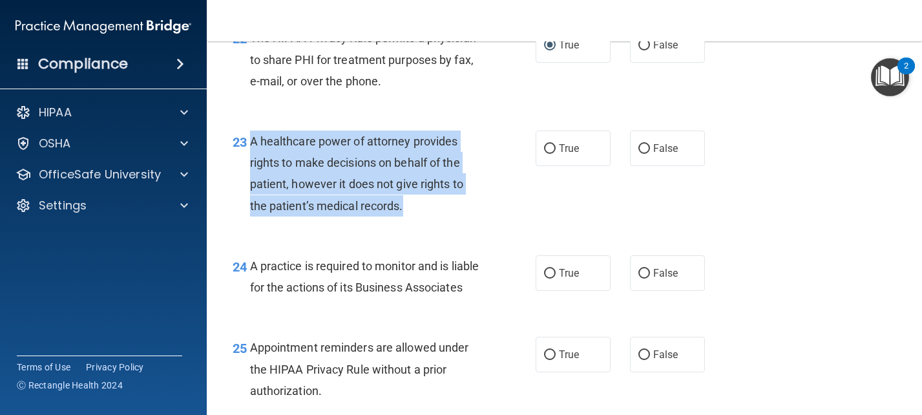
drag, startPoint x: 252, startPoint y: 164, endPoint x: 445, endPoint y: 239, distance: 206.7
click at [445, 223] on div "23 A healthcare power of attorney provides rights to make decisions on behalf o…" at bounding box center [384, 177] width 342 height 92
click at [544, 154] on input "True" at bounding box center [550, 149] width 12 height 10
radio input "true"
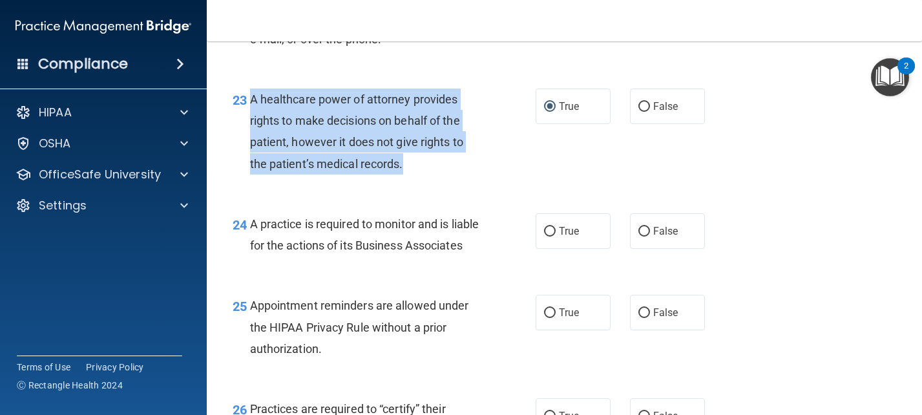
scroll to position [2715, 0]
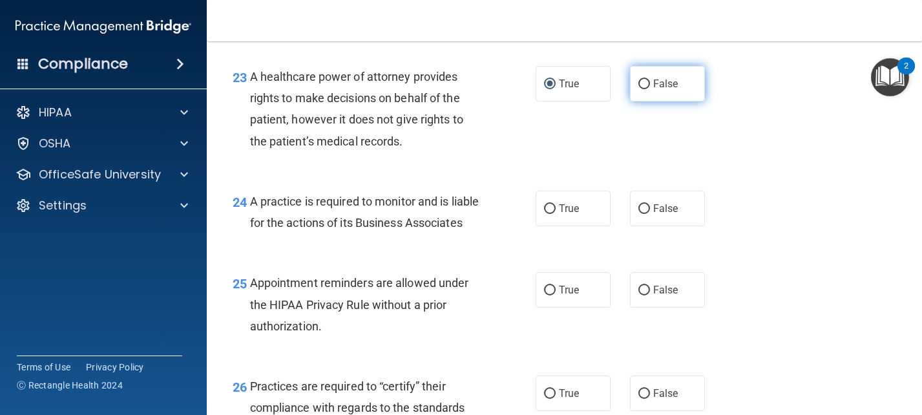
click at [634, 101] on label "False" at bounding box center [667, 84] width 75 height 36
click at [639, 89] on input "False" at bounding box center [645, 85] width 12 height 10
radio input "true"
radio input "false"
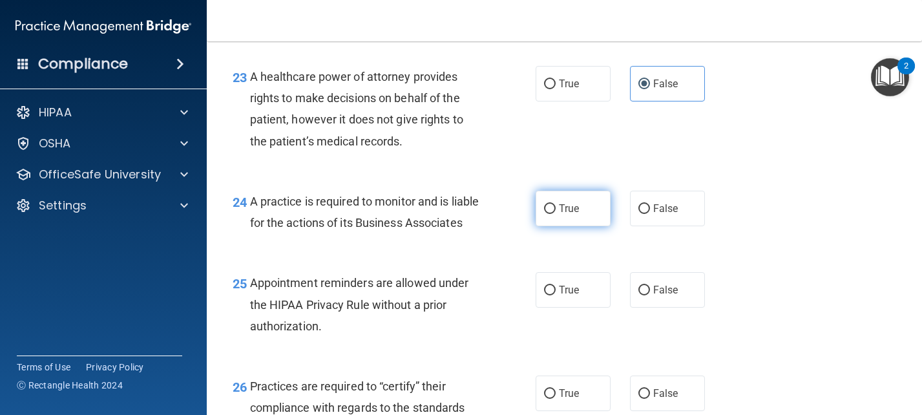
click at [544, 214] on input "True" at bounding box center [550, 209] width 12 height 10
radio input "true"
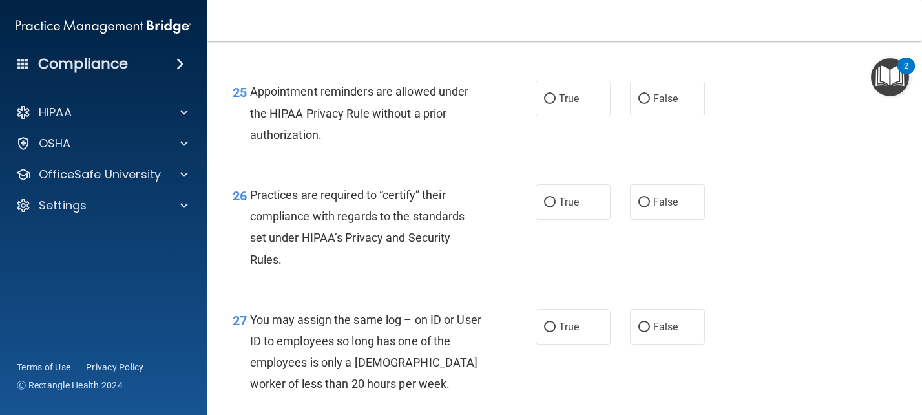
scroll to position [2909, 0]
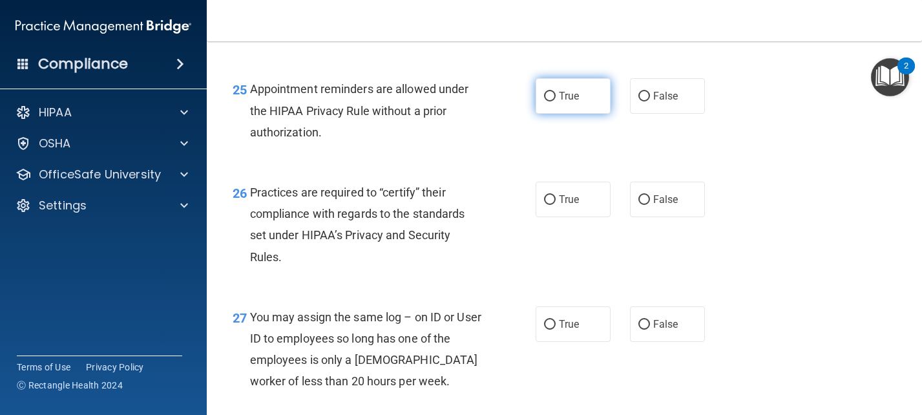
click at [573, 102] on span "True" at bounding box center [569, 96] width 20 height 12
click at [556, 101] on input "True" at bounding box center [550, 97] width 12 height 10
radio input "true"
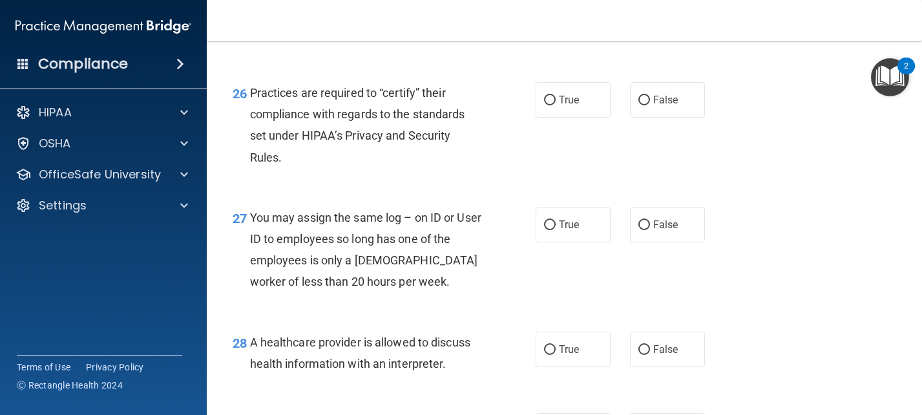
scroll to position [3038, 0]
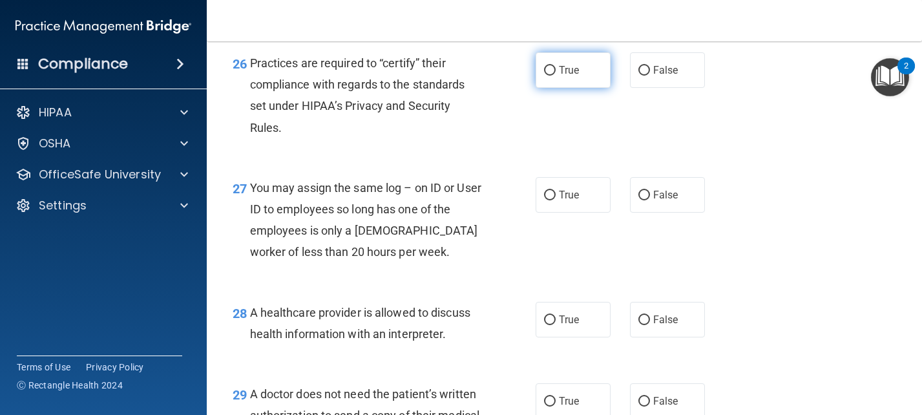
click at [538, 88] on label "True" at bounding box center [573, 70] width 75 height 36
click at [544, 76] on input "True" at bounding box center [550, 71] width 12 height 10
radio input "true"
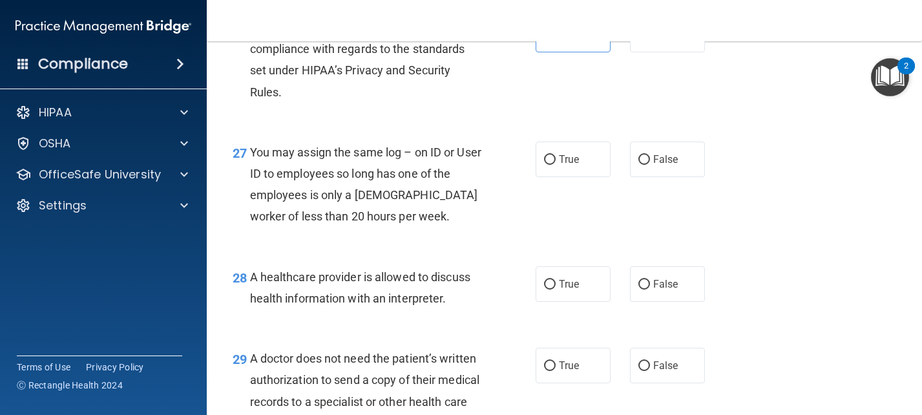
scroll to position [3102, 0]
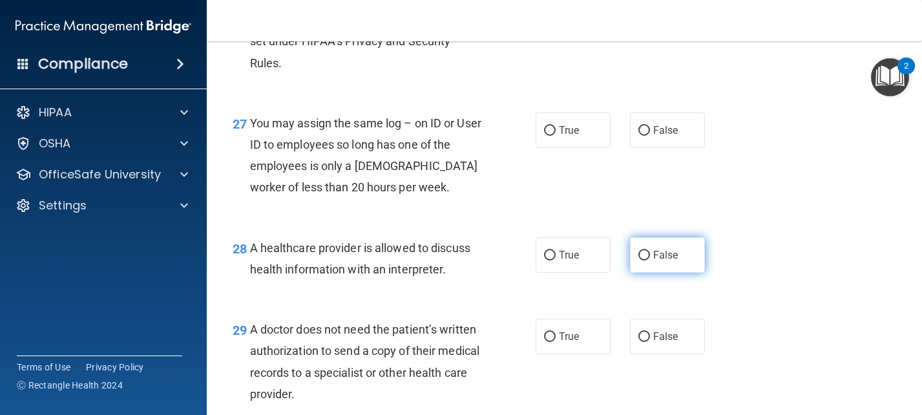
click at [639, 260] on input "False" at bounding box center [645, 256] width 12 height 10
radio input "true"
click at [639, 136] on input "False" at bounding box center [645, 131] width 12 height 10
radio input "true"
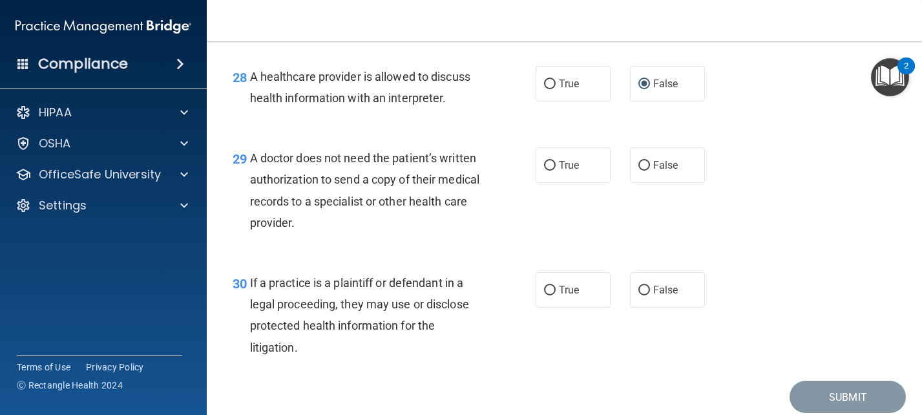
scroll to position [3296, 0]
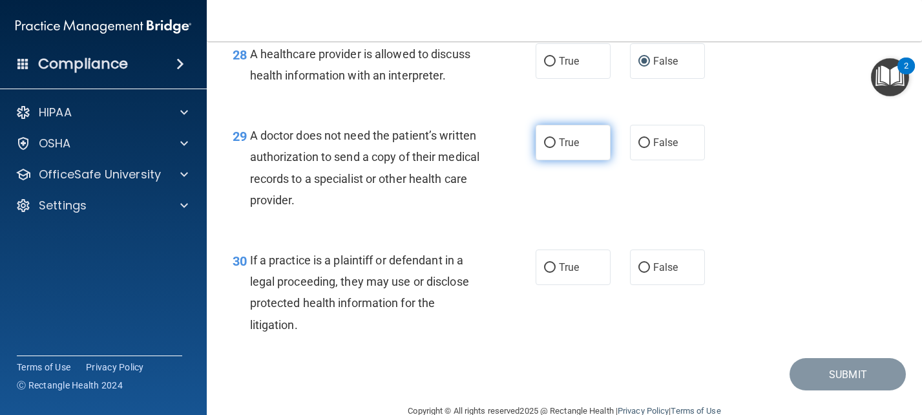
click at [559, 149] on span "True" at bounding box center [569, 142] width 20 height 12
click at [556, 148] on input "True" at bounding box center [550, 143] width 12 height 10
radio input "true"
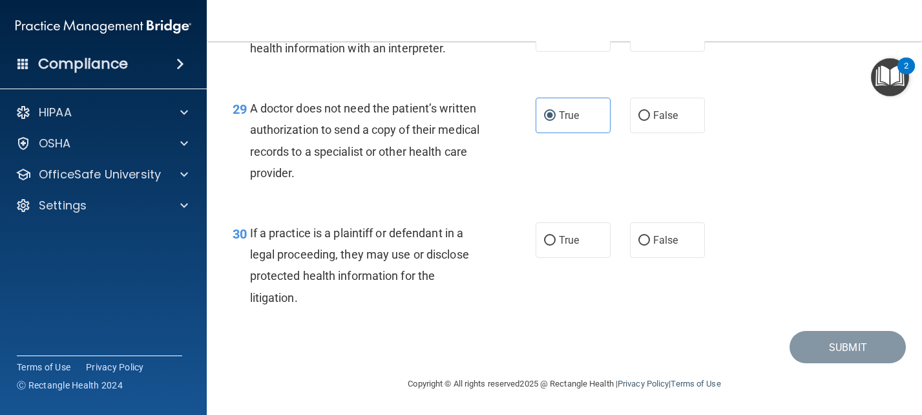
scroll to position [3367, 0]
click at [677, 244] on label "False" at bounding box center [667, 240] width 75 height 36
click at [650, 244] on input "False" at bounding box center [645, 241] width 12 height 10
radio input "true"
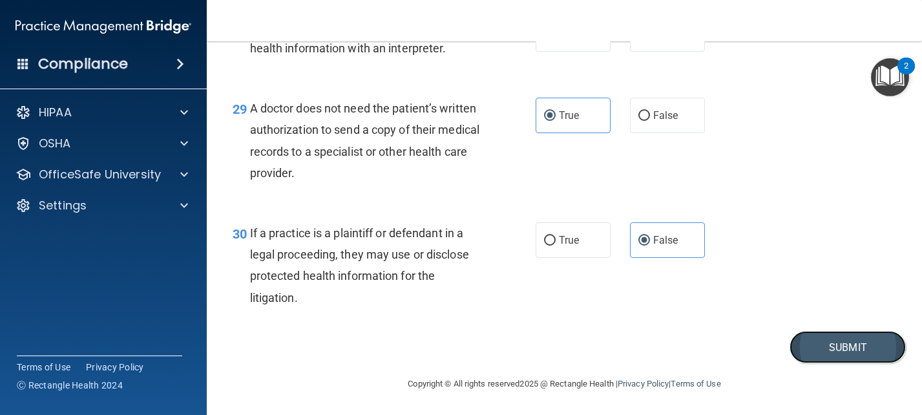
click at [838, 355] on button "Submit" at bounding box center [848, 347] width 116 height 33
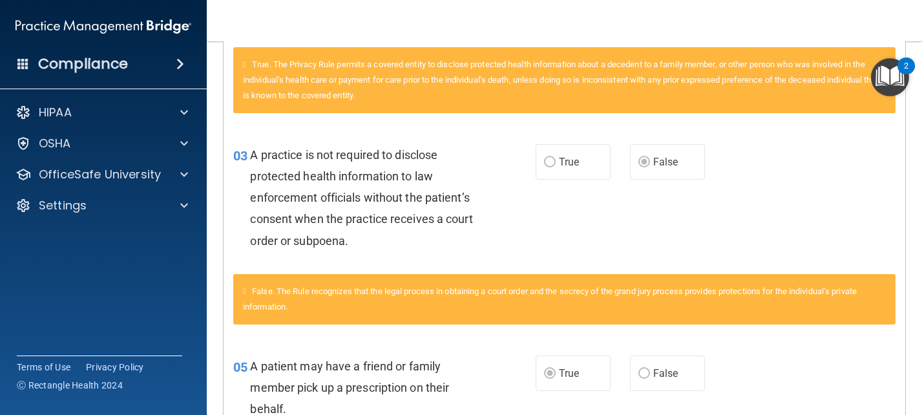
scroll to position [452, 0]
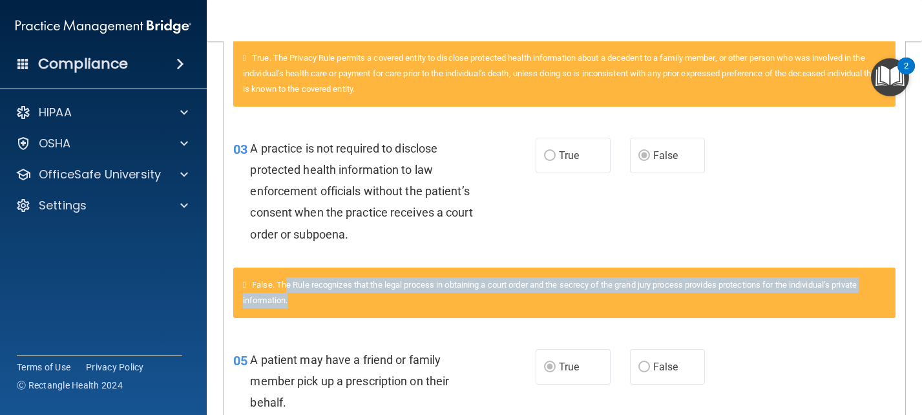
drag, startPoint x: 290, startPoint y: 284, endPoint x: 378, endPoint y: 304, distance: 90.6
click at [378, 304] on div "False. The Rule recognizes that the legal process in obtaining a court order an…" at bounding box center [564, 293] width 663 height 50
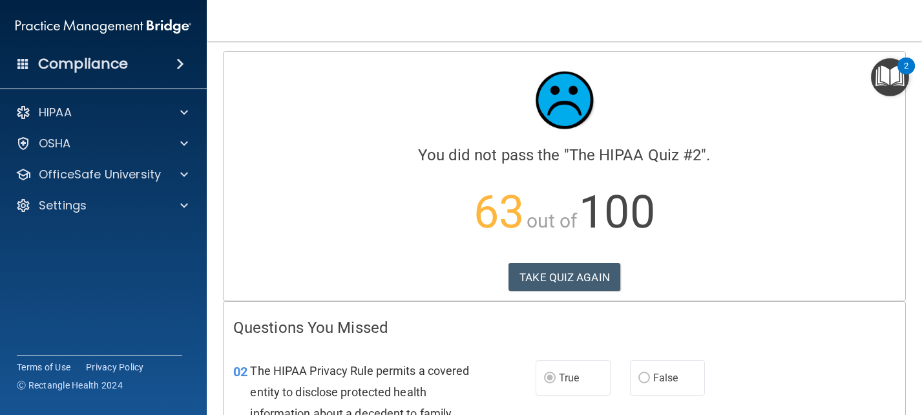
scroll to position [0, 0]
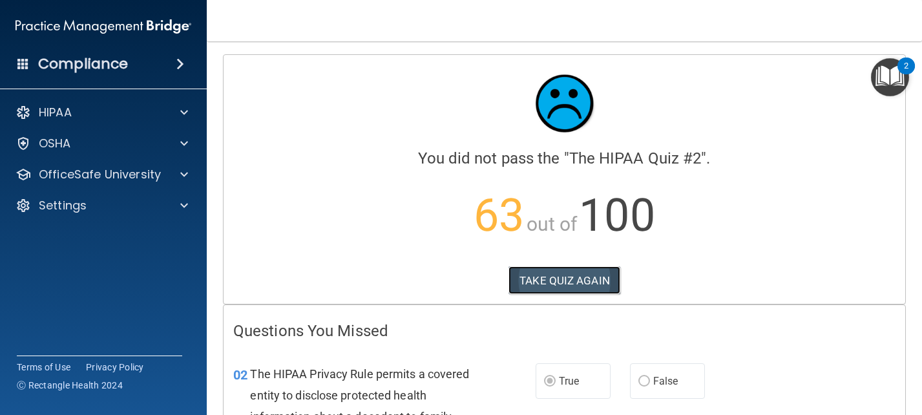
click at [572, 280] on button "TAKE QUIZ AGAIN" at bounding box center [565, 280] width 112 height 28
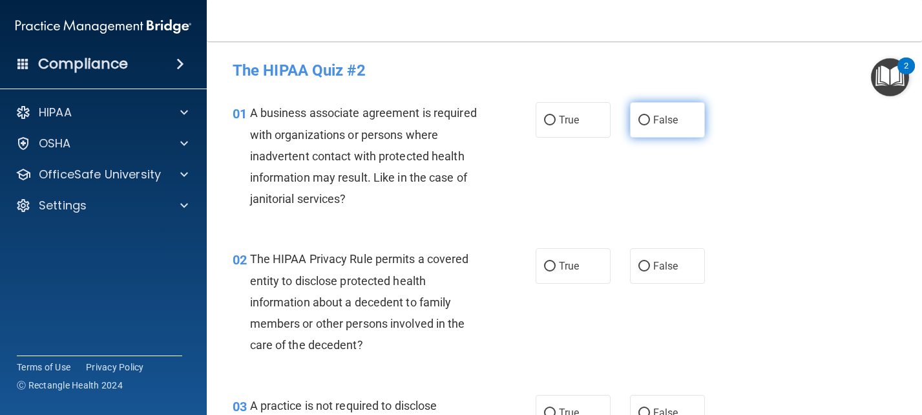
click at [639, 122] on input "False" at bounding box center [645, 121] width 12 height 10
radio input "true"
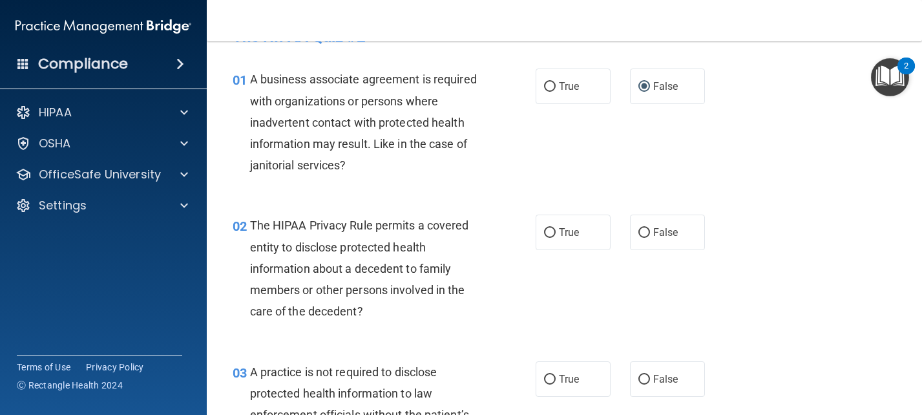
scroll to position [65, 0]
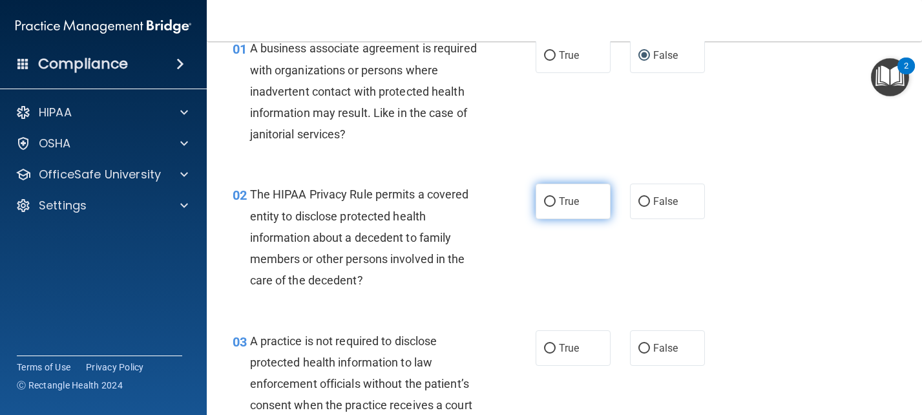
click at [549, 200] on input "True" at bounding box center [550, 202] width 12 height 10
radio input "true"
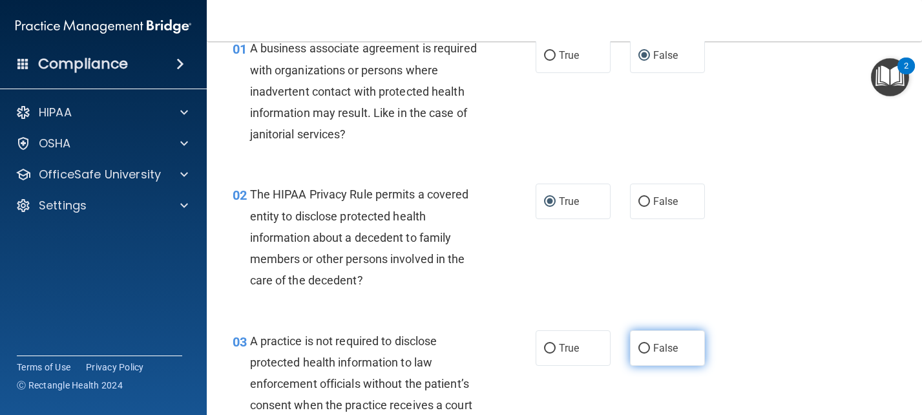
click at [653, 348] on span "False" at bounding box center [665, 348] width 25 height 12
click at [650, 348] on input "False" at bounding box center [645, 349] width 12 height 10
radio input "true"
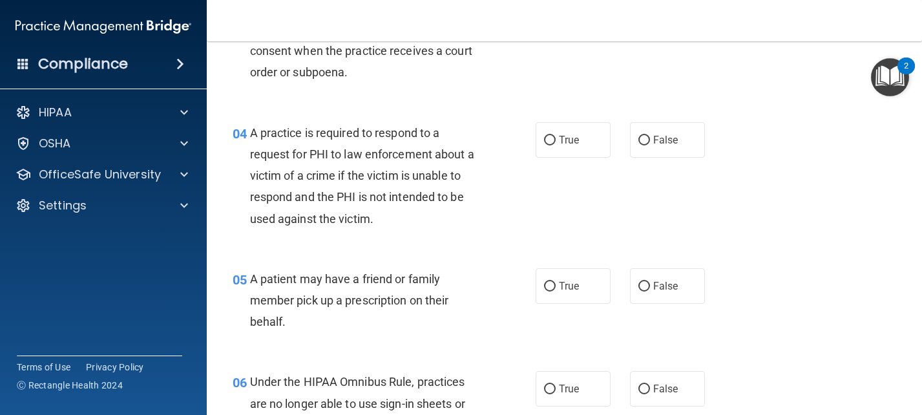
scroll to position [452, 0]
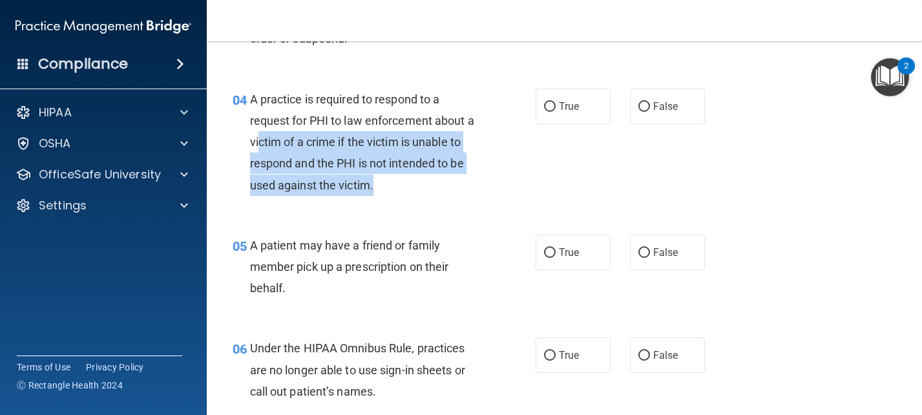
drag, startPoint x: 260, startPoint y: 136, endPoint x: 460, endPoint y: 182, distance: 204.8
click at [460, 182] on div "A practice is required to respond to a request for PHI to law enforcement about…" at bounding box center [371, 142] width 242 height 107
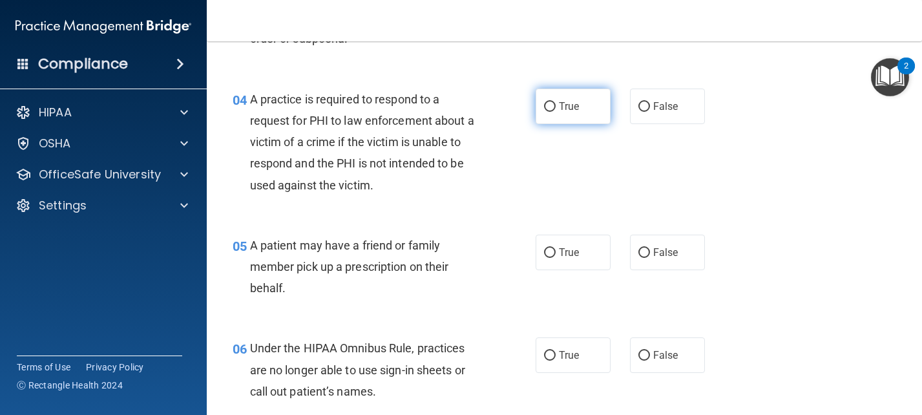
click at [553, 105] on label "True" at bounding box center [573, 107] width 75 height 36
click at [553, 105] on input "True" at bounding box center [550, 107] width 12 height 10
radio input "true"
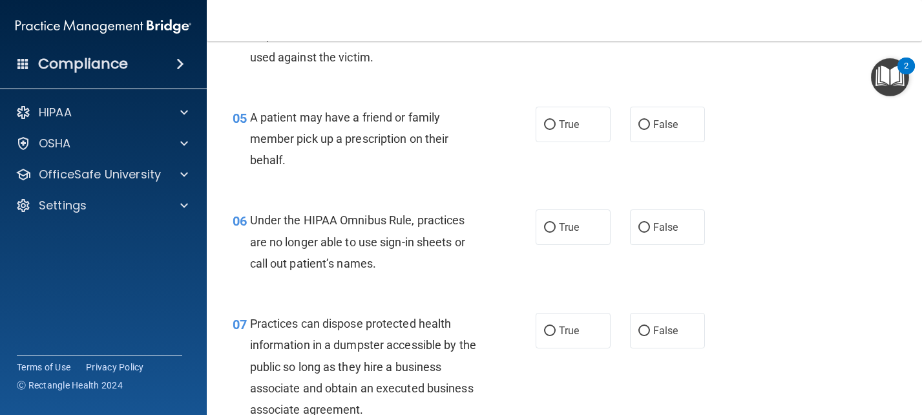
scroll to position [582, 0]
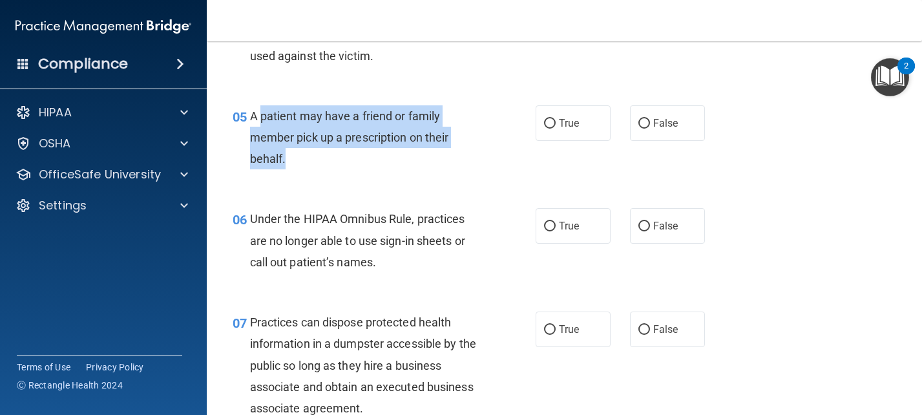
drag, startPoint x: 259, startPoint y: 114, endPoint x: 396, endPoint y: 167, distance: 146.6
click at [396, 167] on div "A patient may have a friend or family member pick up a prescription on their be…" at bounding box center [371, 137] width 242 height 65
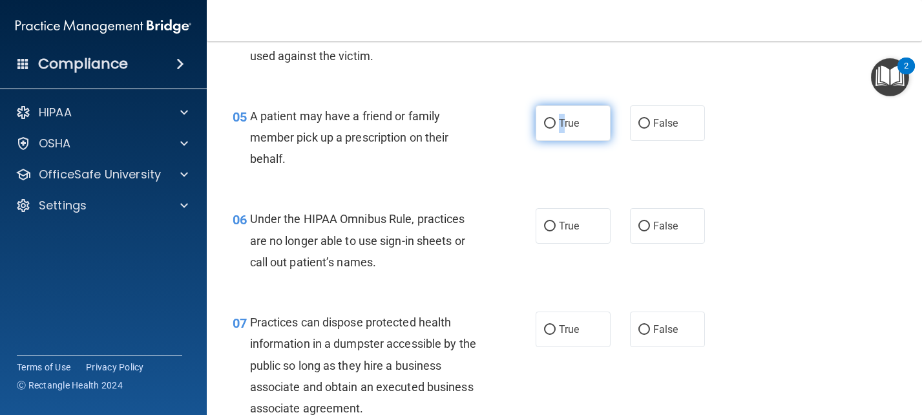
click at [557, 129] on label "True" at bounding box center [573, 123] width 75 height 36
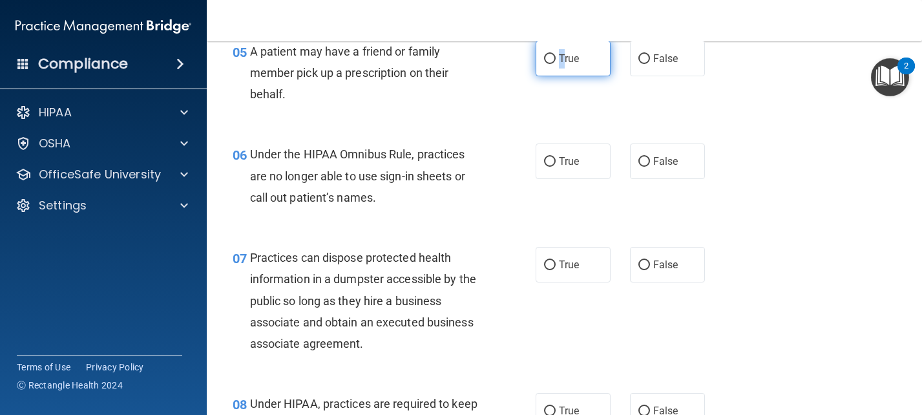
click at [544, 54] on input "True" at bounding box center [550, 59] width 12 height 10
radio input "true"
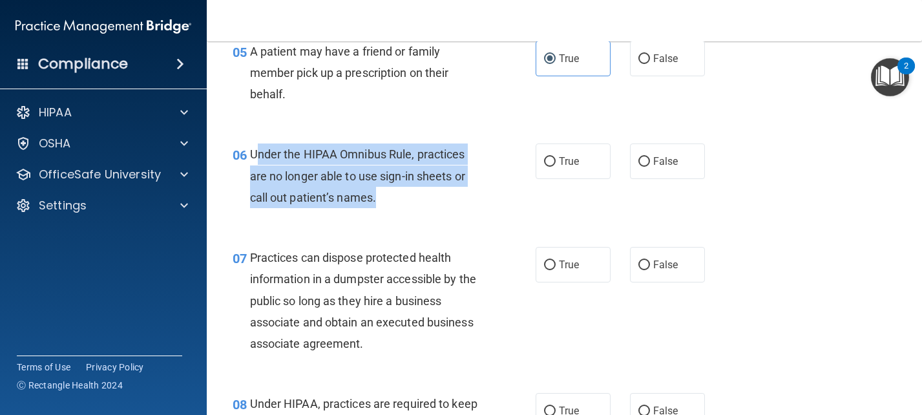
drag, startPoint x: 254, startPoint y: 154, endPoint x: 385, endPoint y: 205, distance: 140.2
click at [393, 194] on div "Under the HIPAA Omnibus Rule, practices are no longer able to use sign-in sheet…" at bounding box center [371, 175] width 242 height 65
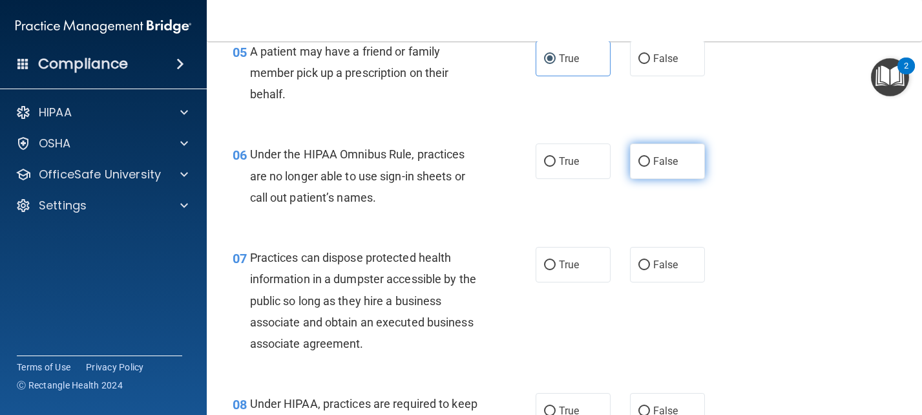
click at [663, 164] on span "False" at bounding box center [665, 161] width 25 height 12
click at [650, 164] on input "False" at bounding box center [645, 162] width 12 height 10
radio input "true"
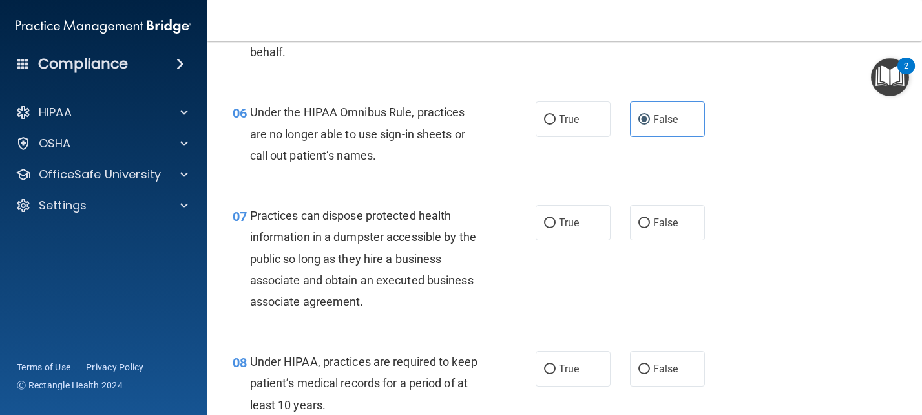
scroll to position [776, 0]
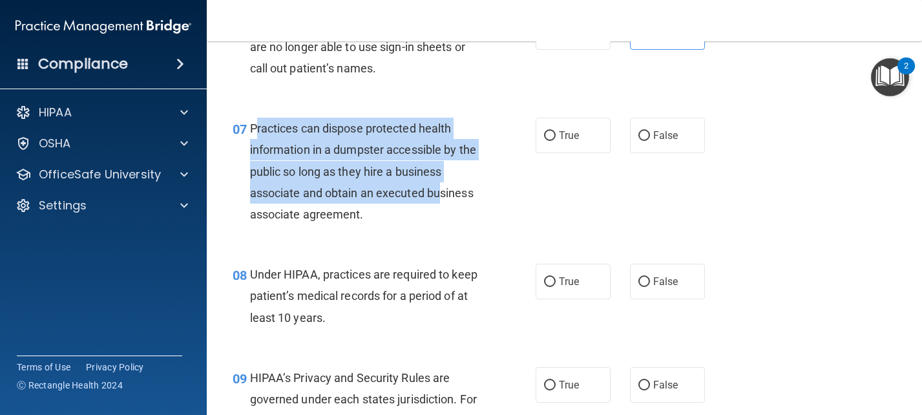
drag, startPoint x: 253, startPoint y: 125, endPoint x: 443, endPoint y: 186, distance: 199.1
click at [441, 186] on span "Practices can dispose protected health information in a dumpster accessible by …" at bounding box center [363, 172] width 226 height 100
click at [639, 132] on input "False" at bounding box center [645, 136] width 12 height 10
radio input "true"
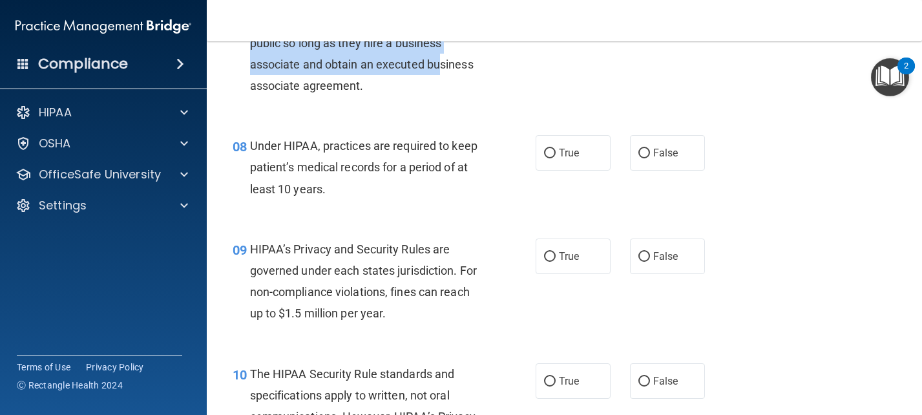
scroll to position [905, 0]
click at [639, 151] on input "False" at bounding box center [645, 153] width 12 height 10
radio input "true"
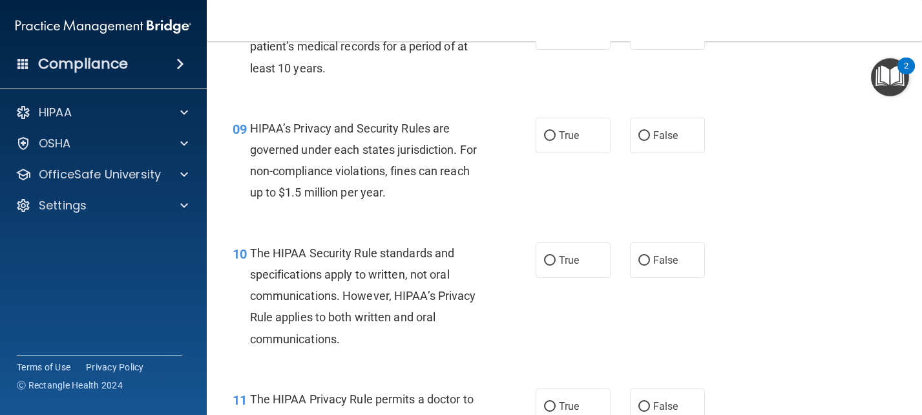
scroll to position [1034, 0]
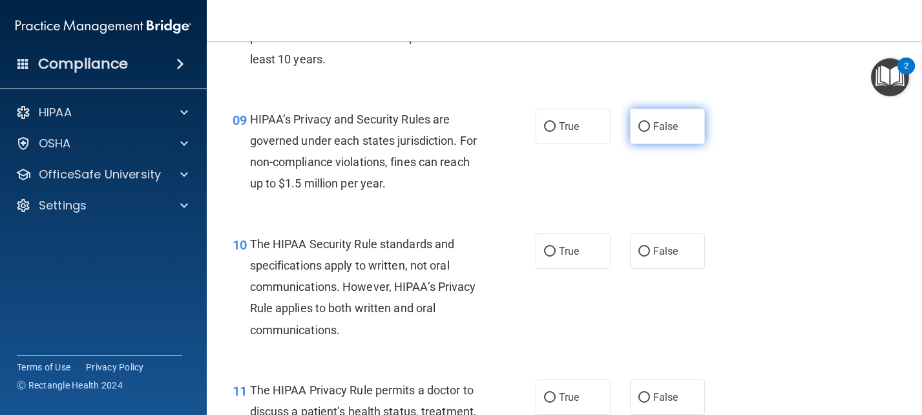
click at [639, 127] on input "False" at bounding box center [645, 127] width 12 height 10
radio input "true"
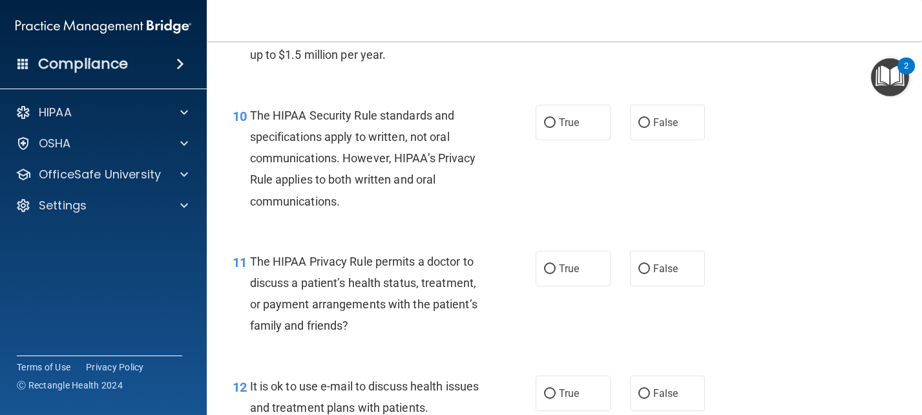
scroll to position [1163, 0]
click at [639, 120] on input "False" at bounding box center [645, 123] width 12 height 10
radio input "true"
click at [553, 273] on label "True" at bounding box center [573, 268] width 75 height 36
click at [553, 273] on input "True" at bounding box center [550, 269] width 12 height 10
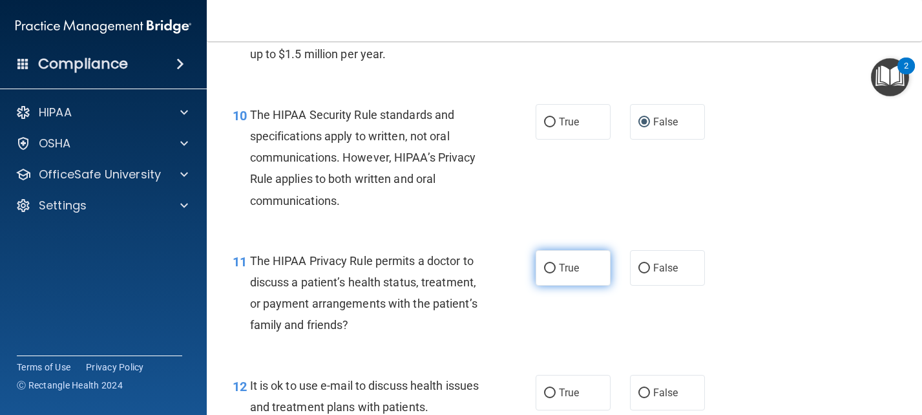
radio input "true"
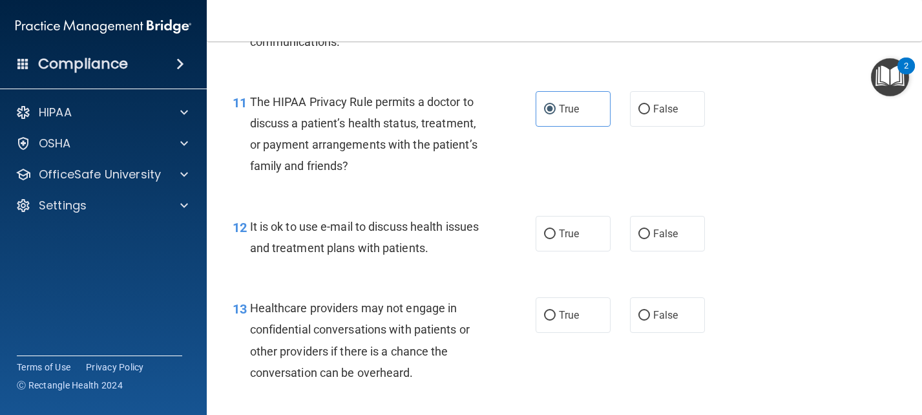
scroll to position [1357, 0]
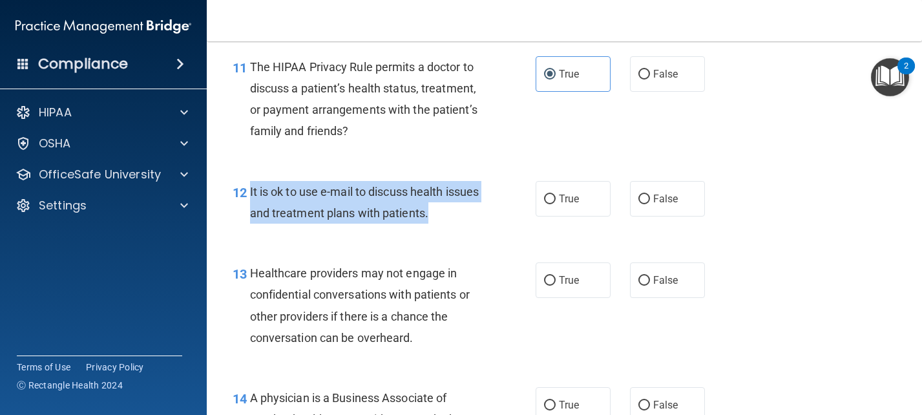
drag, startPoint x: 250, startPoint y: 190, endPoint x: 475, endPoint y: 213, distance: 226.1
click at [475, 213] on div "It is ok to use e-mail to discuss health issues and treatment plans with patien…" at bounding box center [371, 202] width 242 height 43
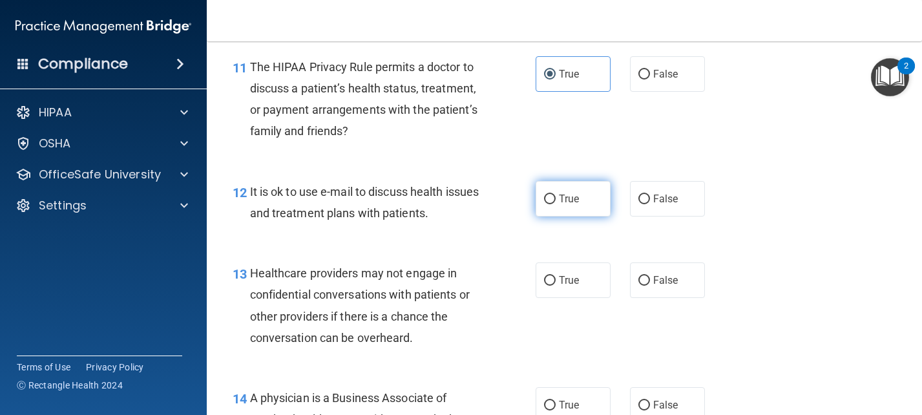
click at [566, 201] on span "True" at bounding box center [569, 199] width 20 height 12
click at [556, 201] on input "True" at bounding box center [550, 200] width 12 height 10
radio input "true"
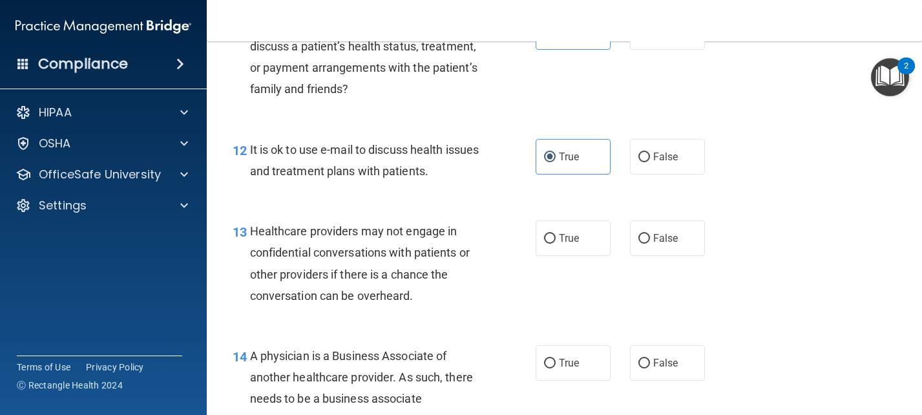
scroll to position [1422, 0]
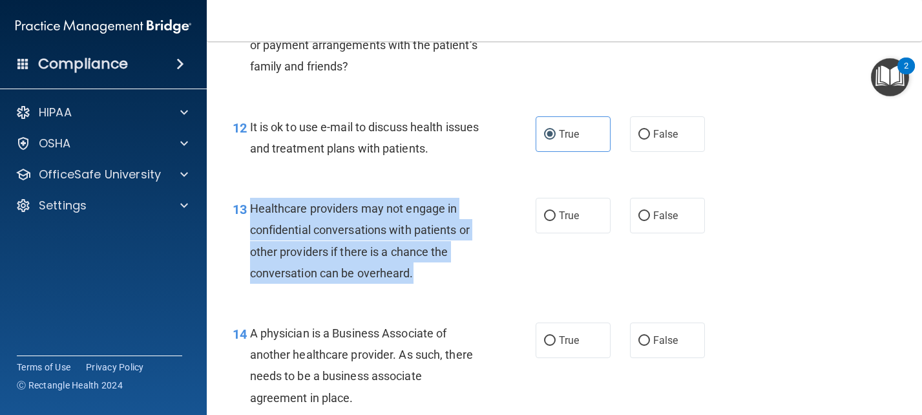
drag, startPoint x: 251, startPoint y: 207, endPoint x: 428, endPoint y: 278, distance: 190.2
click at [428, 278] on div "Healthcare providers may not engage in confidential conversations with patients…" at bounding box center [371, 241] width 242 height 86
click at [411, 271] on span "Healthcare providers may not engage in confidential conversations with patients…" at bounding box center [360, 241] width 220 height 78
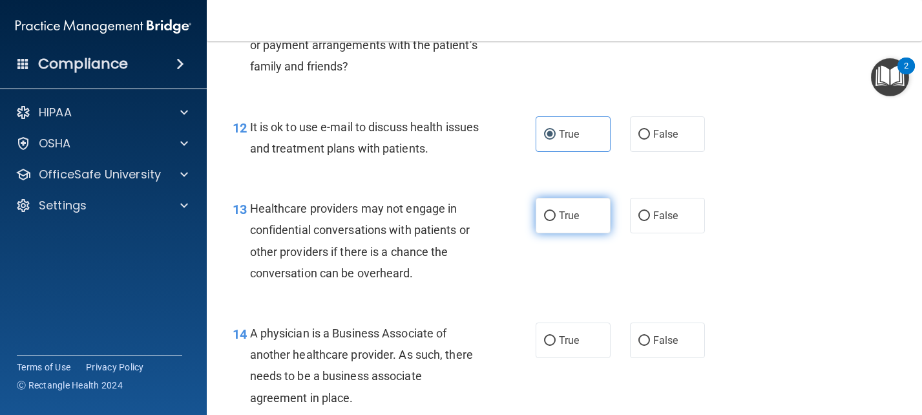
click at [544, 220] on input "True" at bounding box center [550, 216] width 12 height 10
radio input "true"
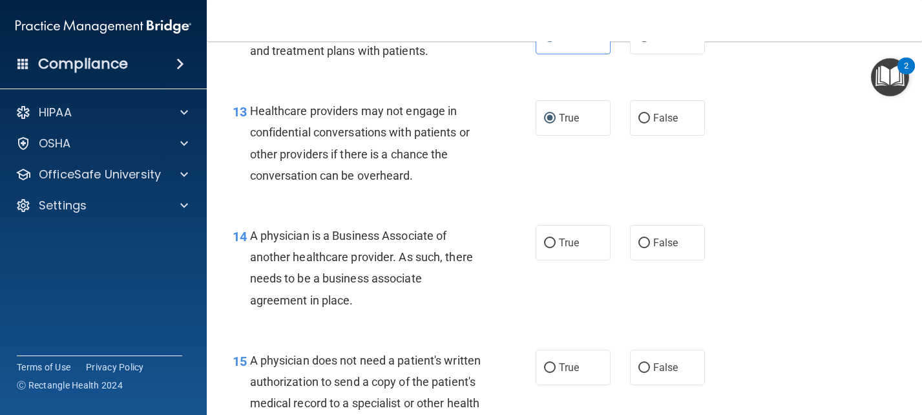
scroll to position [1551, 0]
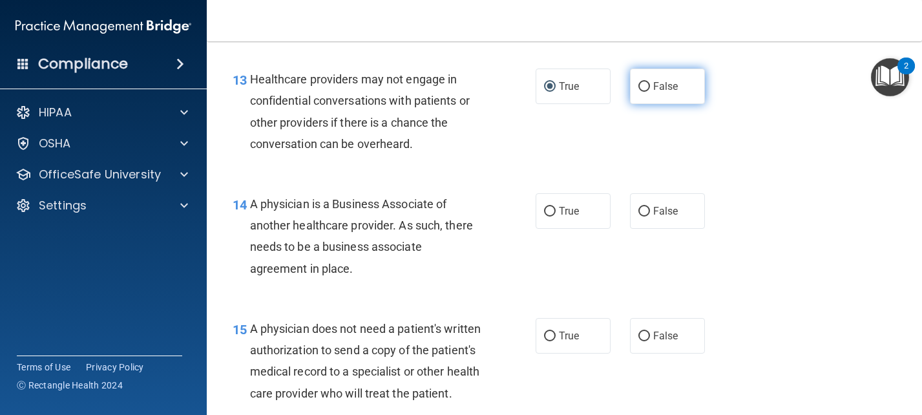
click at [645, 87] on label "False" at bounding box center [667, 87] width 75 height 36
click at [645, 87] on input "False" at bounding box center [645, 87] width 12 height 10
radio input "true"
radio input "false"
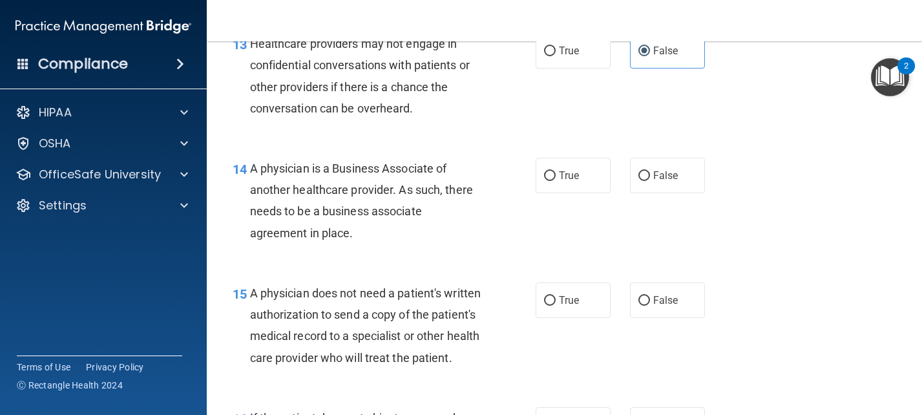
scroll to position [1681, 0]
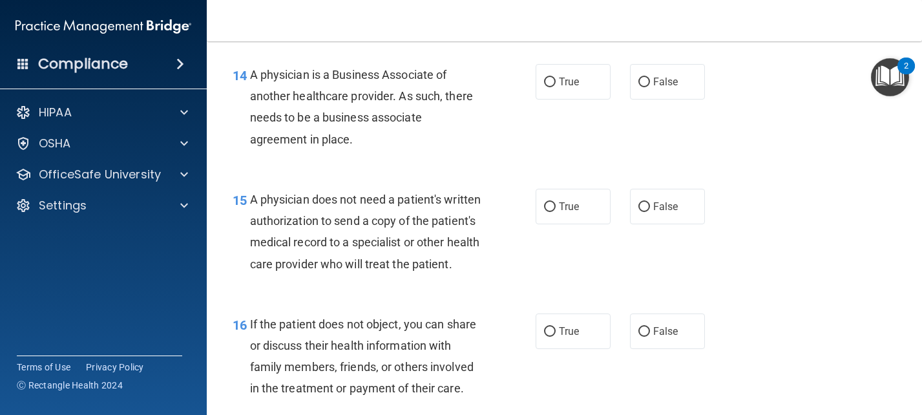
drag, startPoint x: 263, startPoint y: 75, endPoint x: 394, endPoint y: 139, distance: 146.0
click at [394, 139] on div "A physician is a Business Associate of another healthcare provider. As such, th…" at bounding box center [371, 107] width 242 height 86
click at [639, 80] on input "False" at bounding box center [645, 83] width 12 height 10
radio input "true"
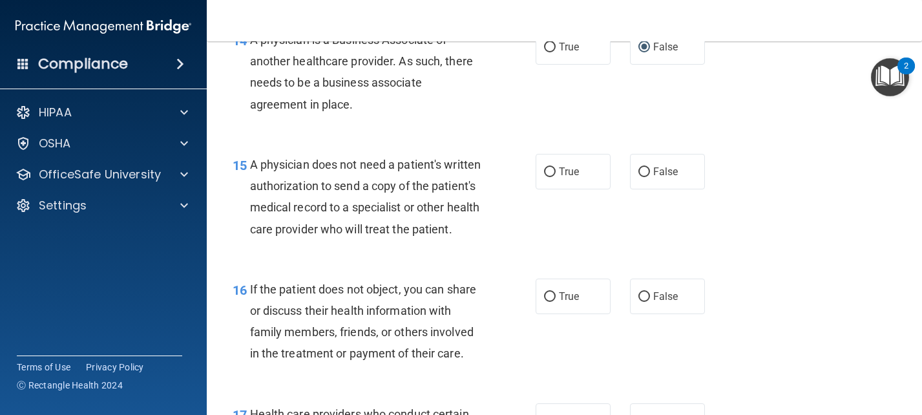
scroll to position [1745, 0]
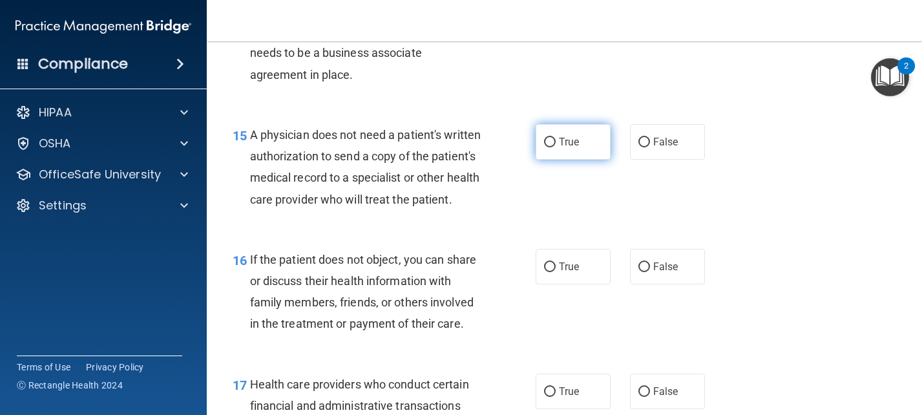
click at [553, 137] on label "True" at bounding box center [573, 142] width 75 height 36
click at [553, 138] on input "True" at bounding box center [550, 143] width 12 height 10
radio input "true"
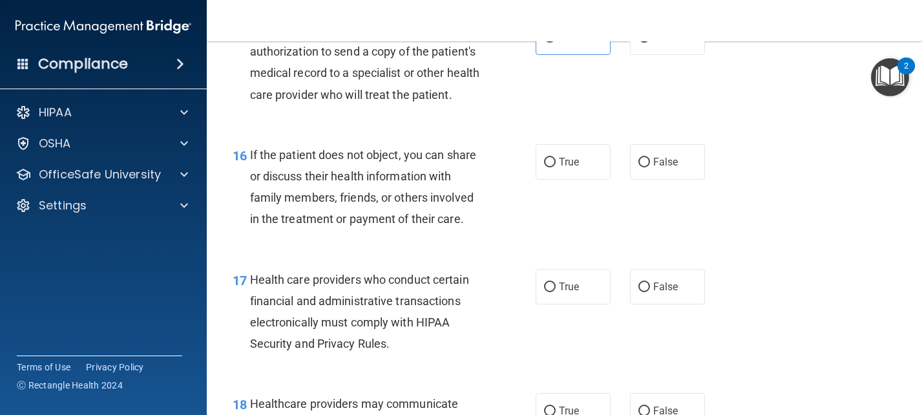
scroll to position [1874, 0]
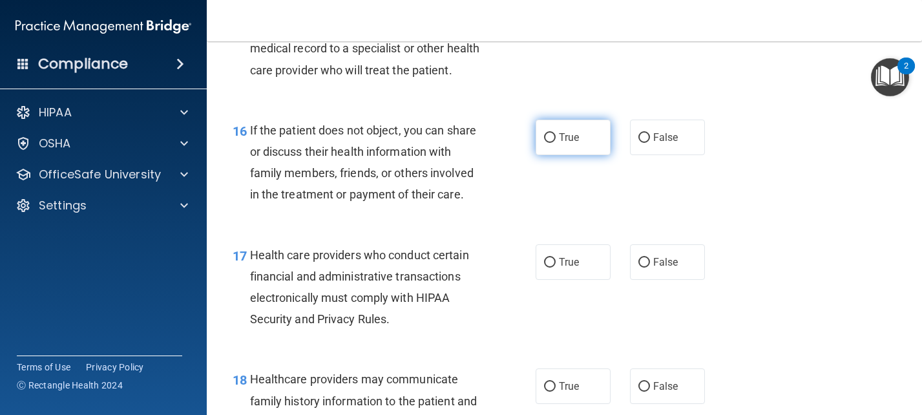
click at [544, 143] on input "True" at bounding box center [550, 138] width 12 height 10
radio input "true"
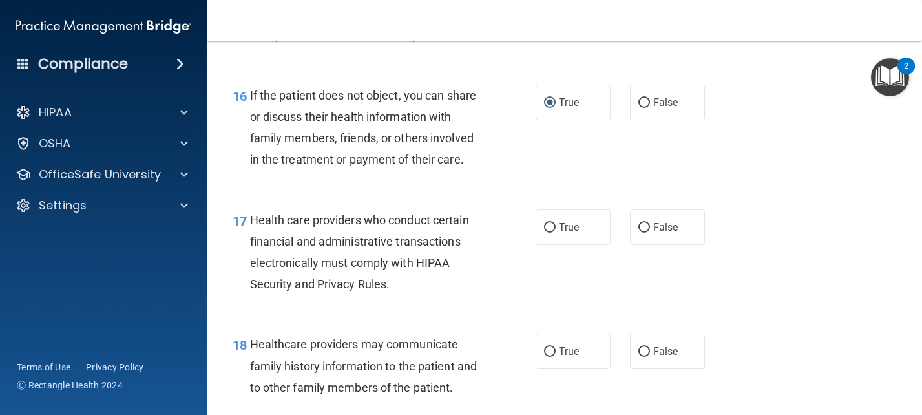
scroll to position [2004, 0]
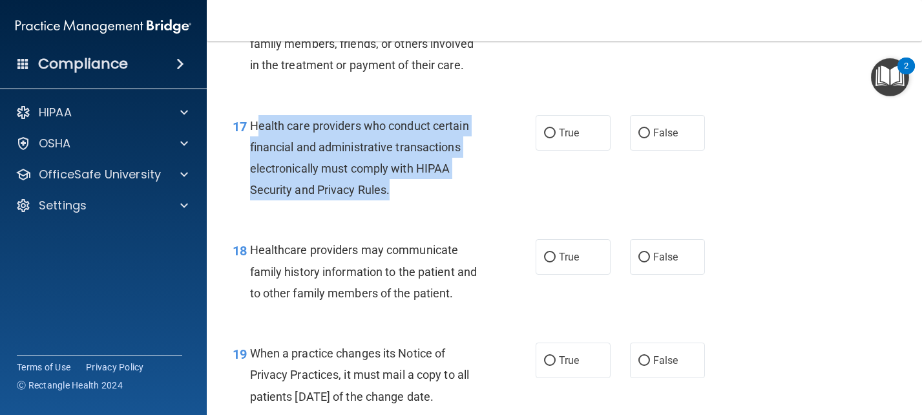
drag, startPoint x: 258, startPoint y: 147, endPoint x: 414, endPoint y: 223, distance: 174.0
click at [414, 207] on div "17 Health care providers who conduct certain financial and administrative trans…" at bounding box center [384, 161] width 342 height 92
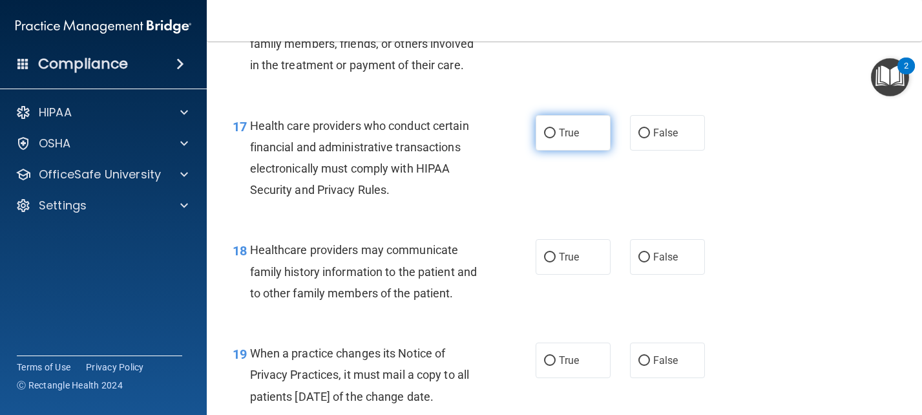
click at [562, 139] on span "True" at bounding box center [569, 133] width 20 height 12
click at [556, 138] on input "True" at bounding box center [550, 134] width 12 height 10
radio input "true"
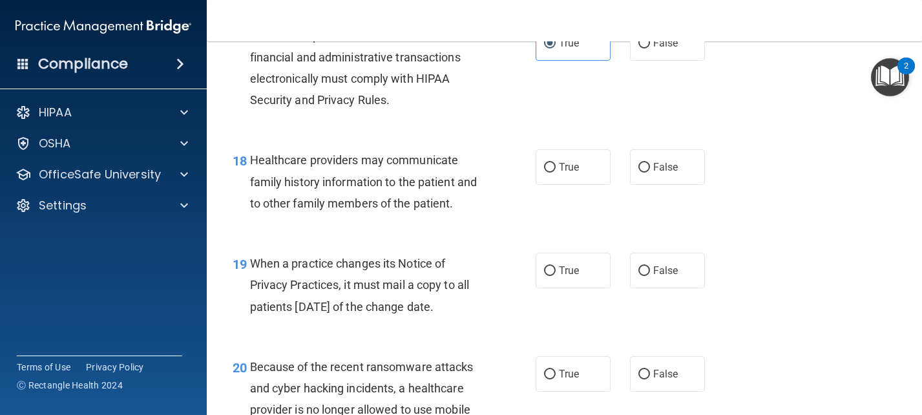
scroll to position [2133, 0]
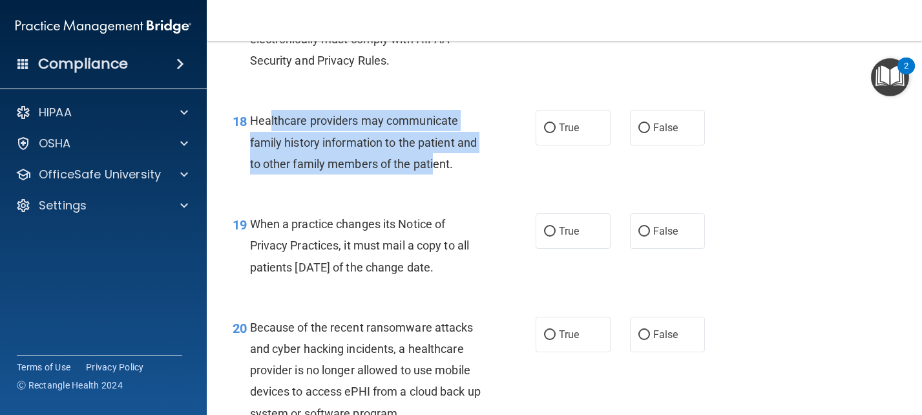
drag, startPoint x: 277, startPoint y: 145, endPoint x: 458, endPoint y: 186, distance: 185.5
click at [458, 170] on span "Healthcare providers may communicate family history information to the patient …" at bounding box center [364, 142] width 228 height 56
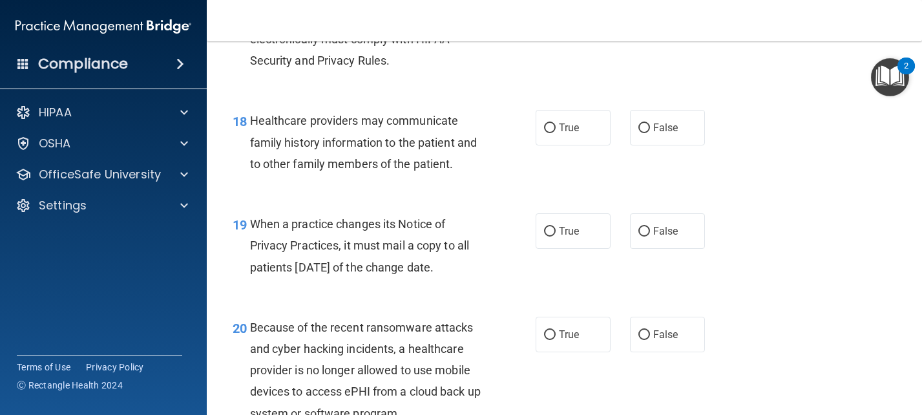
click at [400, 197] on div "18 Healthcare providers may communicate family history information to the patie…" at bounding box center [564, 145] width 683 height 103
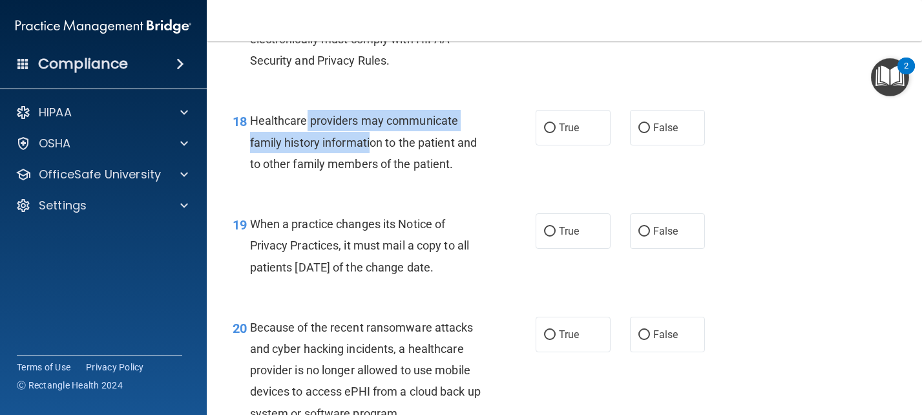
drag, startPoint x: 307, startPoint y: 144, endPoint x: 370, endPoint y: 164, distance: 66.4
click at [370, 164] on span "Healthcare providers may communicate family history information to the patient …" at bounding box center [364, 142] width 228 height 56
click at [640, 133] on input "False" at bounding box center [645, 128] width 12 height 10
radio input "true"
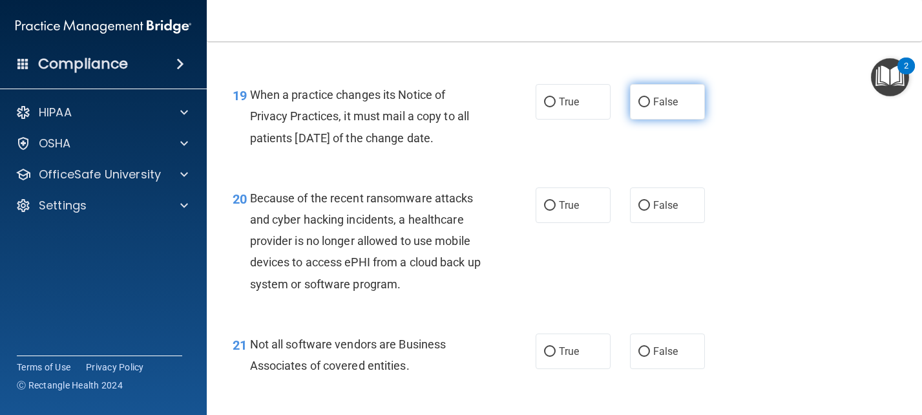
click at [646, 120] on label "False" at bounding box center [667, 102] width 75 height 36
click at [646, 107] on input "False" at bounding box center [645, 103] width 12 height 10
radio input "true"
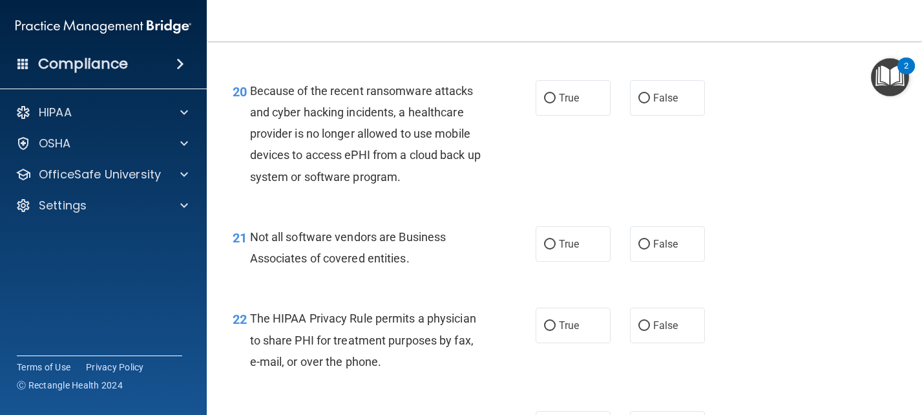
scroll to position [2392, 0]
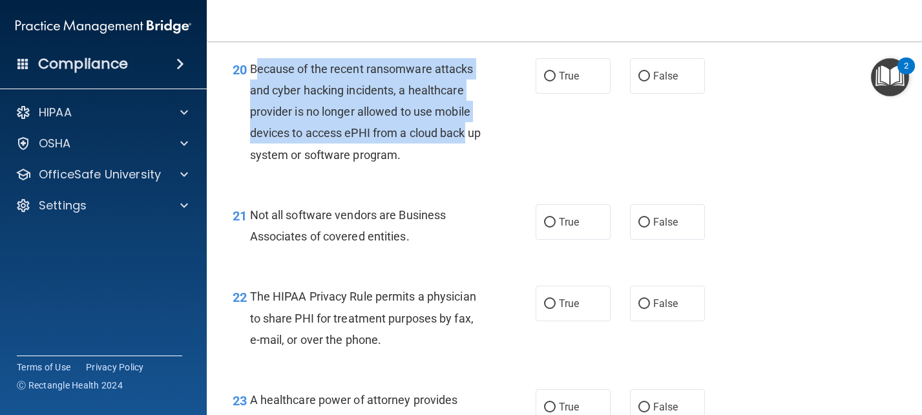
drag, startPoint x: 259, startPoint y: 89, endPoint x: 476, endPoint y: 162, distance: 228.9
click at [476, 162] on div "Because of the recent ransomware attacks and cyber hacking incidents, a healthc…" at bounding box center [371, 111] width 242 height 107
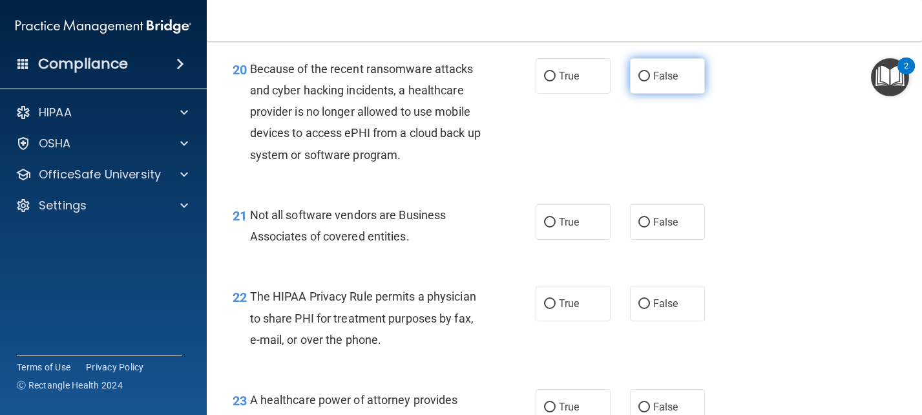
click at [665, 82] on span "False" at bounding box center [665, 76] width 25 height 12
click at [650, 81] on input "False" at bounding box center [645, 77] width 12 height 10
radio input "true"
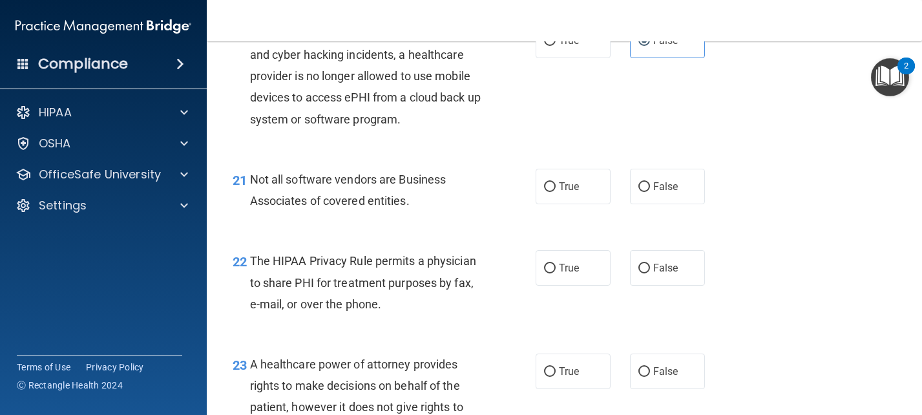
scroll to position [2456, 0]
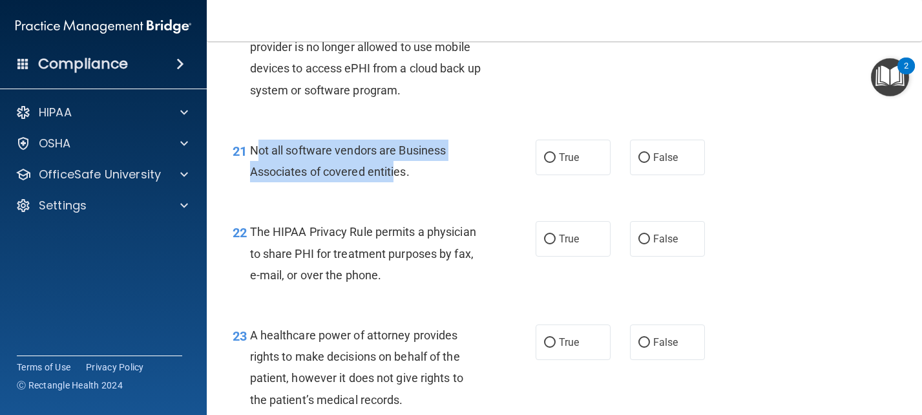
drag, startPoint x: 295, startPoint y: 174, endPoint x: 397, endPoint y: 206, distance: 106.3
click at [397, 189] on div "21 Not all software vendors are Business Associates of covered entities." at bounding box center [384, 164] width 342 height 49
click at [547, 163] on input "True" at bounding box center [550, 158] width 12 height 10
radio input "true"
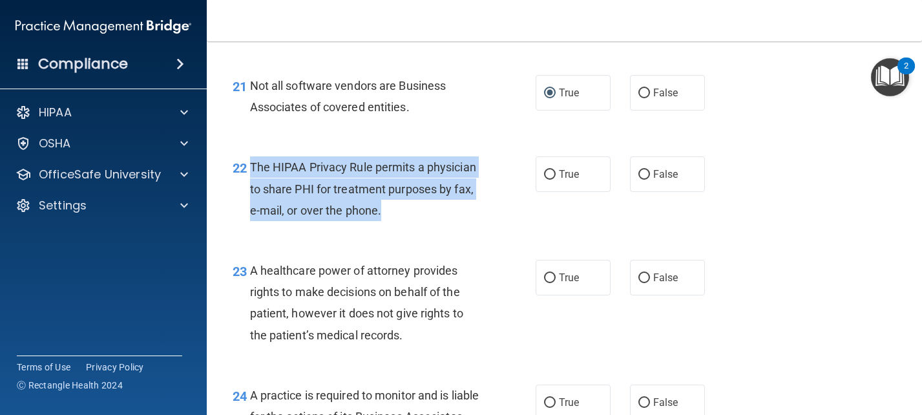
drag, startPoint x: 253, startPoint y: 191, endPoint x: 453, endPoint y: 241, distance: 206.5
click at [453, 221] on div "The HIPAA Privacy Rule permits a physician to share PHI for treatment purposes …" at bounding box center [371, 188] width 242 height 65
click at [546, 180] on input "True" at bounding box center [550, 175] width 12 height 10
radio input "true"
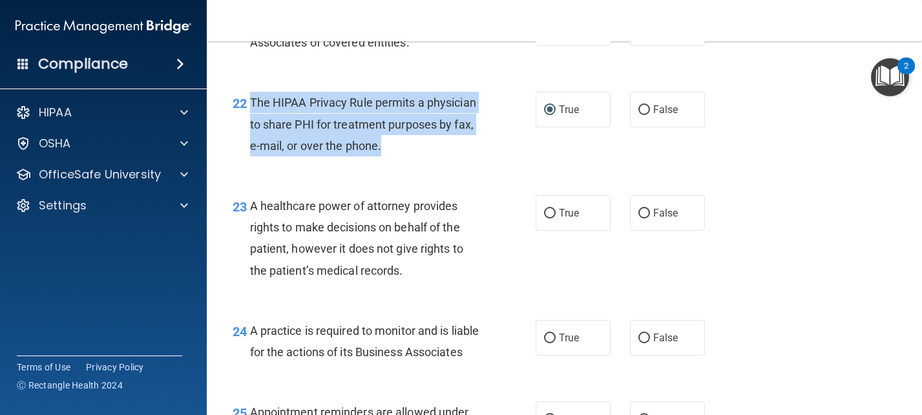
scroll to position [2650, 0]
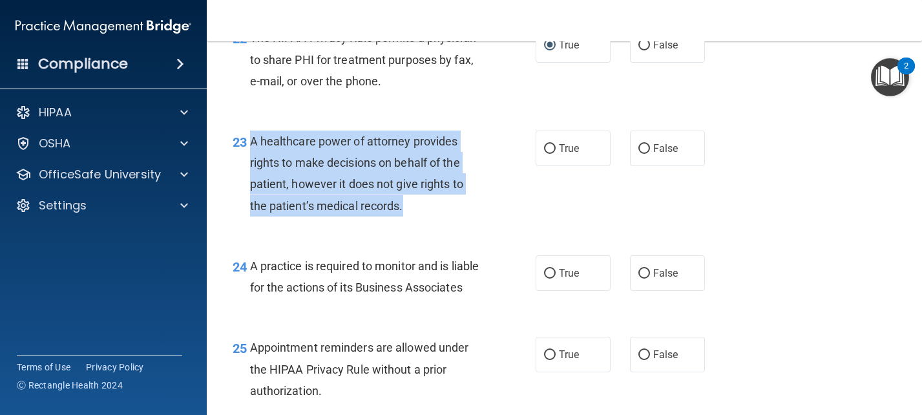
drag, startPoint x: 249, startPoint y: 160, endPoint x: 454, endPoint y: 243, distance: 221.0
click at [454, 223] on div "23 A healthcare power of attorney provides rights to make decisions on behalf o…" at bounding box center [384, 177] width 342 height 92
click at [639, 154] on input "False" at bounding box center [645, 149] width 12 height 10
radio input "true"
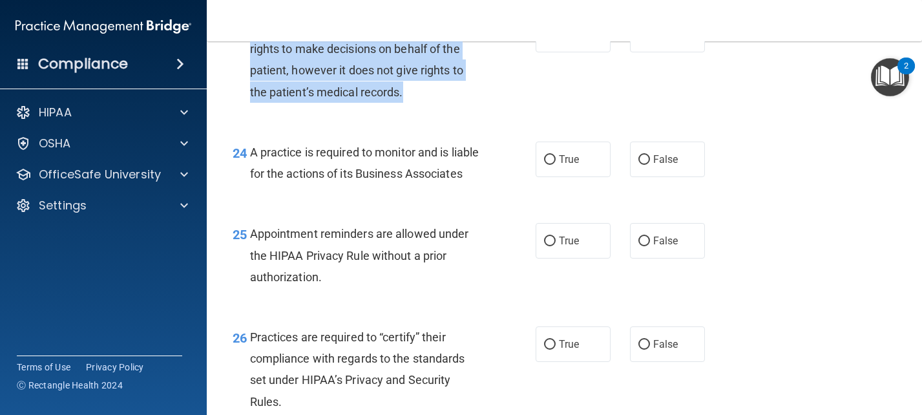
scroll to position [2779, 0]
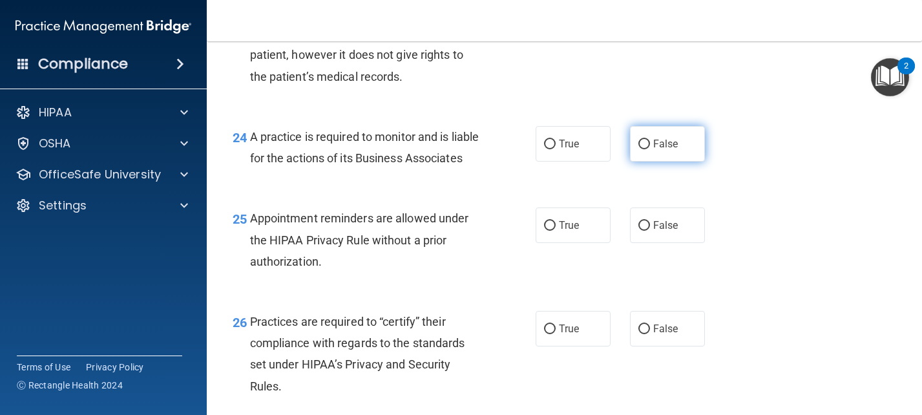
click at [653, 150] on span "False" at bounding box center [665, 144] width 25 height 12
click at [649, 149] on input "False" at bounding box center [645, 145] width 12 height 10
radio input "true"
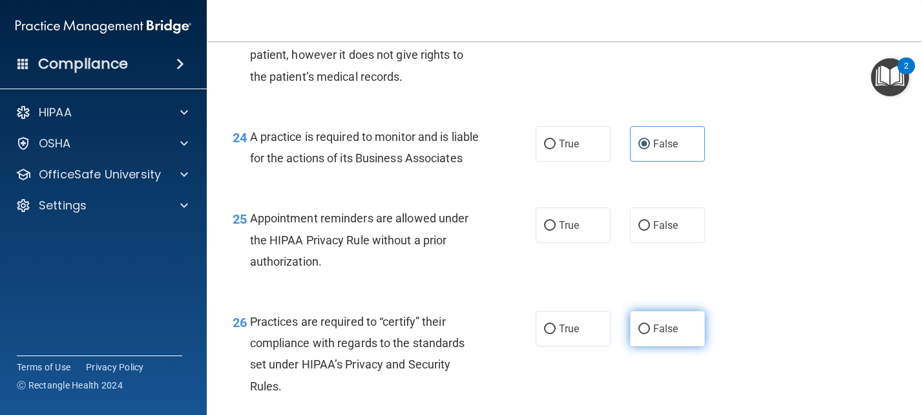
click at [639, 346] on label "False" at bounding box center [667, 329] width 75 height 36
click at [639, 334] on input "False" at bounding box center [645, 329] width 12 height 10
radio input "true"
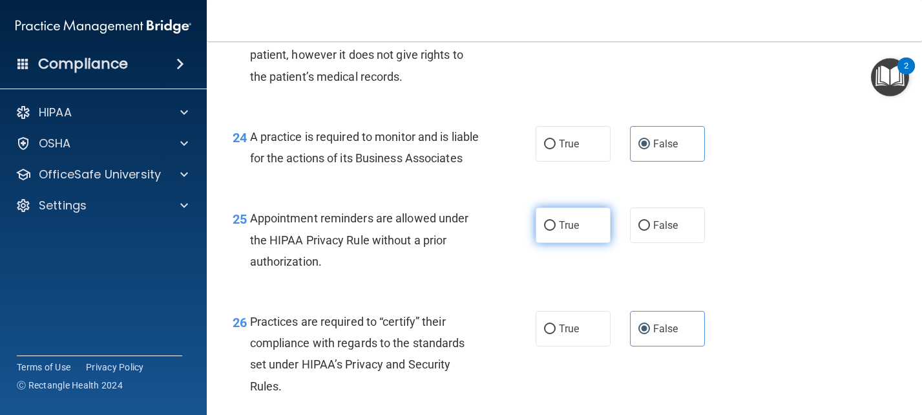
click at [546, 231] on input "True" at bounding box center [550, 226] width 12 height 10
radio input "true"
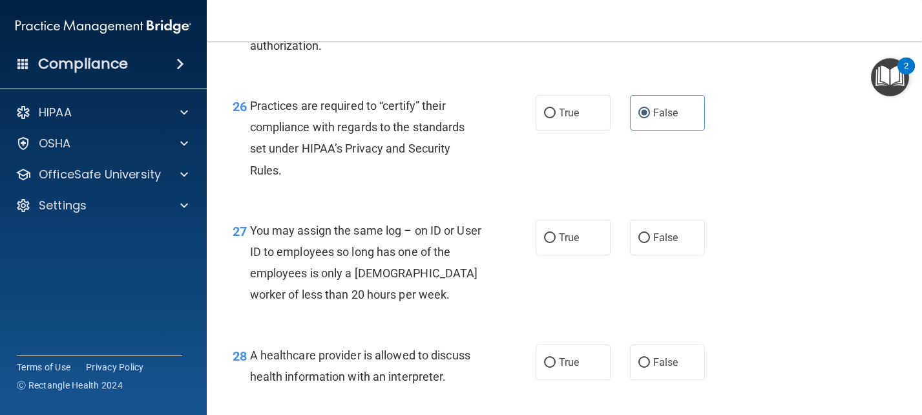
scroll to position [3038, 0]
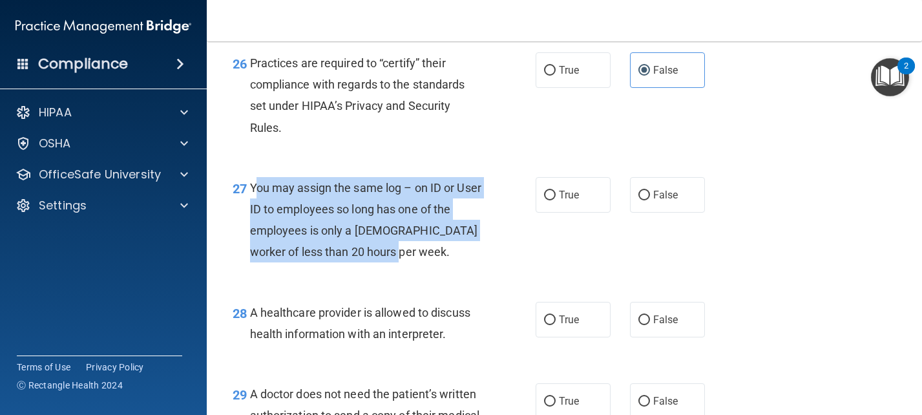
drag, startPoint x: 255, startPoint y: 228, endPoint x: 434, endPoint y: 295, distance: 191.2
click at [430, 263] on div "You may assign the same log – on ID or User ID to employees so long has one of …" at bounding box center [371, 220] width 242 height 86
click at [639, 200] on input "False" at bounding box center [645, 196] width 12 height 10
radio input "true"
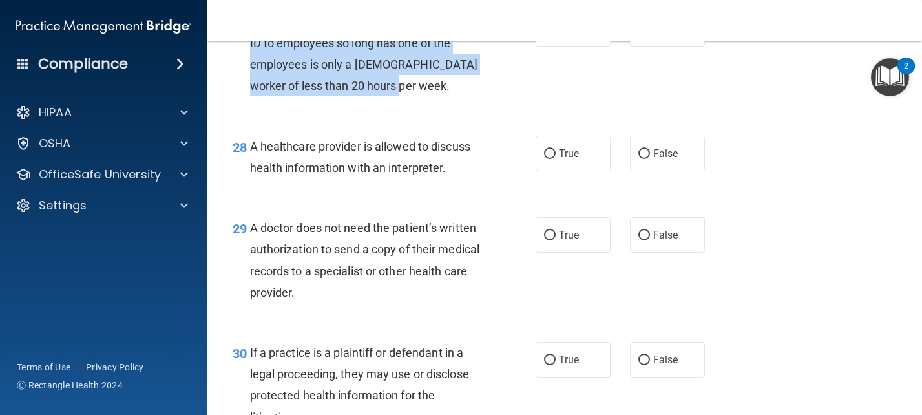
scroll to position [3232, 0]
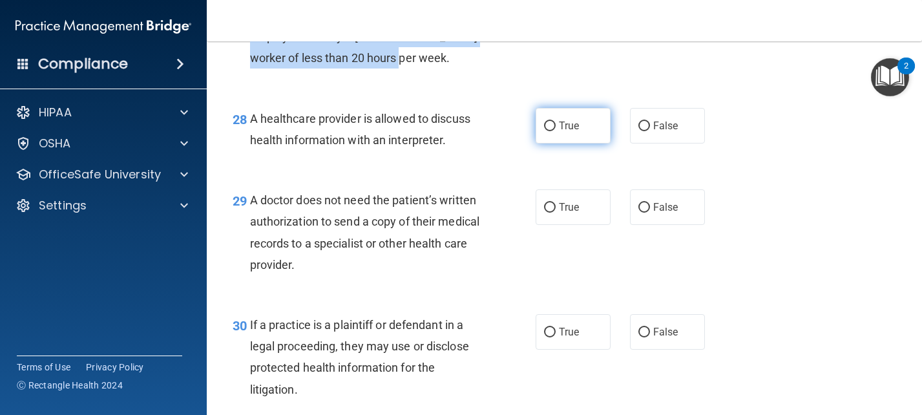
click at [546, 131] on input "True" at bounding box center [550, 127] width 12 height 10
radio input "true"
drag, startPoint x: 249, startPoint y: 240, endPoint x: 370, endPoint y: 318, distance: 143.4
click at [359, 282] on div "29 A doctor does not need the patient’s written authorization to send a copy of…" at bounding box center [384, 235] width 342 height 92
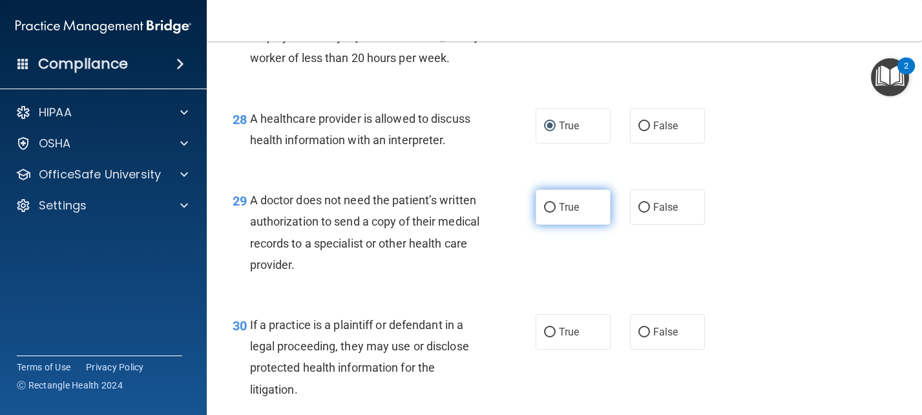
click at [560, 213] on span "True" at bounding box center [569, 207] width 20 height 12
click at [556, 213] on input "True" at bounding box center [550, 208] width 12 height 10
radio input "true"
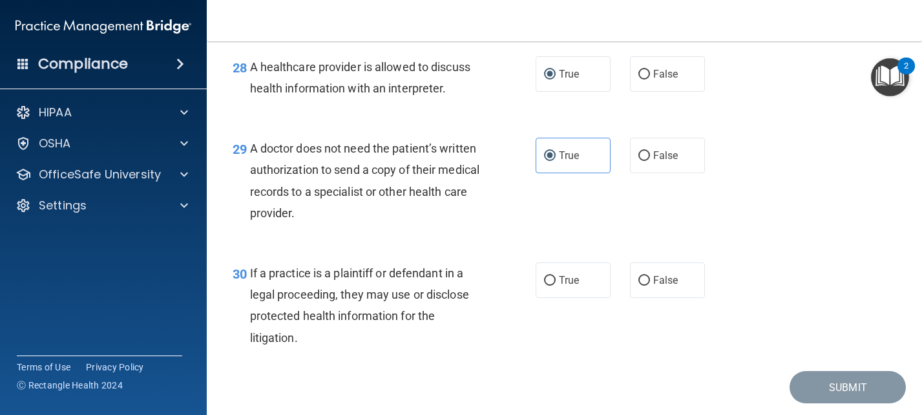
scroll to position [3361, 0]
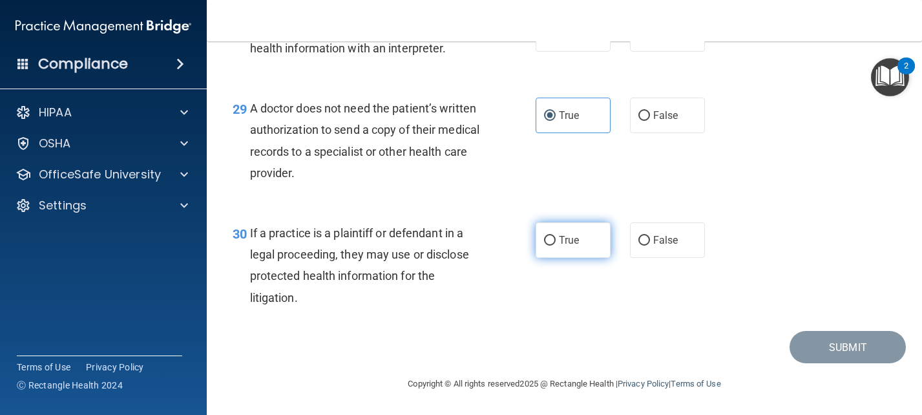
click at [551, 248] on label "True" at bounding box center [573, 240] width 75 height 36
click at [551, 246] on input "True" at bounding box center [550, 241] width 12 height 10
radio input "true"
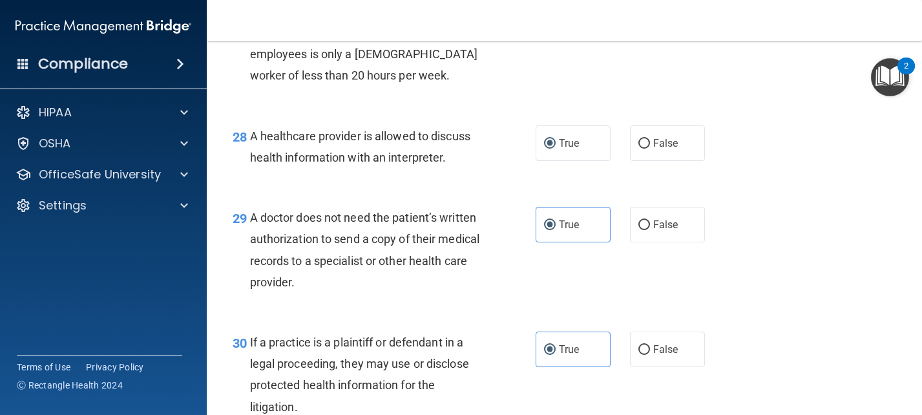
scroll to position [3367, 0]
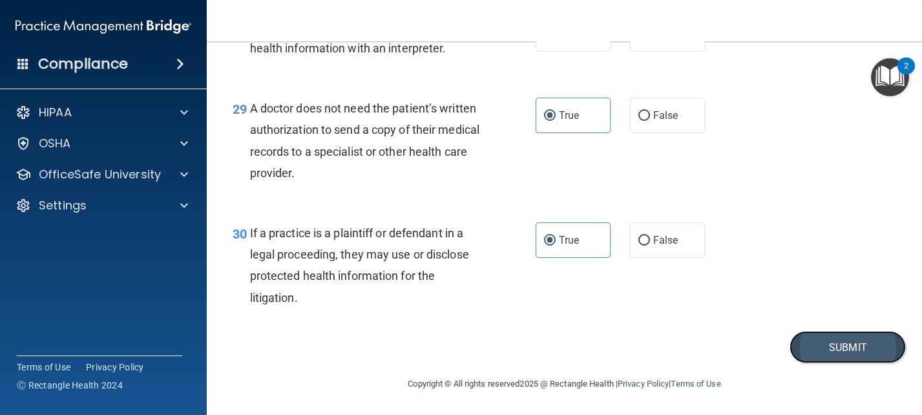
click at [853, 349] on button "Submit" at bounding box center [848, 347] width 116 height 33
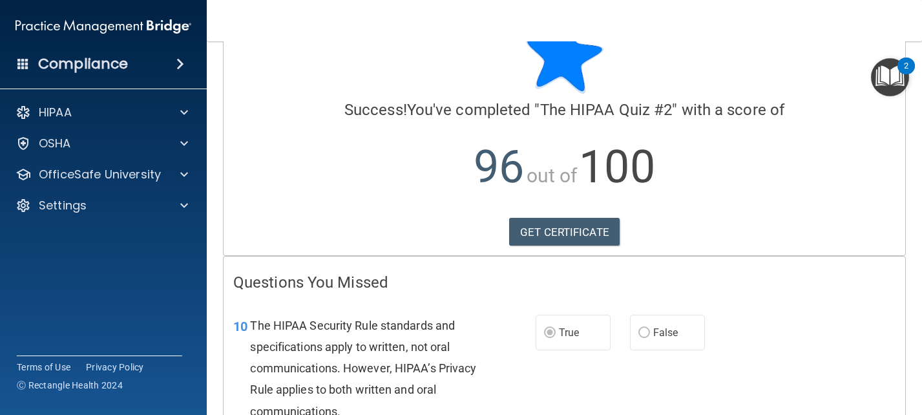
scroll to position [43, 0]
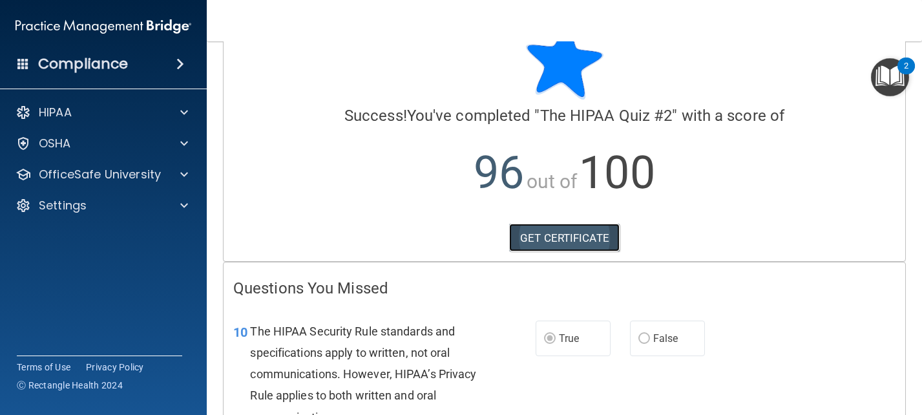
click at [576, 247] on link "GET CERTIFICATE" at bounding box center [564, 238] width 111 height 28
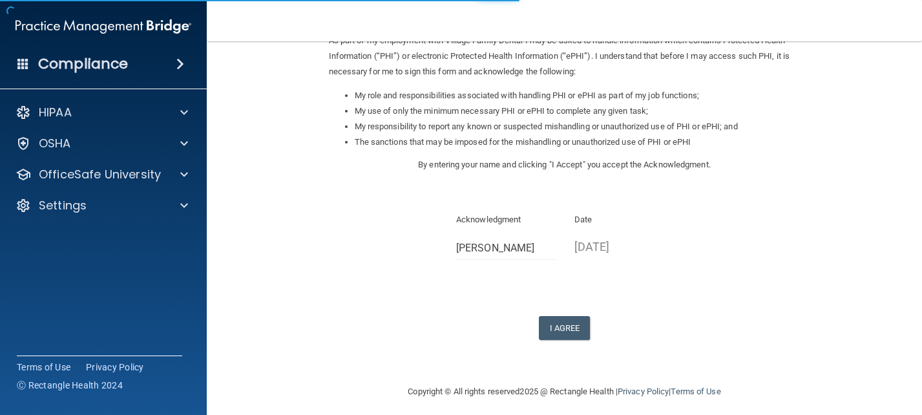
scroll to position [177, 0]
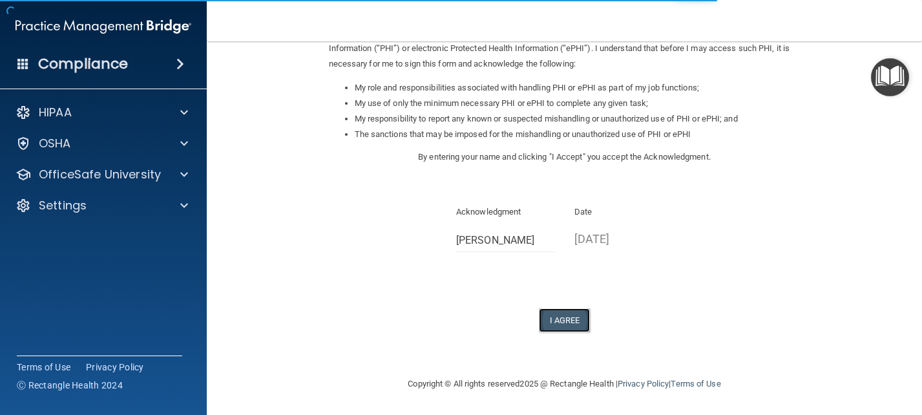
click at [562, 321] on button "I Agree" at bounding box center [565, 320] width 52 height 24
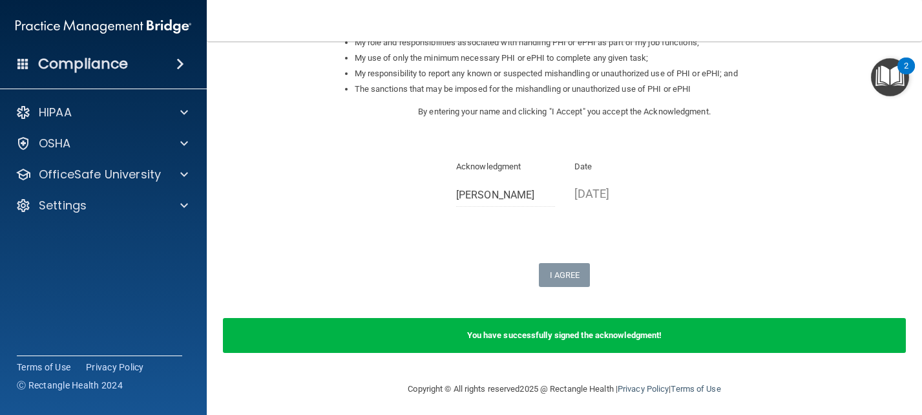
scroll to position [228, 0]
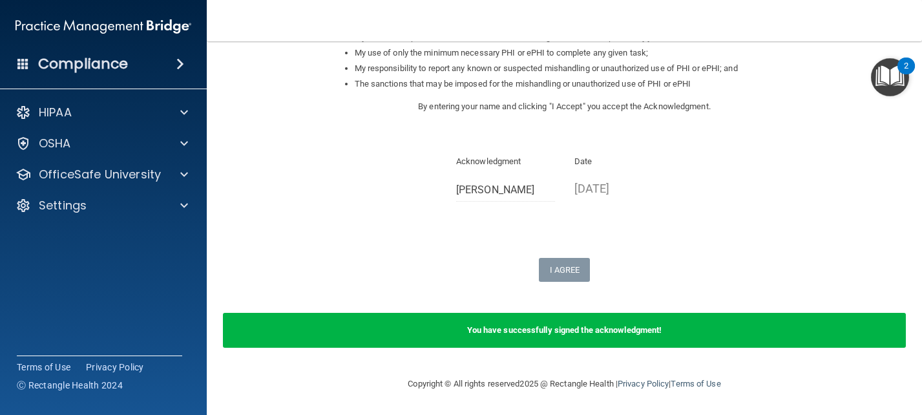
click at [563, 333] on b "You have successfully signed the acknowledgment!" at bounding box center [564, 330] width 195 height 10
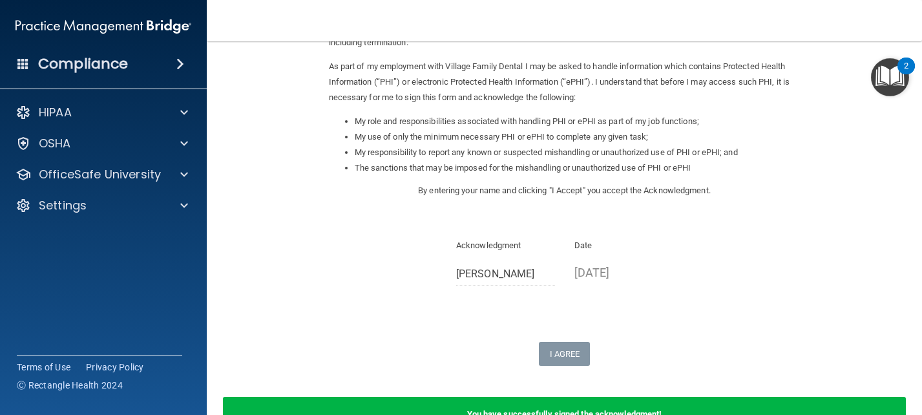
scroll to position [0, 0]
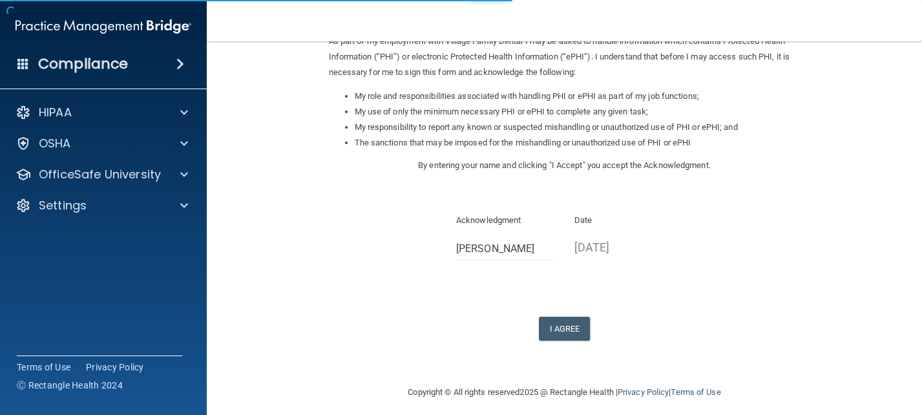
scroll to position [177, 0]
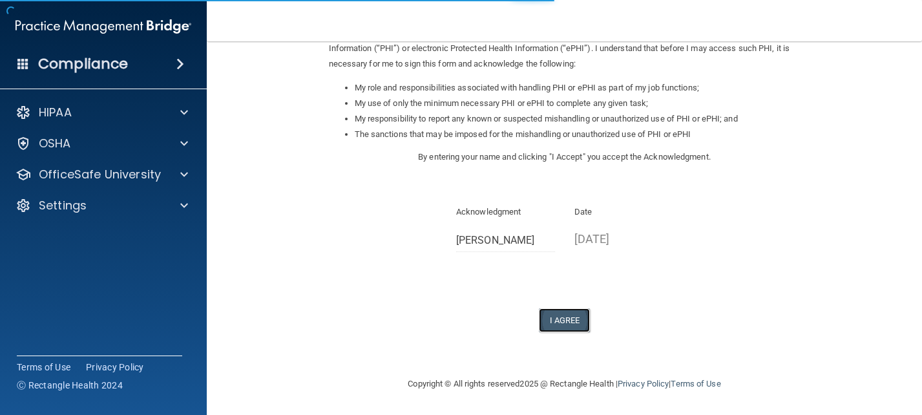
click at [564, 324] on button "I Agree" at bounding box center [565, 320] width 52 height 24
